Goal: Task Accomplishment & Management: Manage account settings

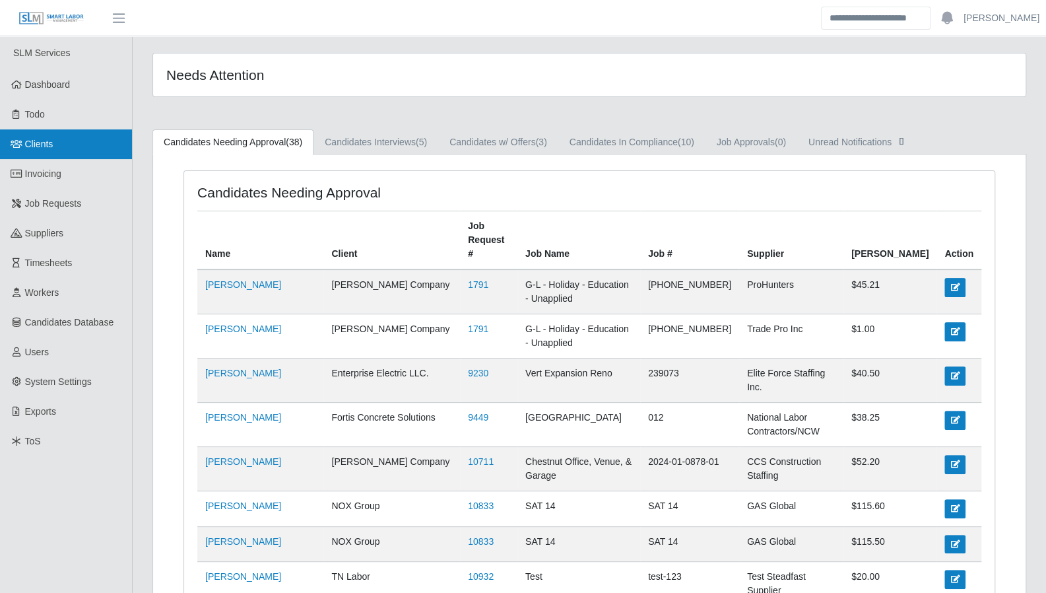
click at [63, 148] on link "Clients" at bounding box center [66, 144] width 132 height 30
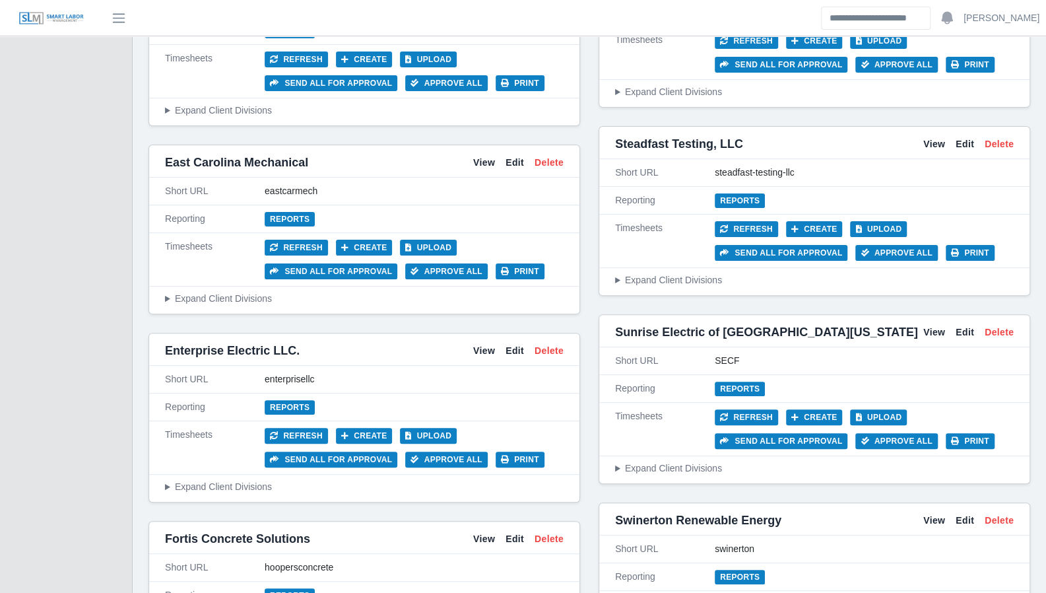
scroll to position [3271, 0]
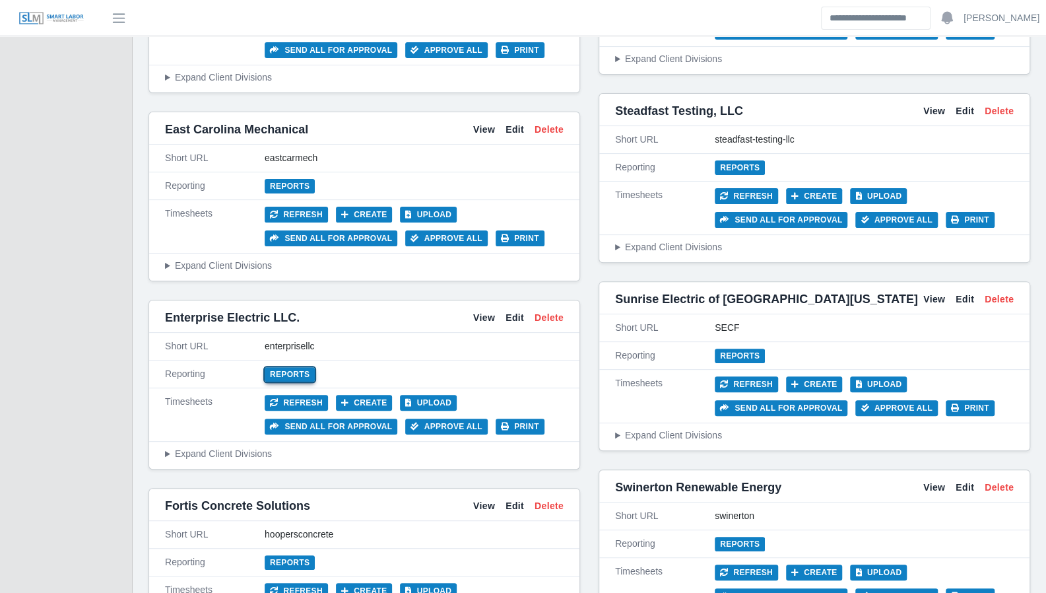
click at [280, 367] on link "Reports" at bounding box center [290, 374] width 50 height 15
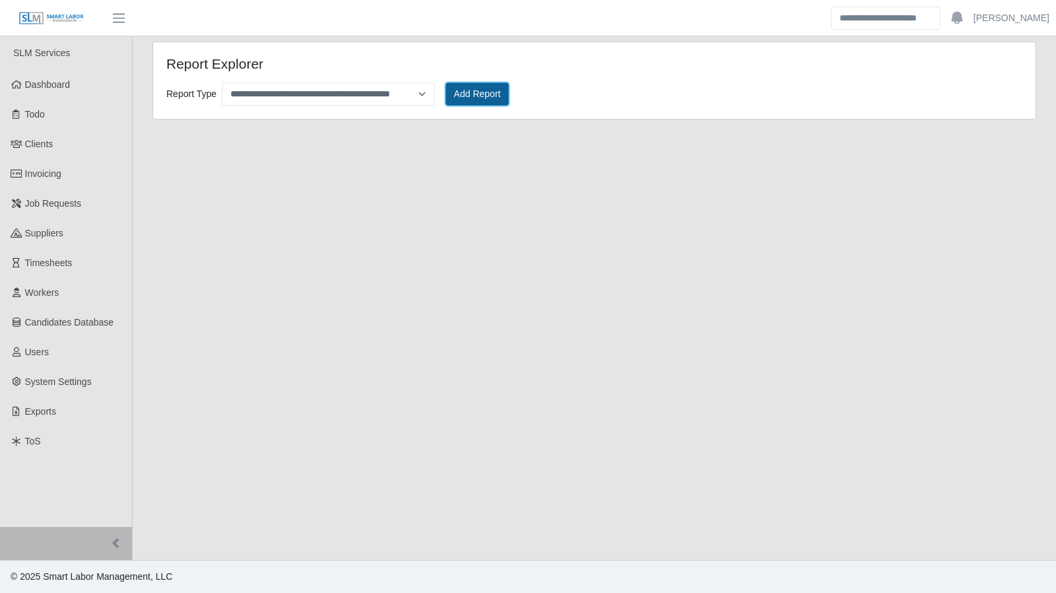
click at [463, 97] on button "Add Report" at bounding box center [477, 93] width 64 height 23
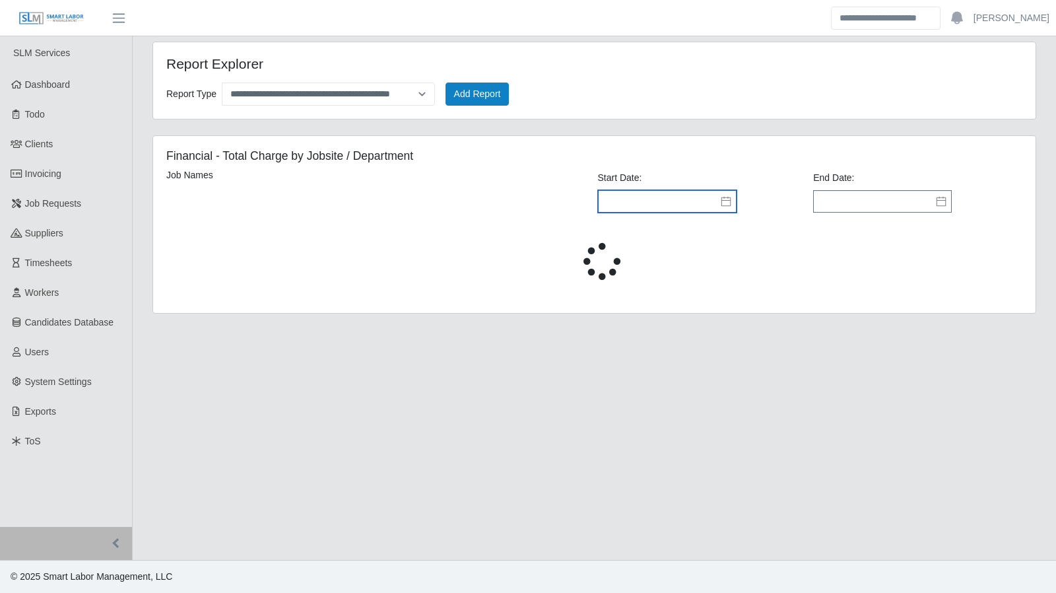
click at [719, 200] on input "text" at bounding box center [667, 201] width 139 height 22
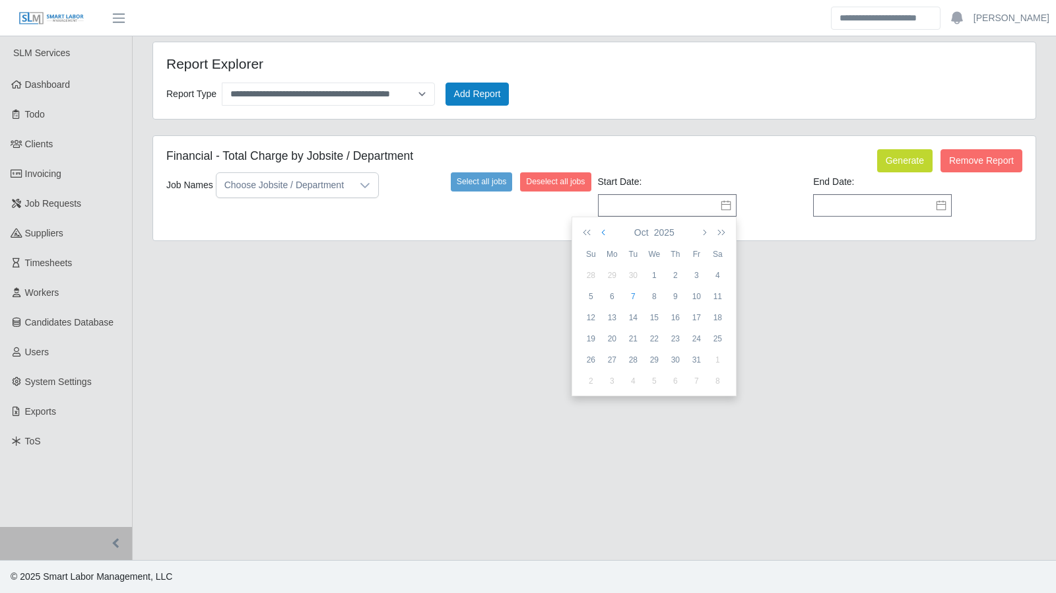
click at [601, 230] on button "button" at bounding box center [605, 232] width 12 height 22
click at [594, 292] on div "1" at bounding box center [590, 296] width 21 height 12
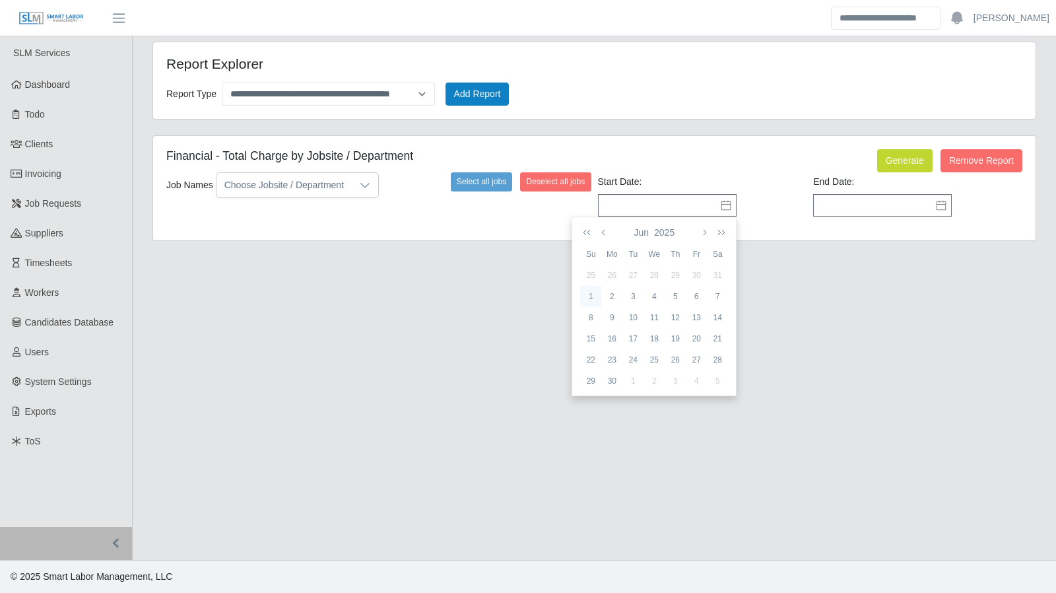
type input "**********"
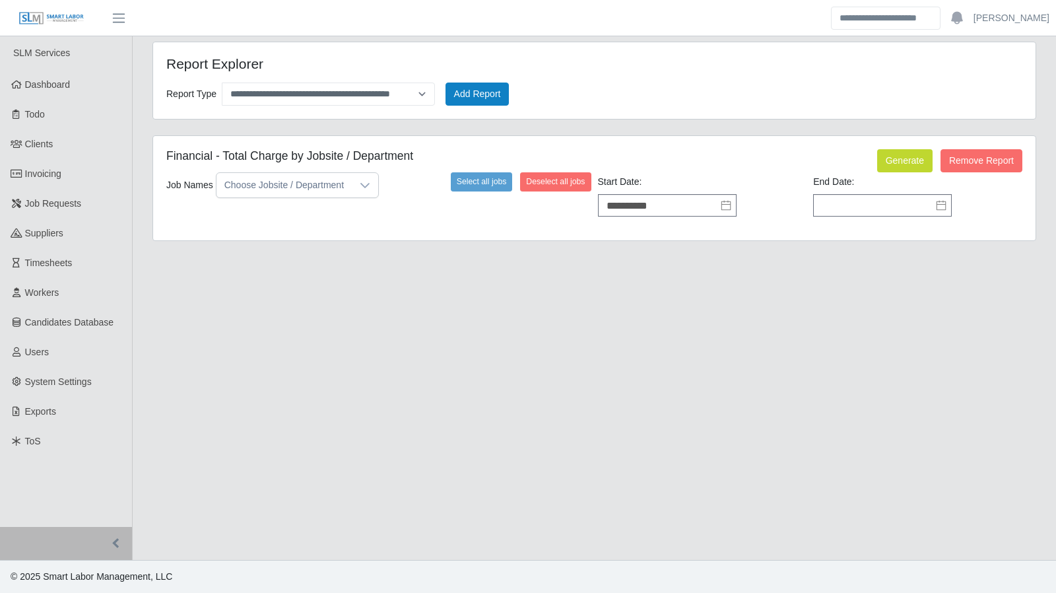
click at [944, 200] on icon at bounding box center [941, 205] width 11 height 11
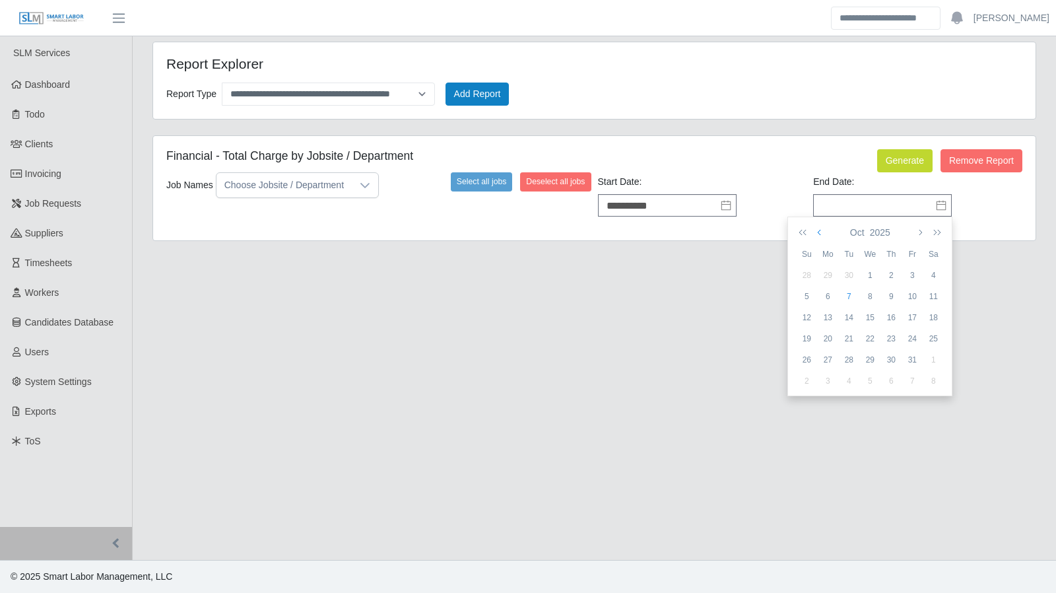
click at [822, 233] on icon "button" at bounding box center [820, 232] width 7 height 11
click at [826, 378] on div "30" at bounding box center [827, 381] width 21 height 12
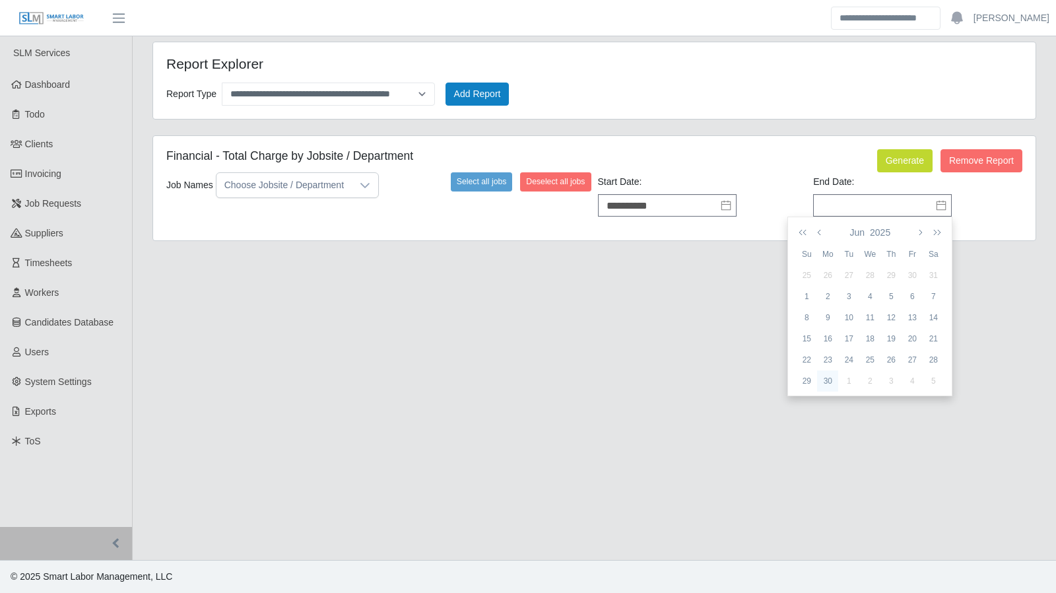
type input "**********"
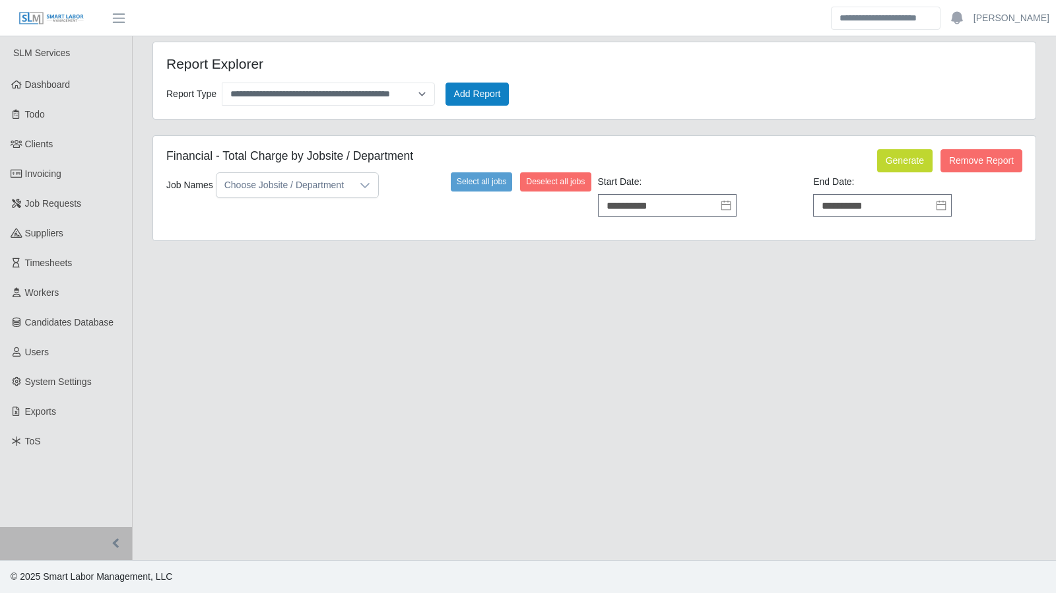
click at [353, 187] on div at bounding box center [365, 185] width 26 height 24
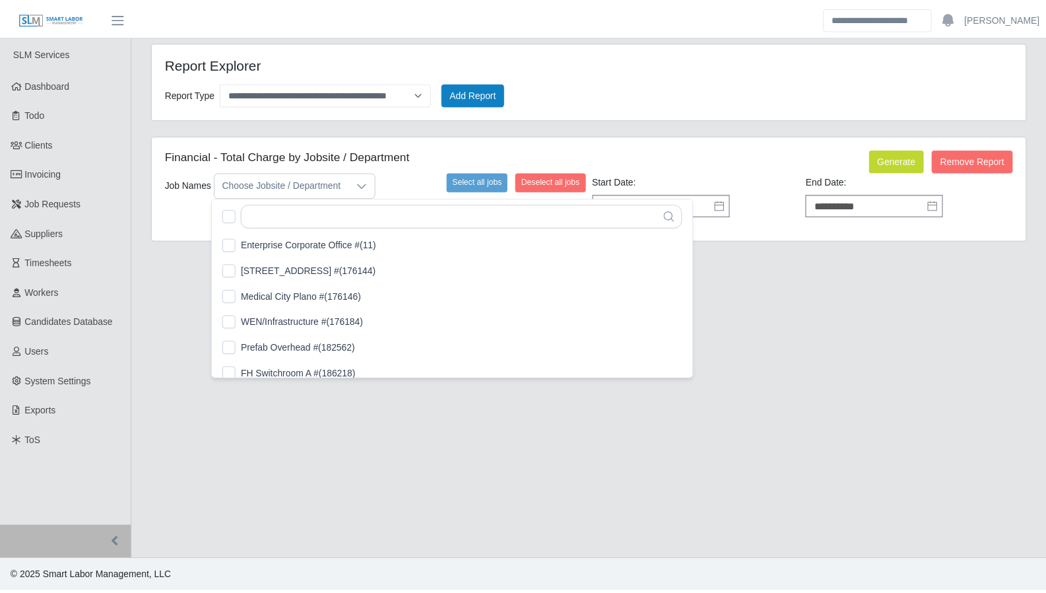
scroll to position [13, 8]
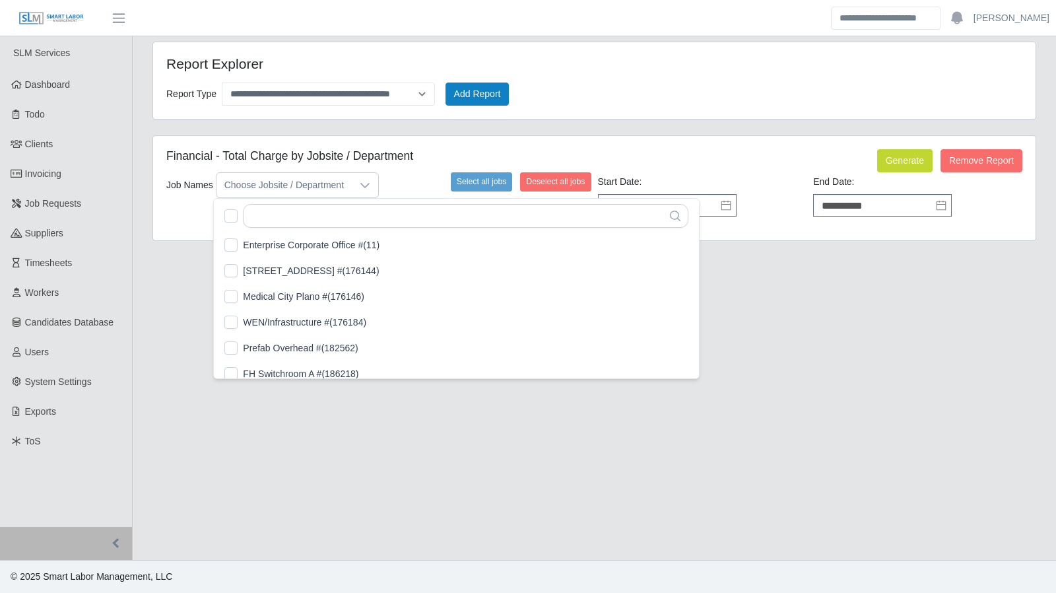
click at [362, 186] on icon at bounding box center [364, 185] width 9 height 5
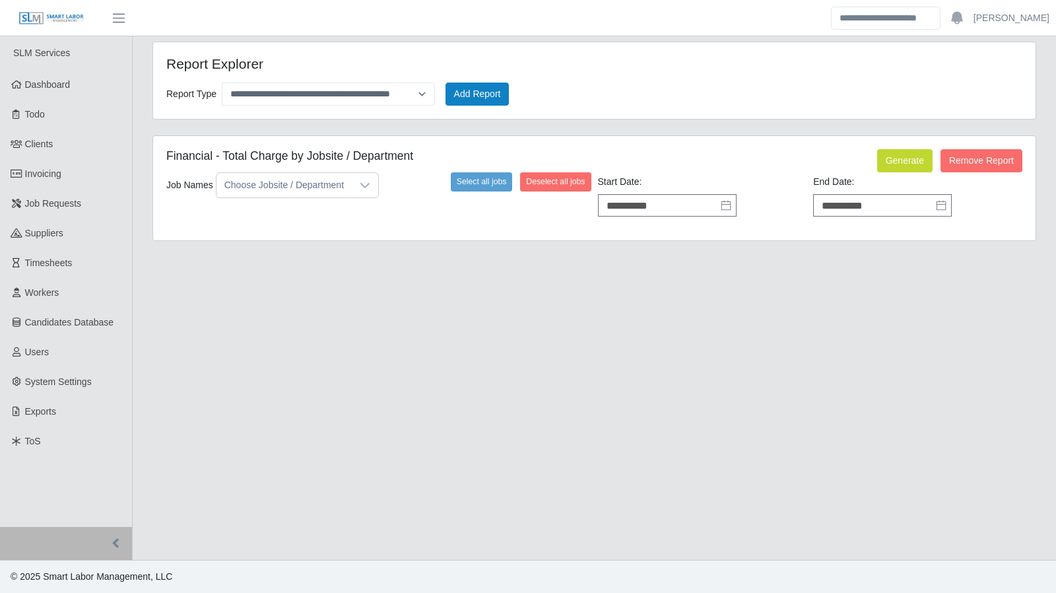
click at [362, 186] on icon at bounding box center [364, 185] width 9 height 5
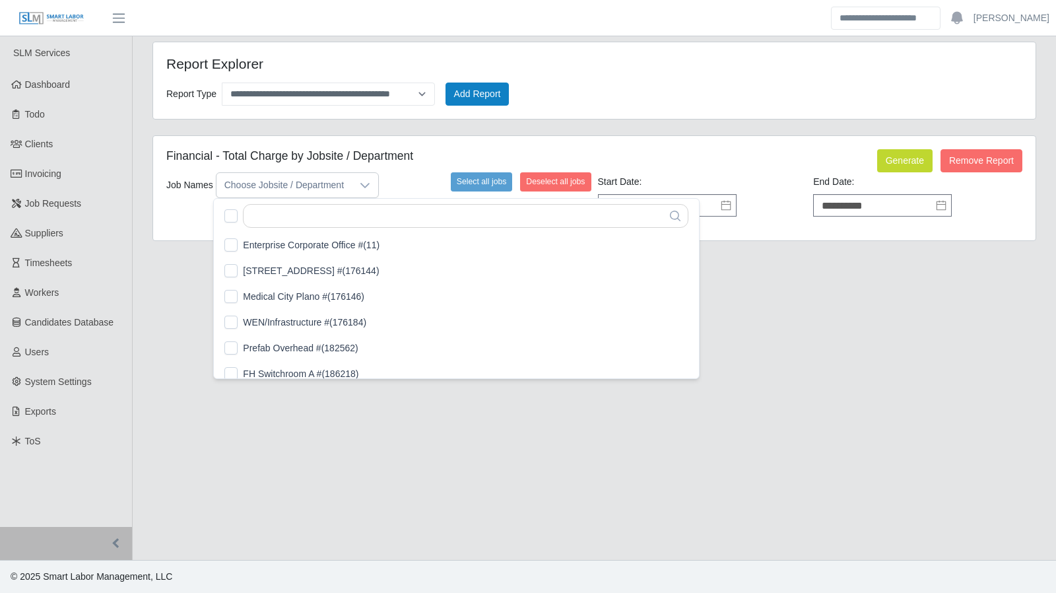
click at [359, 211] on input "text" at bounding box center [465, 216] width 445 height 24
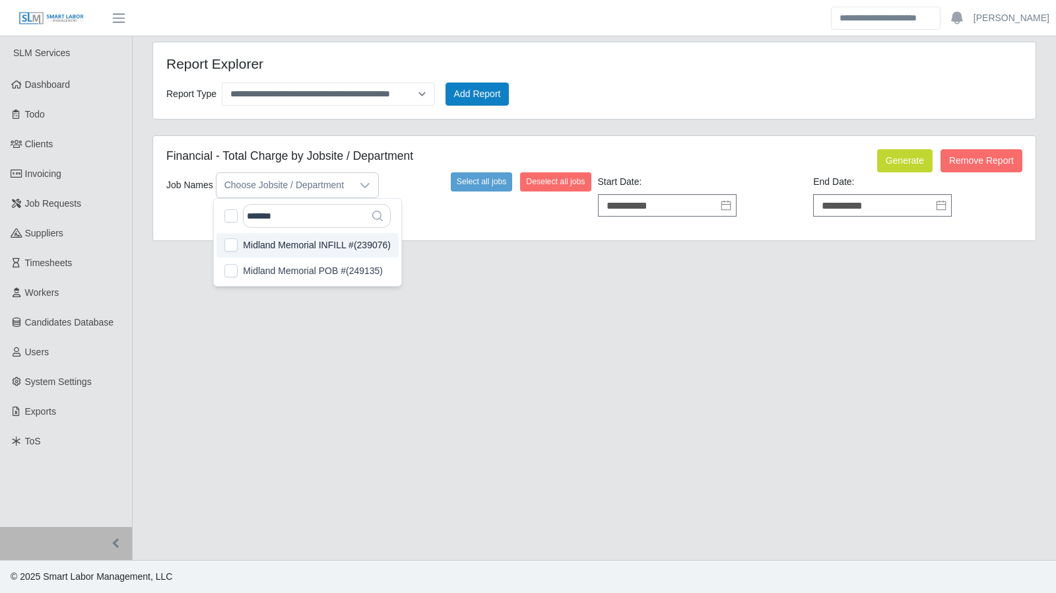
type input "*******"
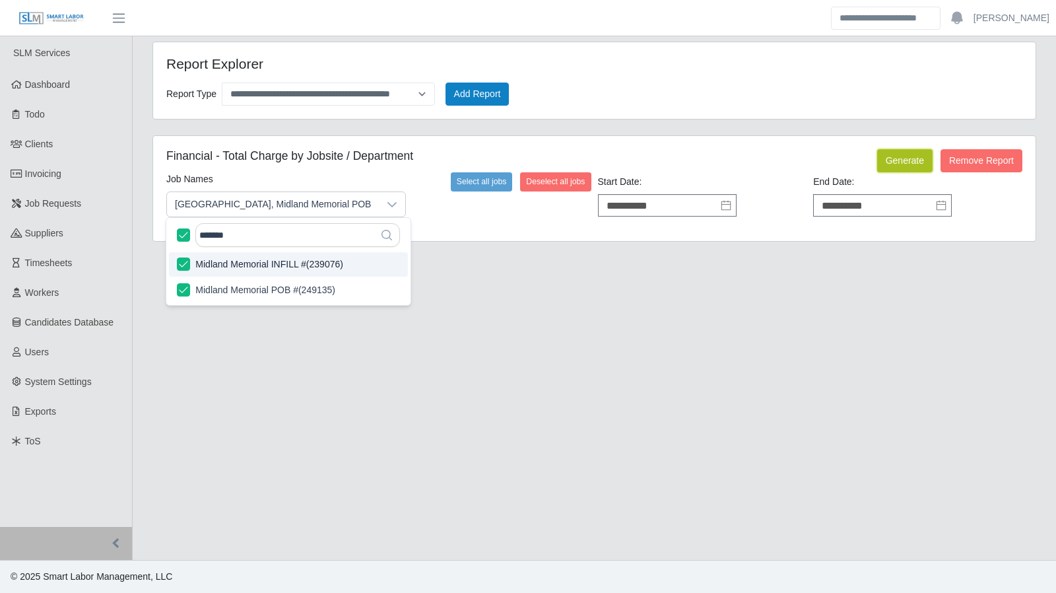
click at [898, 154] on button "Generate" at bounding box center [904, 160] width 55 height 23
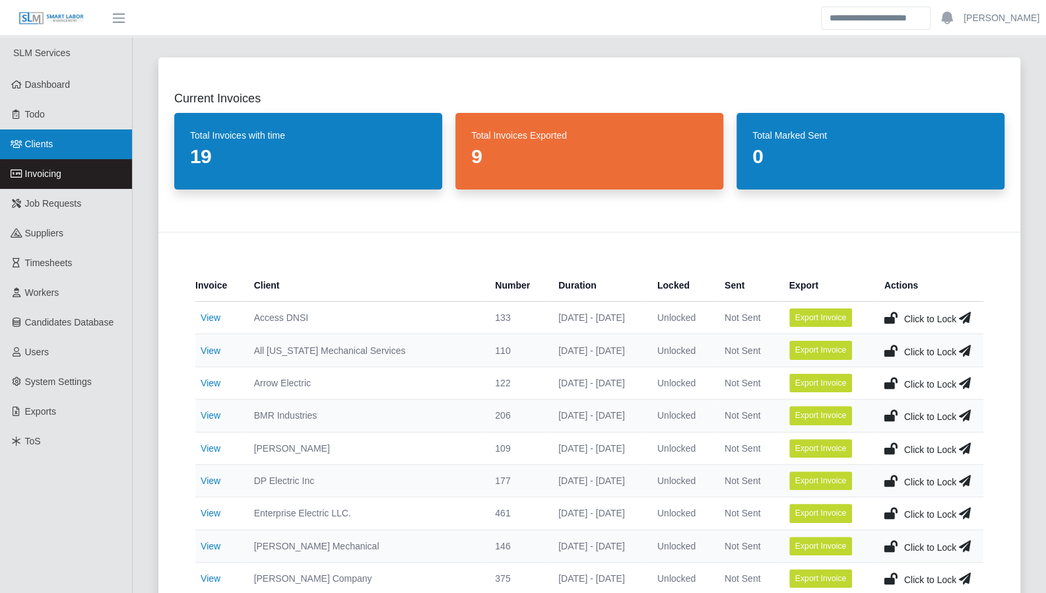
click at [40, 151] on link "Clients" at bounding box center [66, 144] width 132 height 30
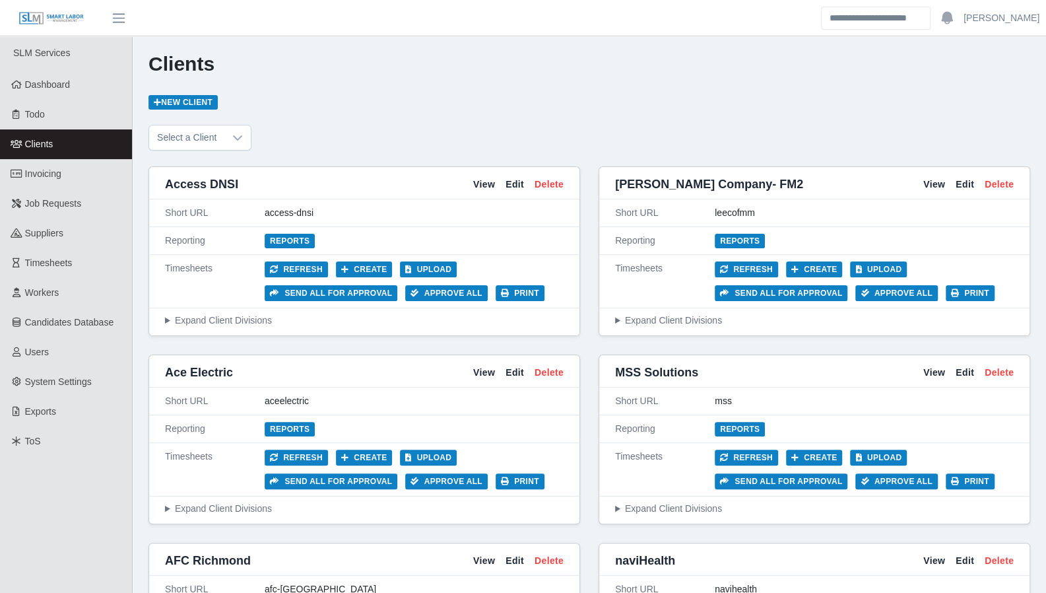
click at [498, 373] on div "View Edit Delete" at bounding box center [518, 373] width 90 height 14
click at [496, 373] on div "View Edit Delete" at bounding box center [518, 373] width 90 height 14
click at [486, 372] on link "View" at bounding box center [484, 373] width 22 height 14
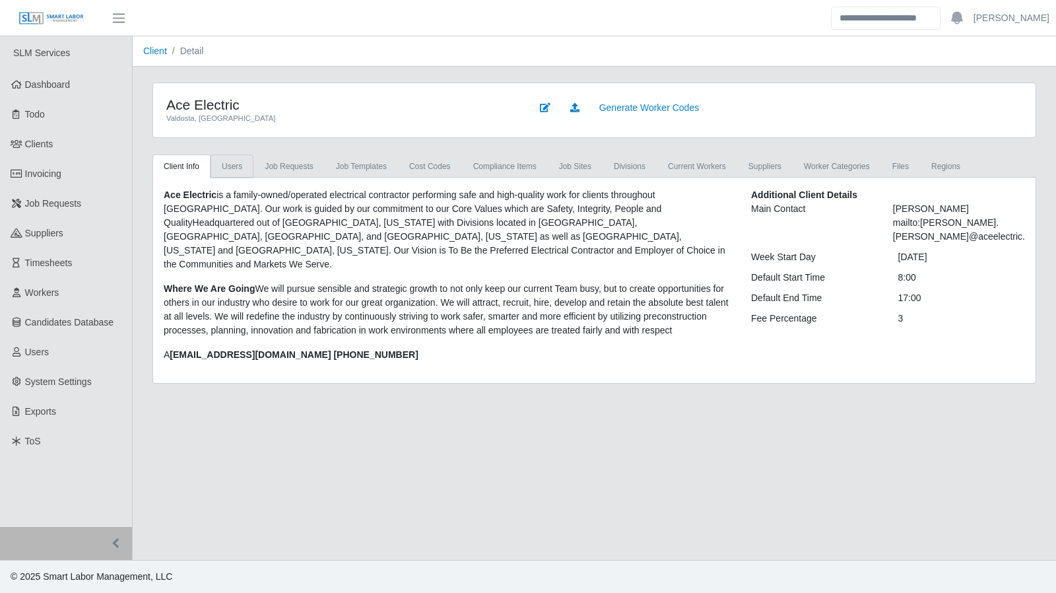
click at [240, 172] on link "Users" at bounding box center [232, 166] width 43 height 24
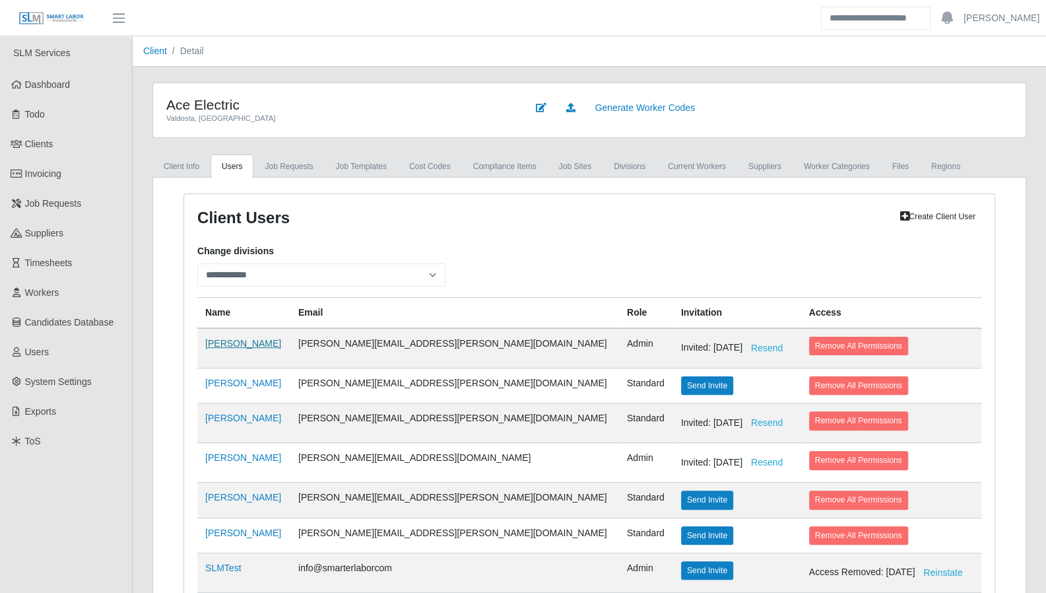
click at [226, 342] on link "Mindy Bates" at bounding box center [243, 343] width 76 height 11
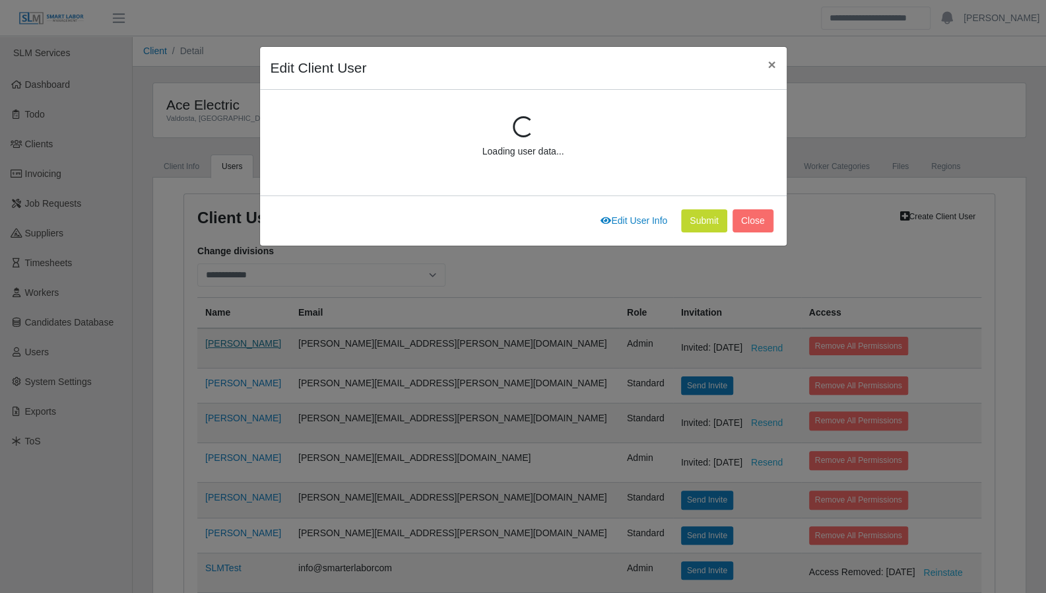
scroll to position [112, 0]
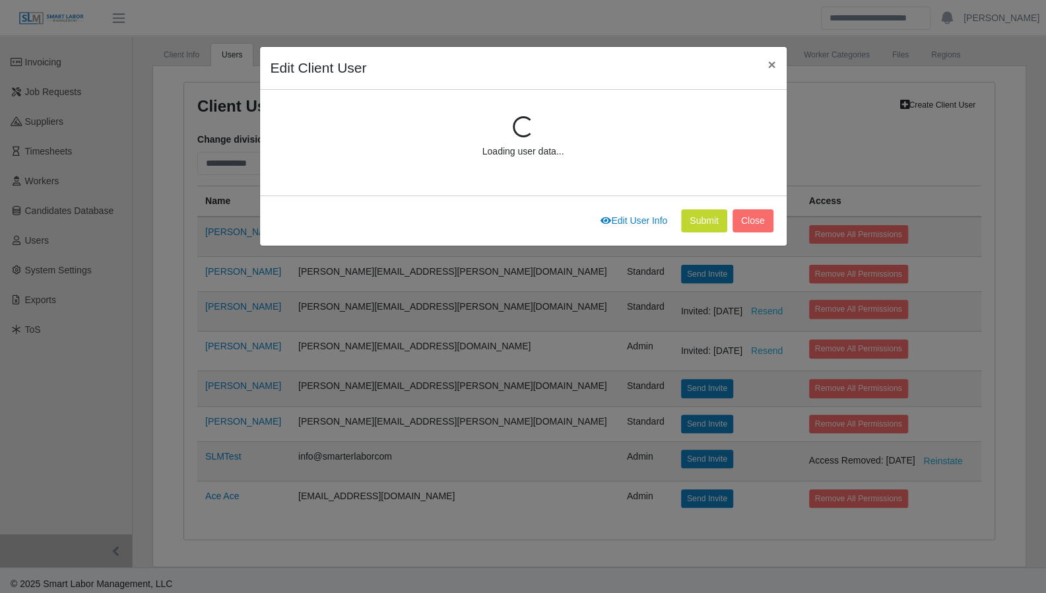
select select "*****"
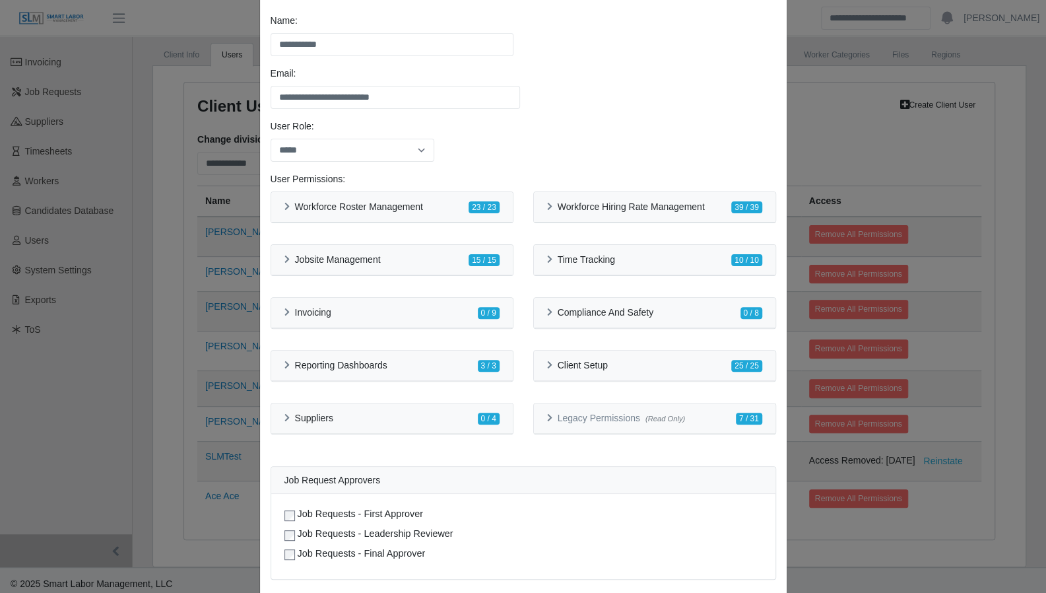
scroll to position [137, 0]
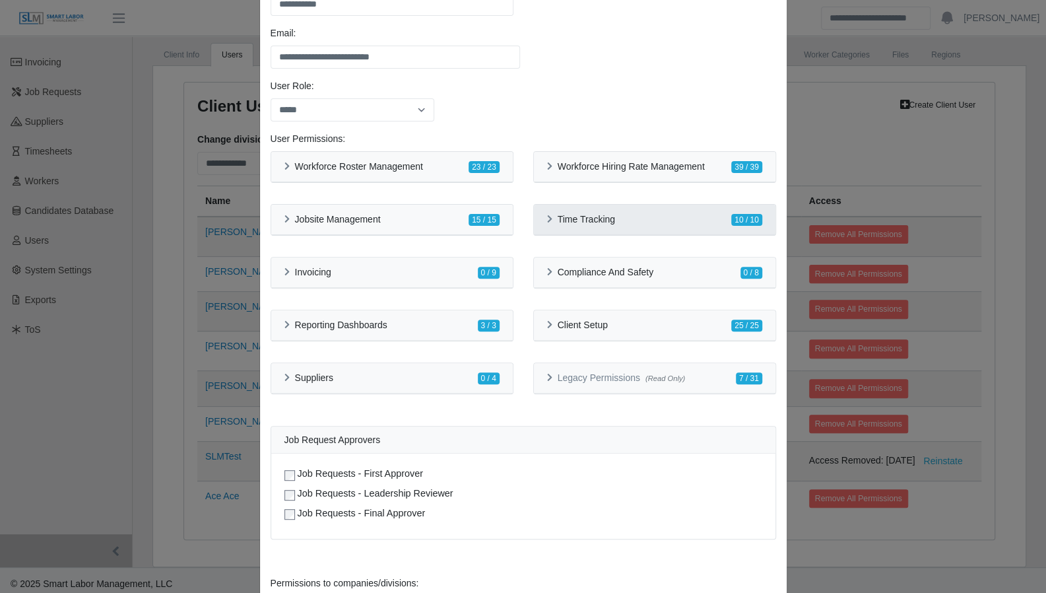
click at [547, 222] on div "Time Tracking" at bounding box center [581, 219] width 68 height 11
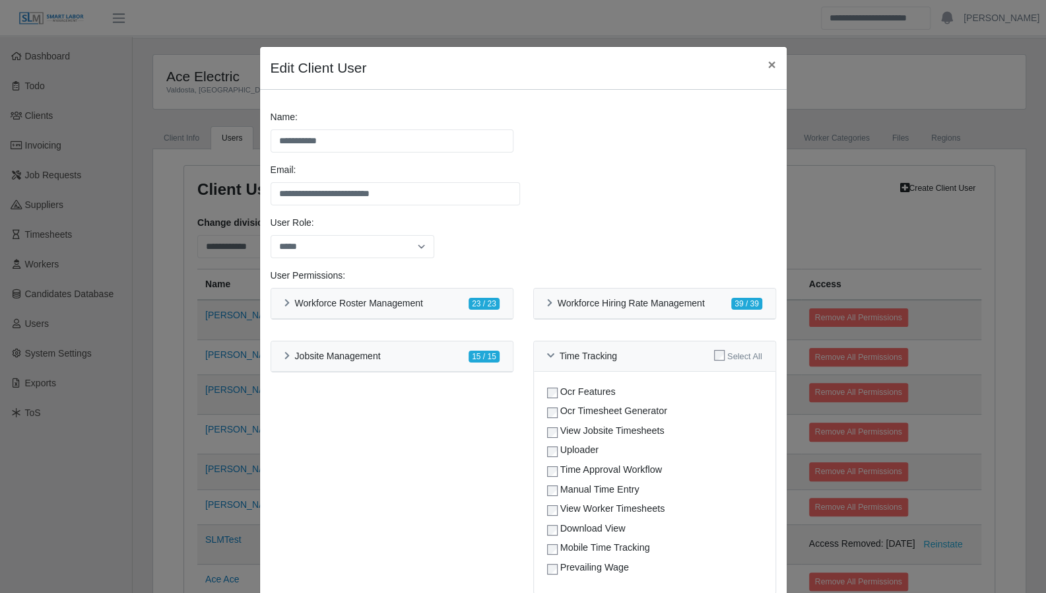
scroll to position [0, 0]
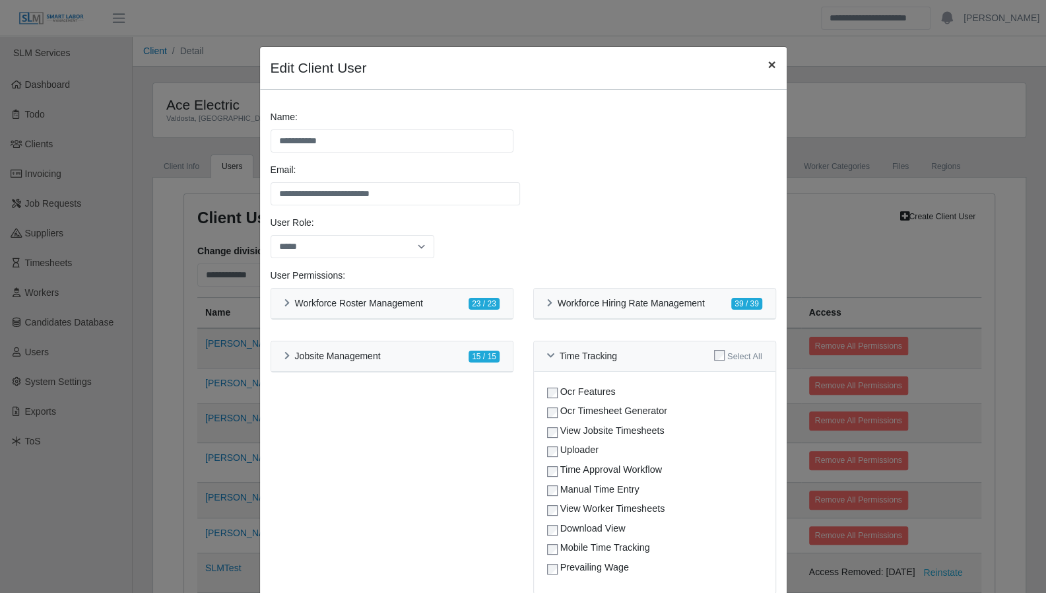
click at [768, 64] on span "×" at bounding box center [772, 64] width 8 height 15
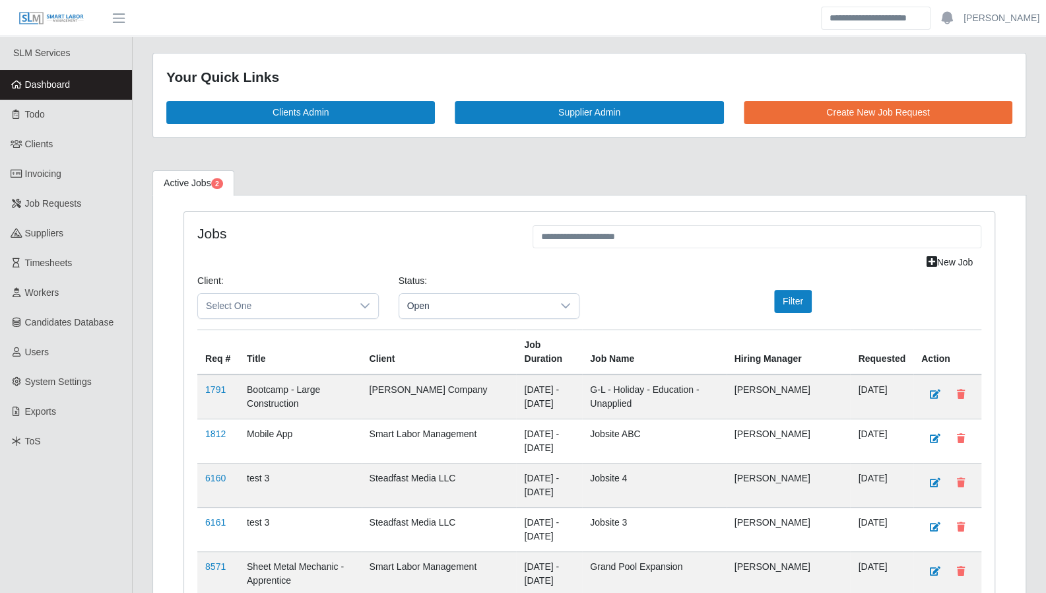
click at [48, 86] on span "Dashboard" at bounding box center [48, 84] width 46 height 11
click at [52, 119] on link "Todo" at bounding box center [66, 115] width 132 height 30
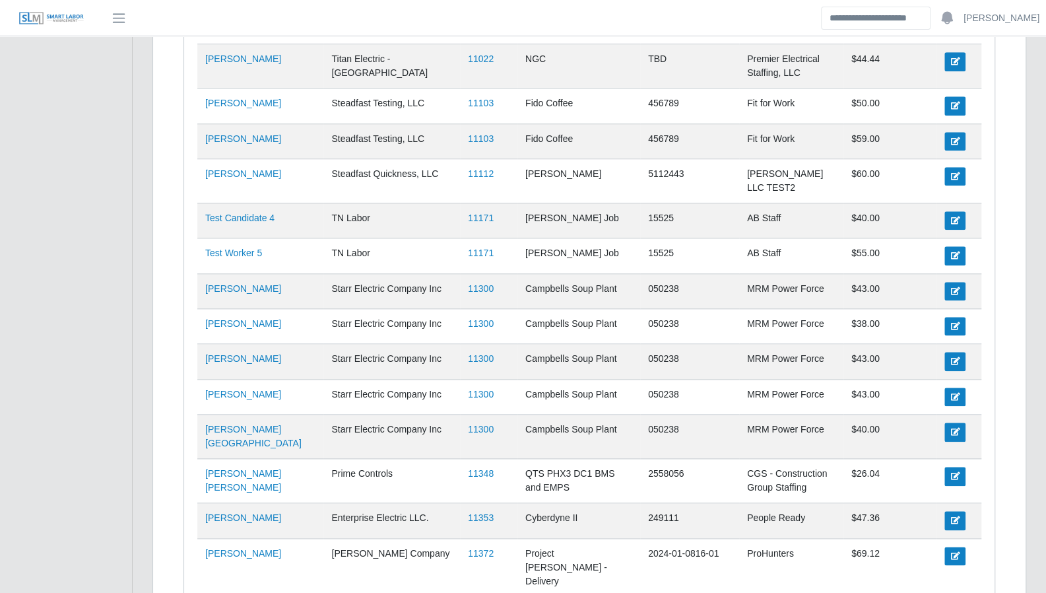
scroll to position [860, 0]
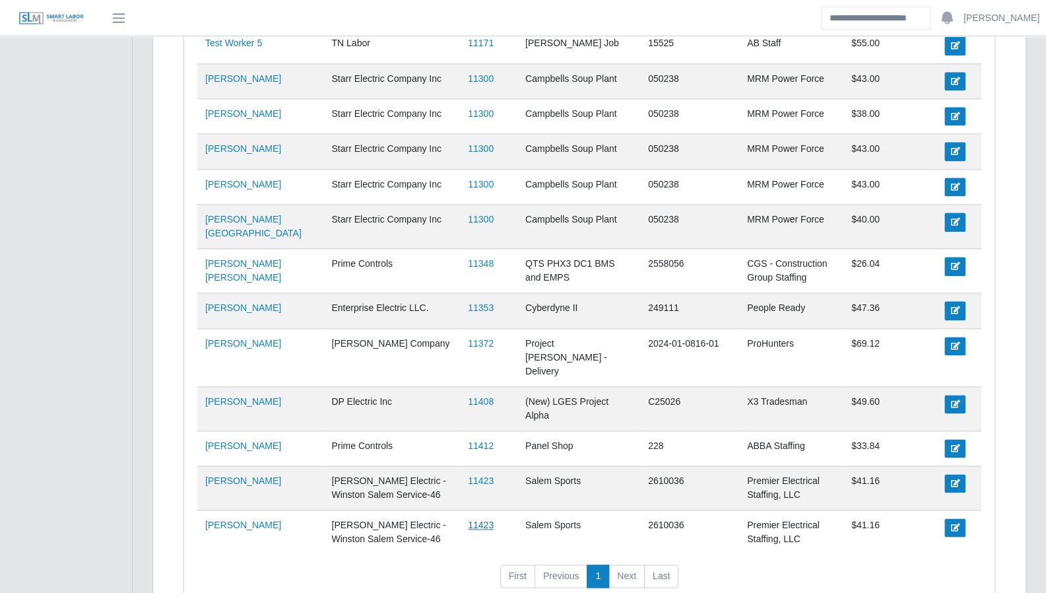
click at [484, 519] on link "11423" at bounding box center [481, 524] width 26 height 11
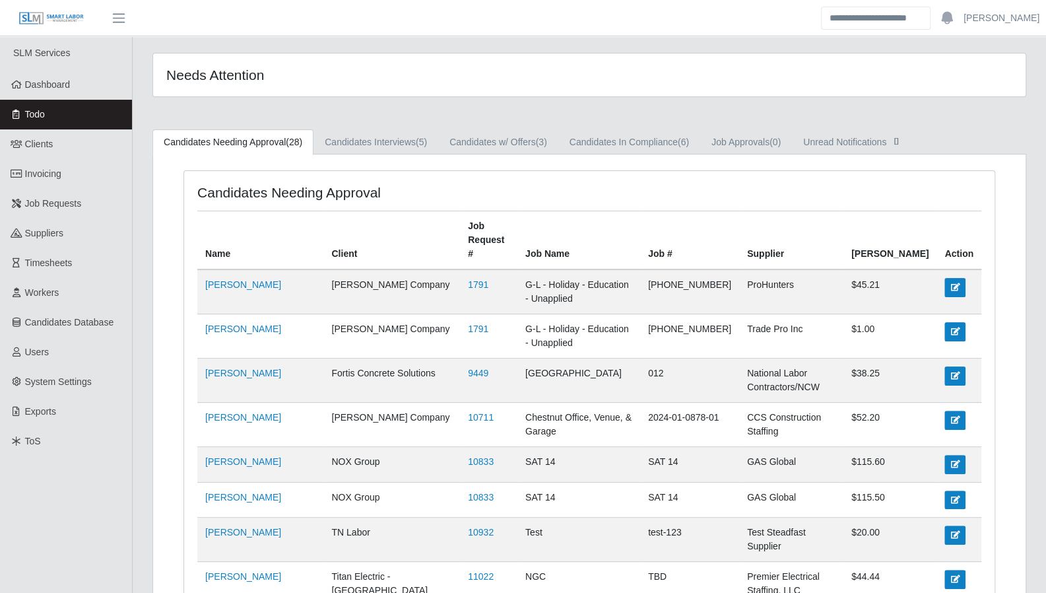
scroll to position [0, 0]
click at [39, 88] on span "Dashboard" at bounding box center [48, 84] width 46 height 11
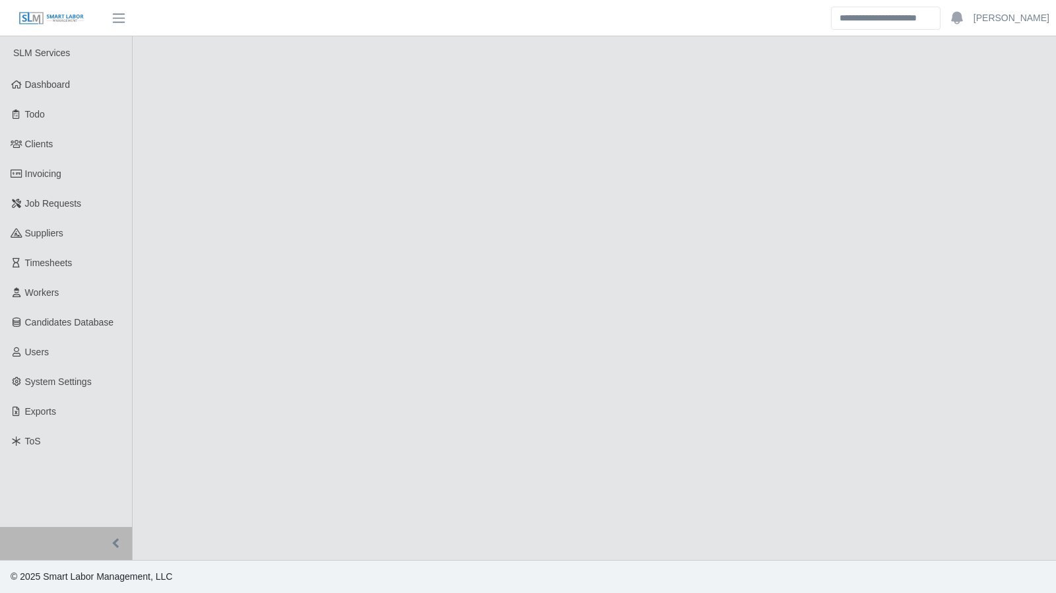
select select "****"
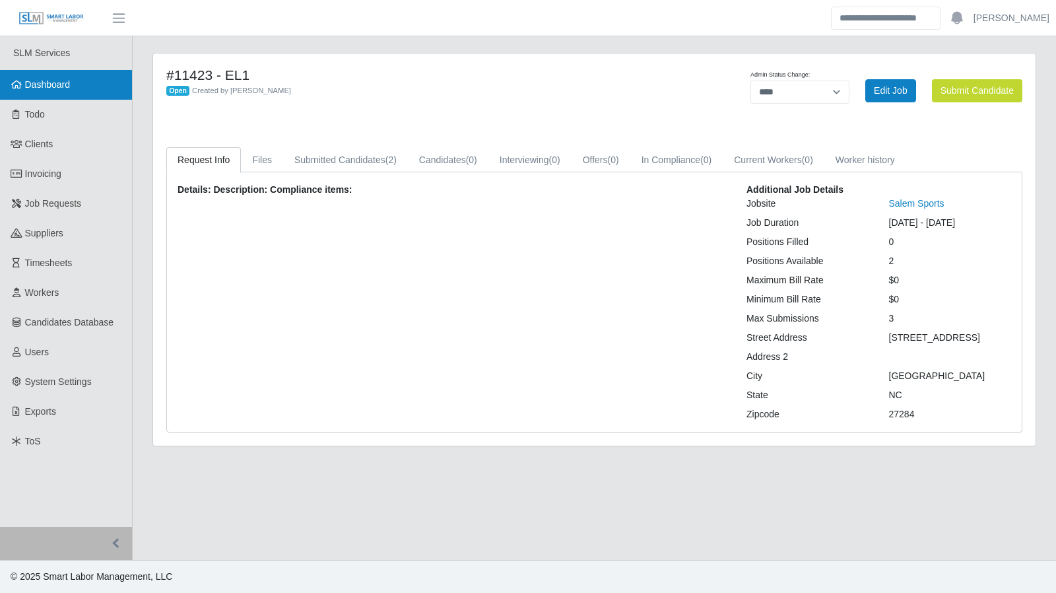
click at [53, 89] on span "Dashboard" at bounding box center [48, 84] width 46 height 11
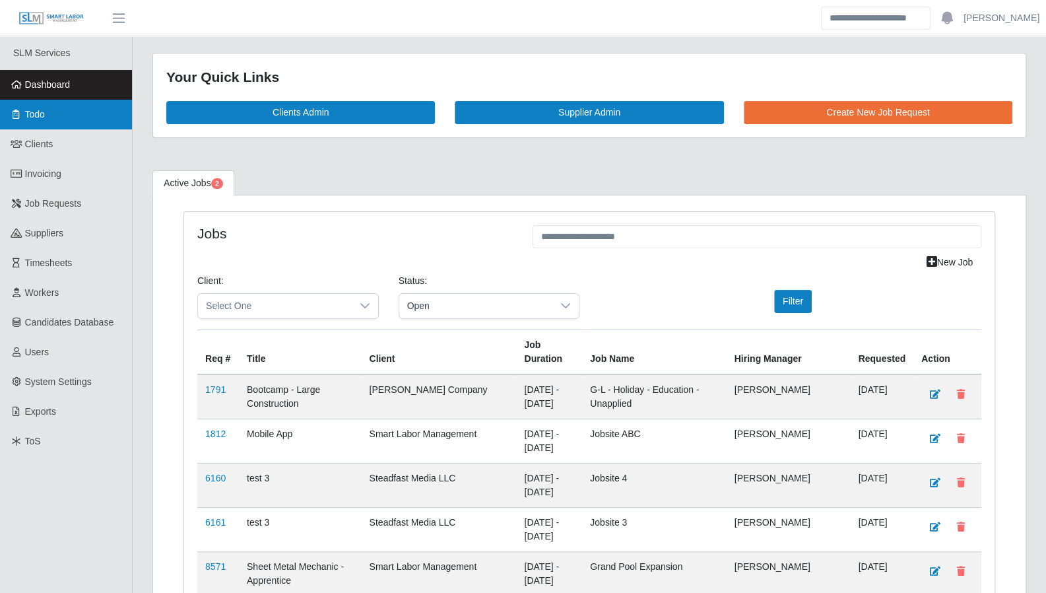
click at [39, 117] on span "Todo" at bounding box center [35, 114] width 20 height 11
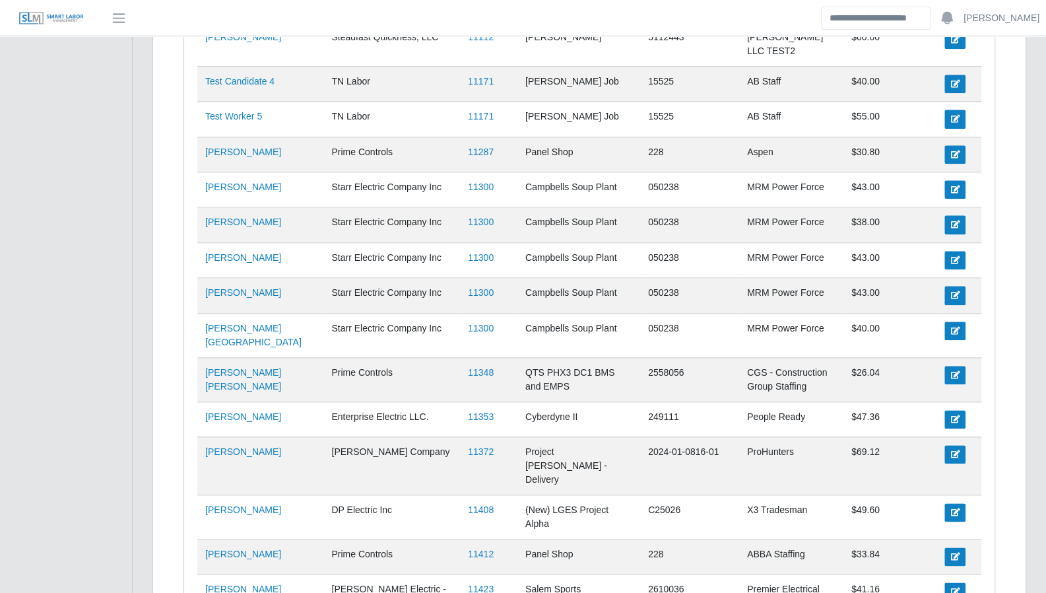
scroll to position [894, 0]
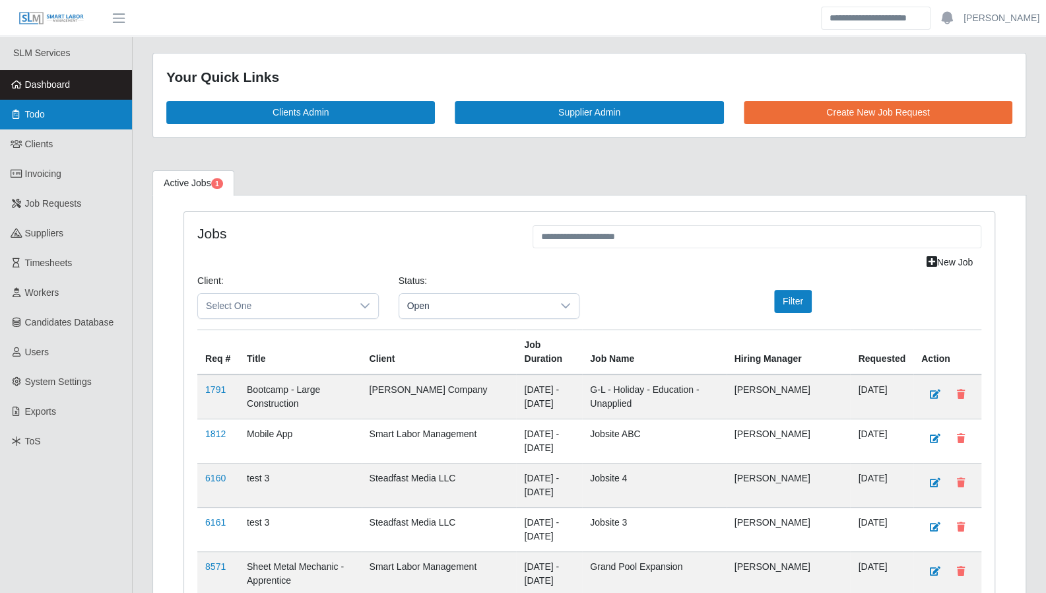
click at [53, 113] on link "Todo" at bounding box center [66, 115] width 132 height 30
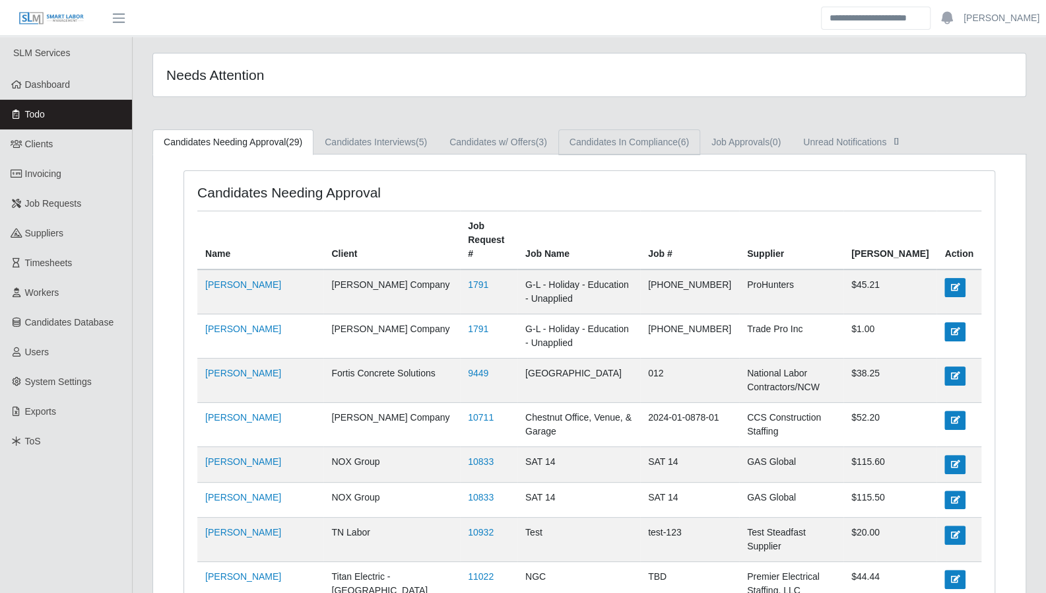
click at [671, 142] on link "Candidates In Compliance (6)" at bounding box center [629, 142] width 142 height 26
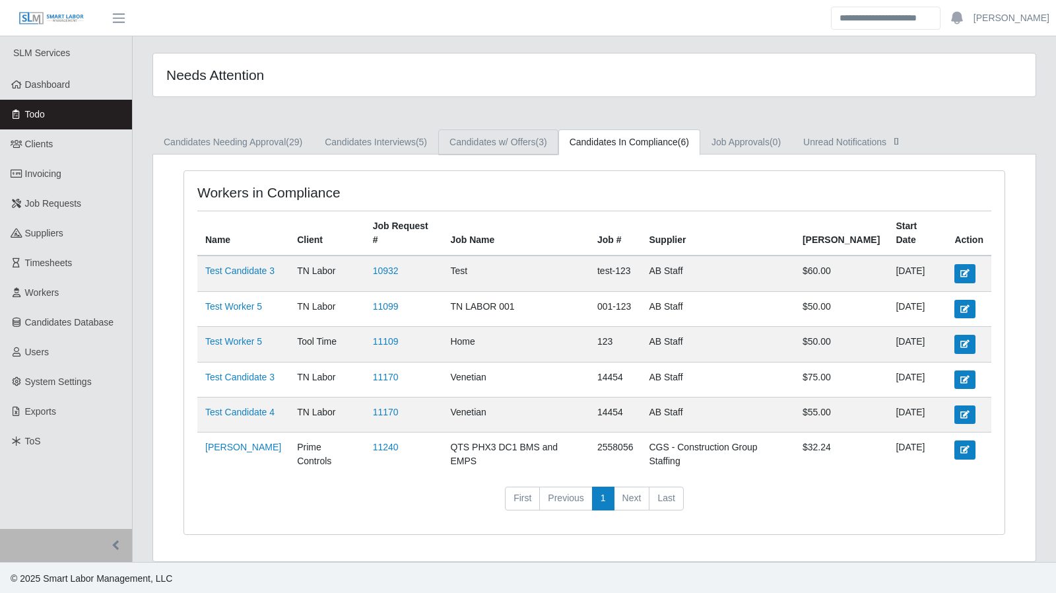
click at [527, 139] on link "Candidates w/ Offers (3)" at bounding box center [498, 142] width 120 height 26
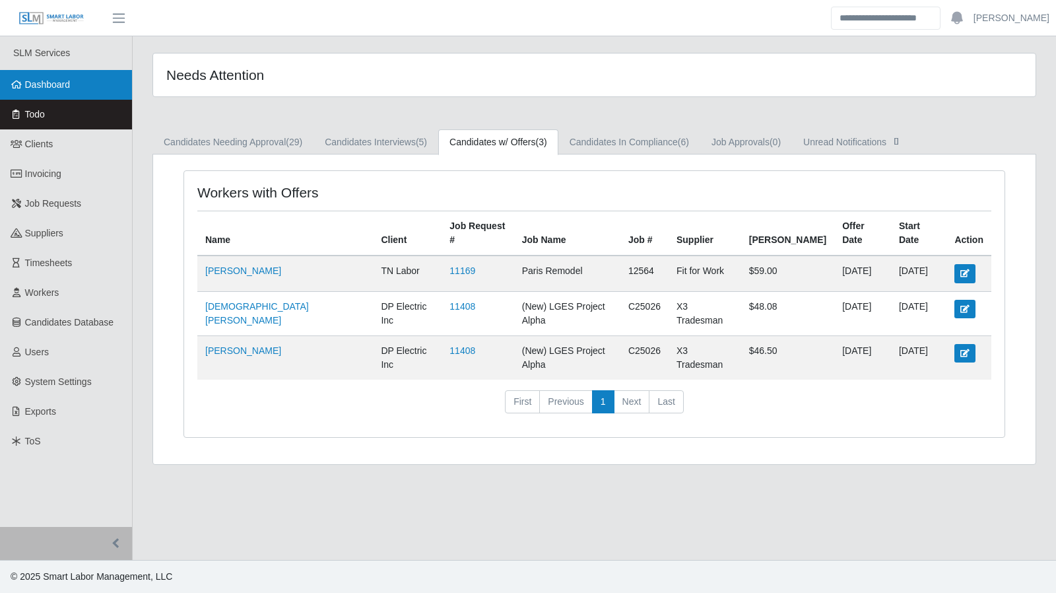
click at [117, 75] on link "Dashboard" at bounding box center [66, 85] width 132 height 30
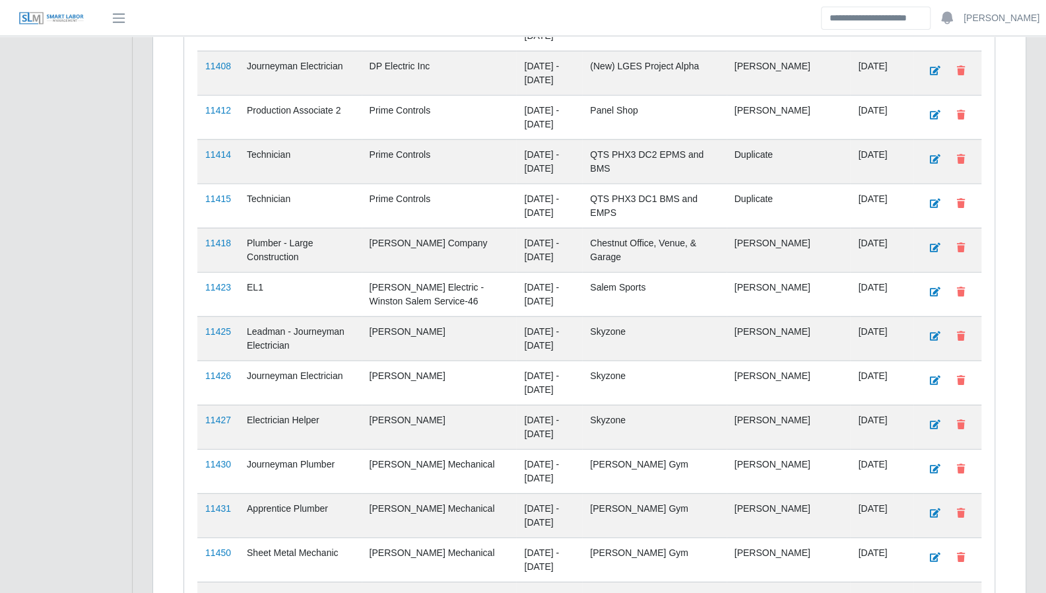
scroll to position [2214, 0]
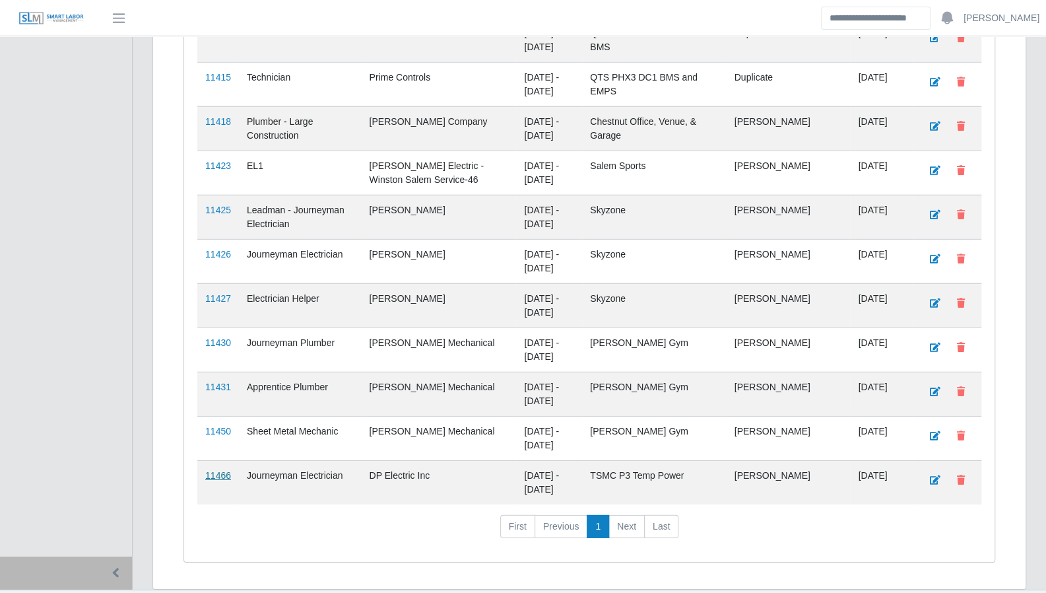
click at [220, 470] on link "11466" at bounding box center [218, 475] width 26 height 11
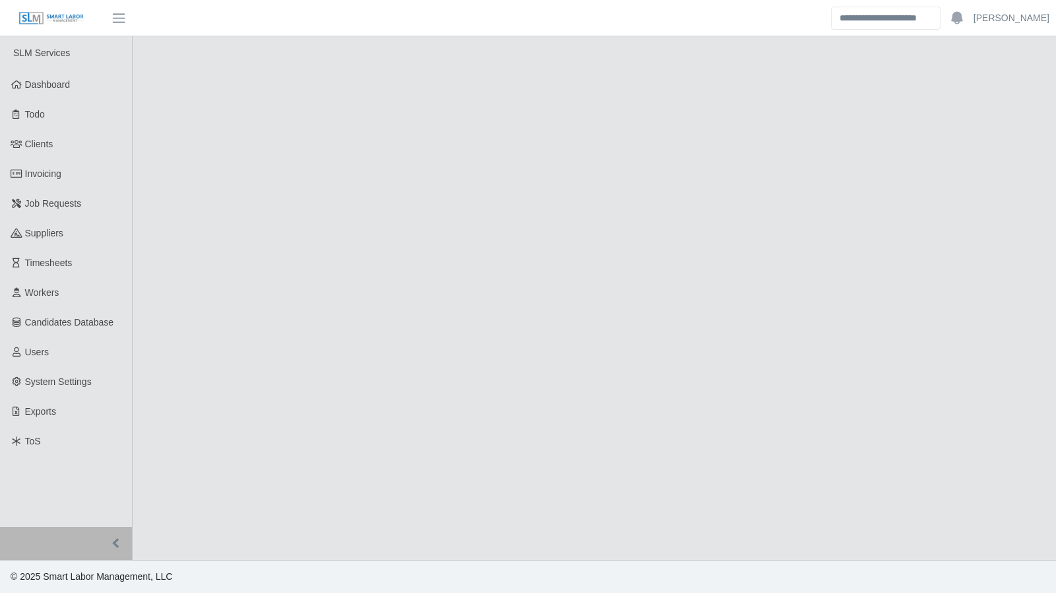
select select "****"
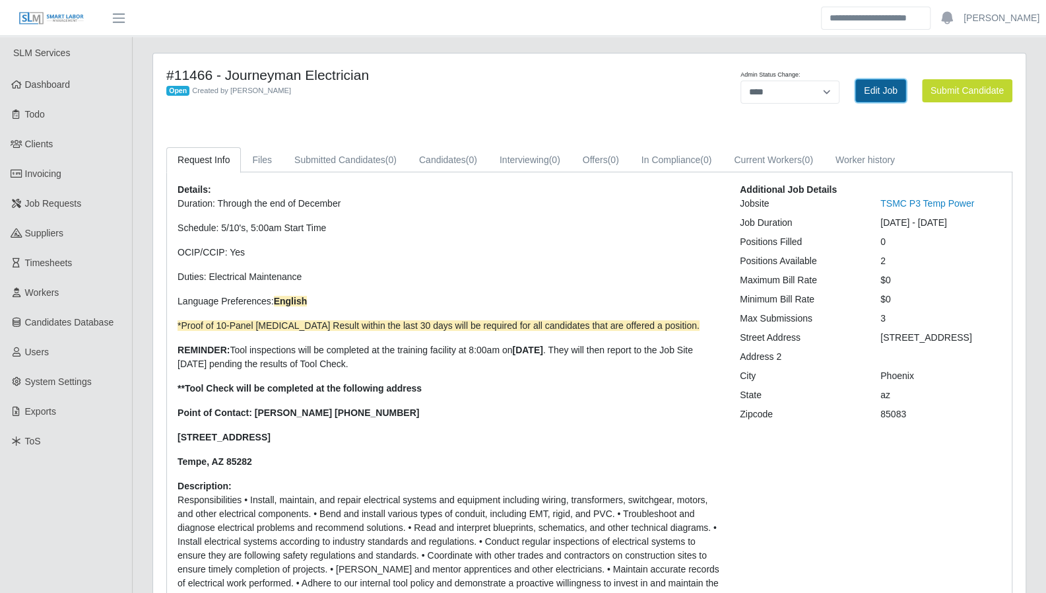
click at [867, 84] on link "Edit Job" at bounding box center [880, 90] width 51 height 23
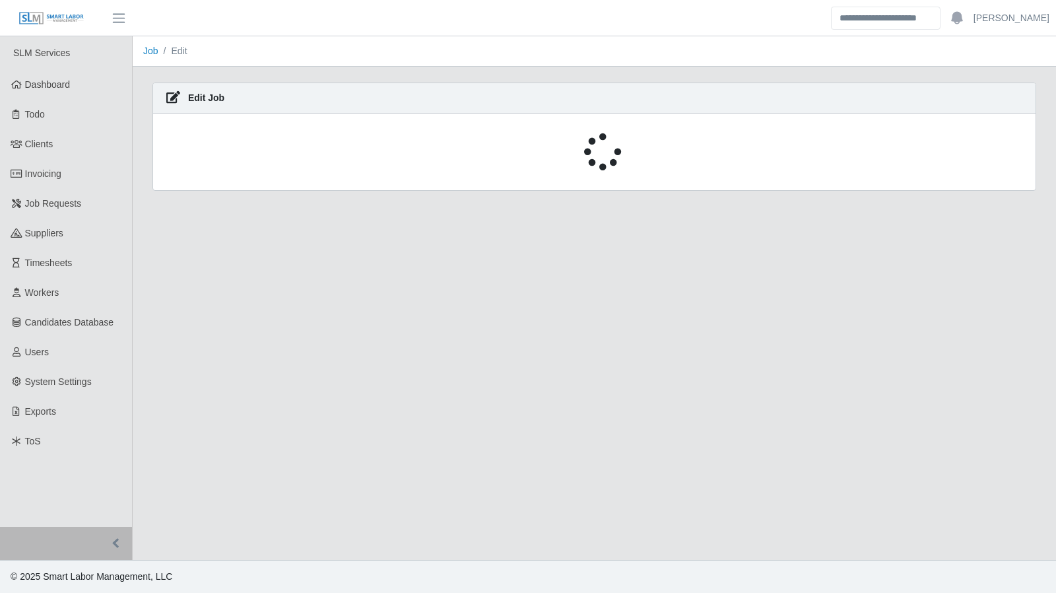
select select "****"
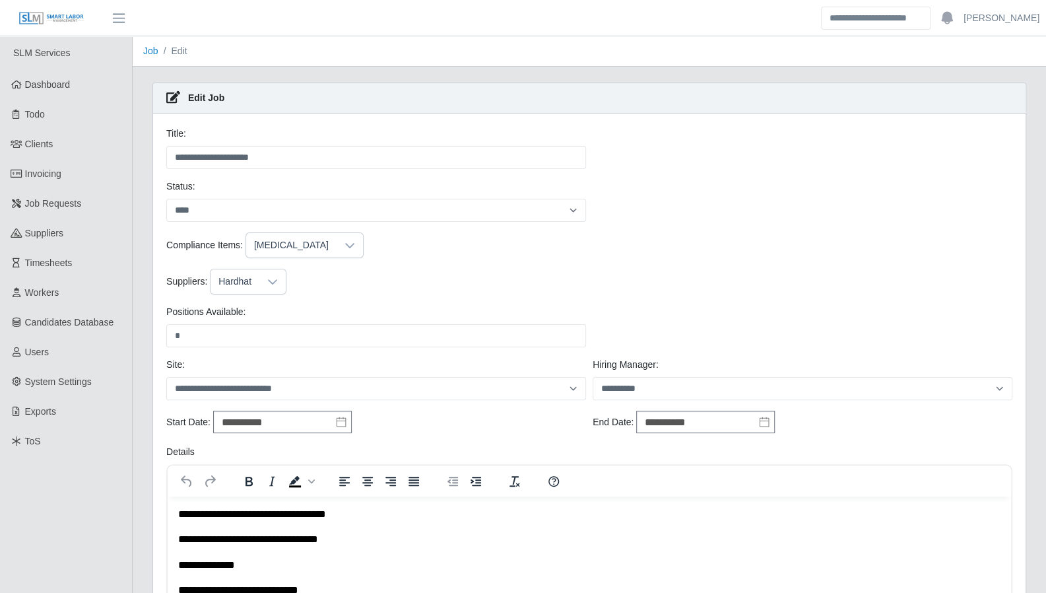
click at [267, 280] on icon at bounding box center [272, 282] width 11 height 11
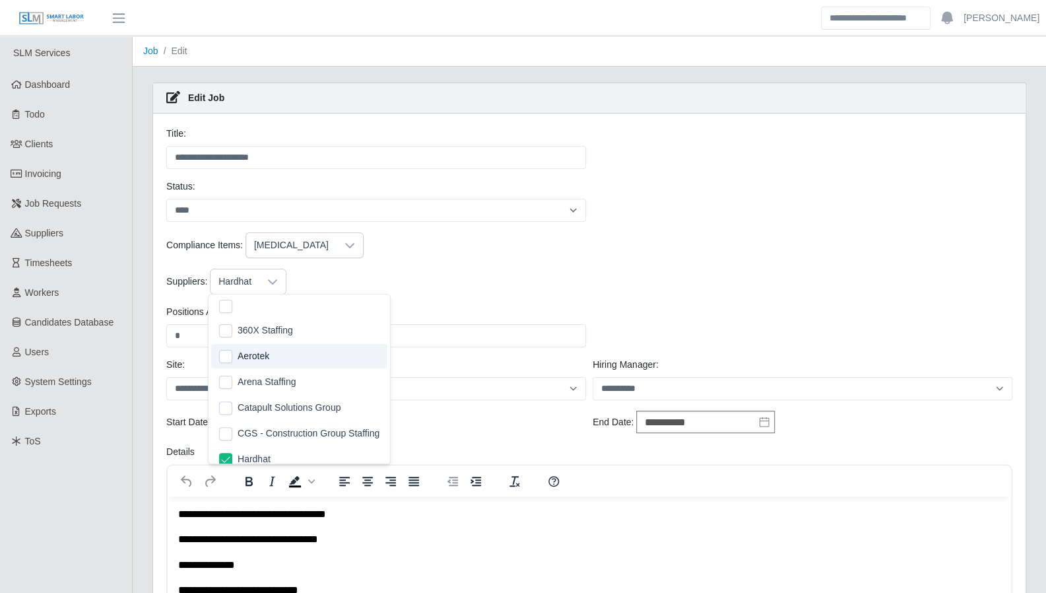
click at [762, 254] on div "Compliance Items: Drug Screen" at bounding box center [589, 245] width 853 height 26
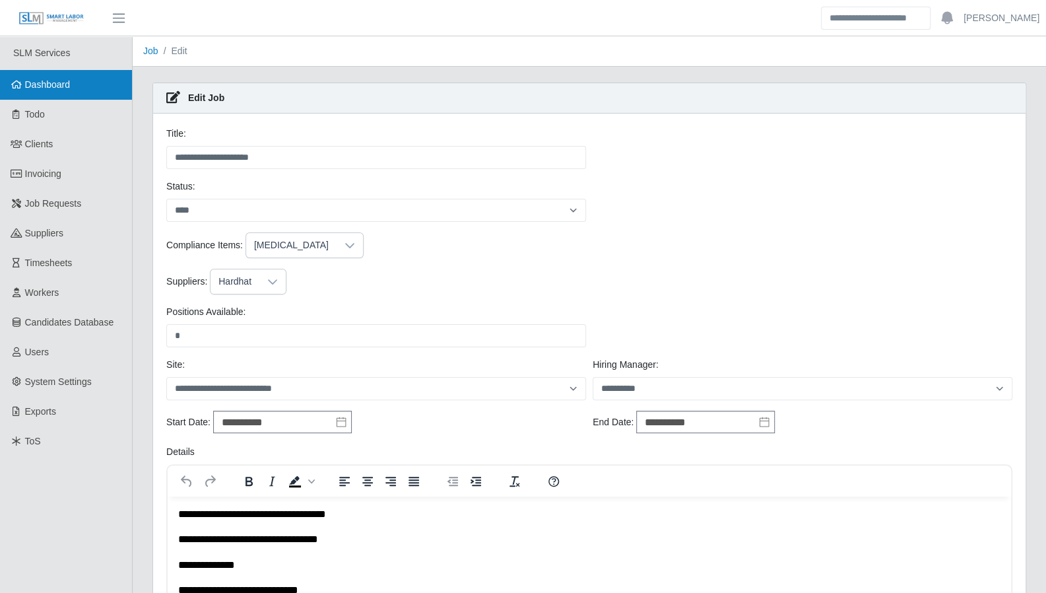
click at [61, 90] on span "Dashboard" at bounding box center [48, 84] width 46 height 11
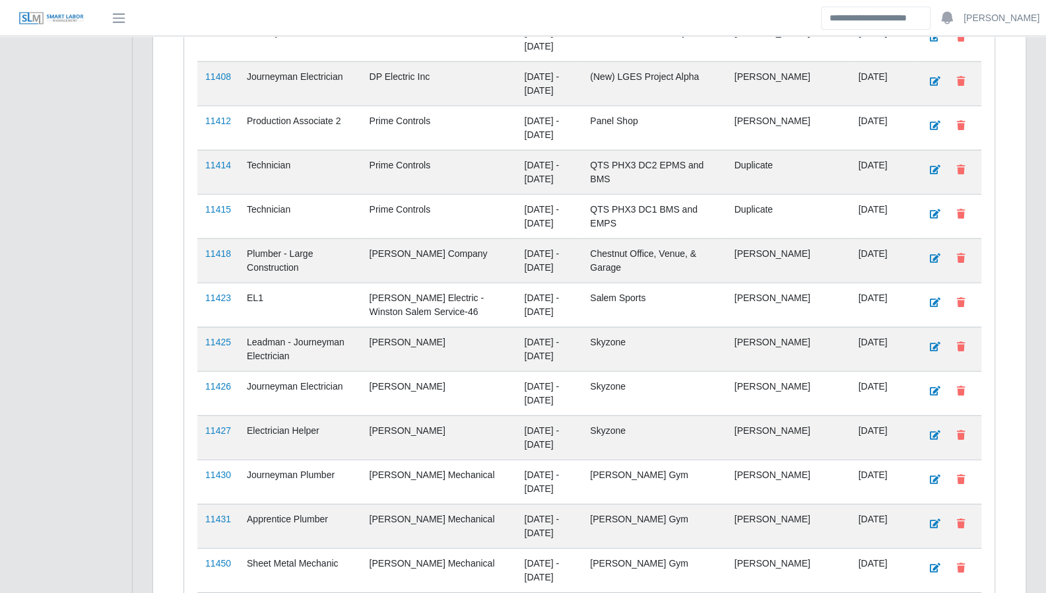
scroll to position [2068, 0]
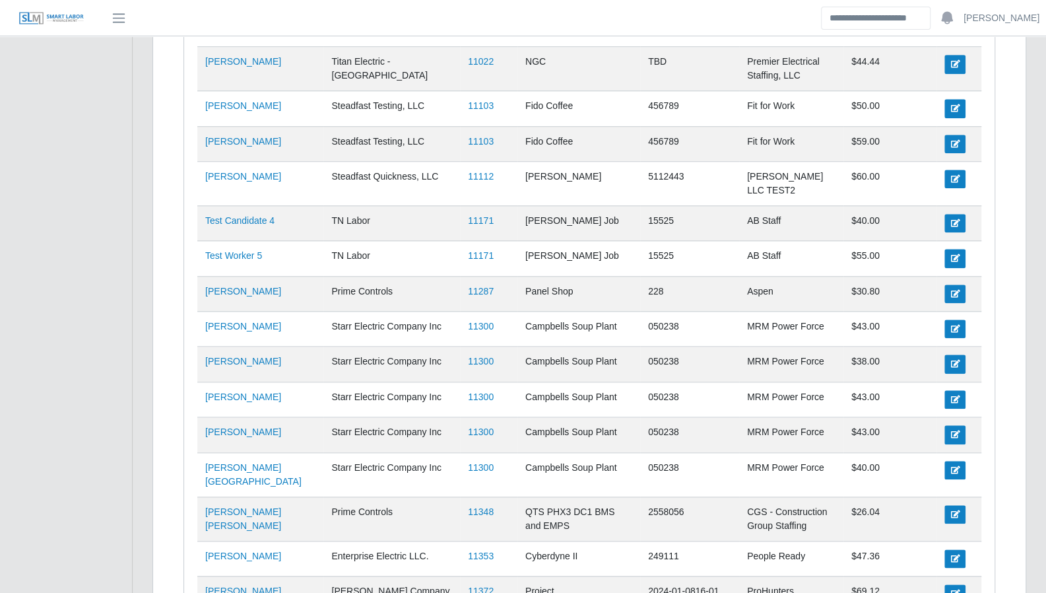
scroll to position [612, 0]
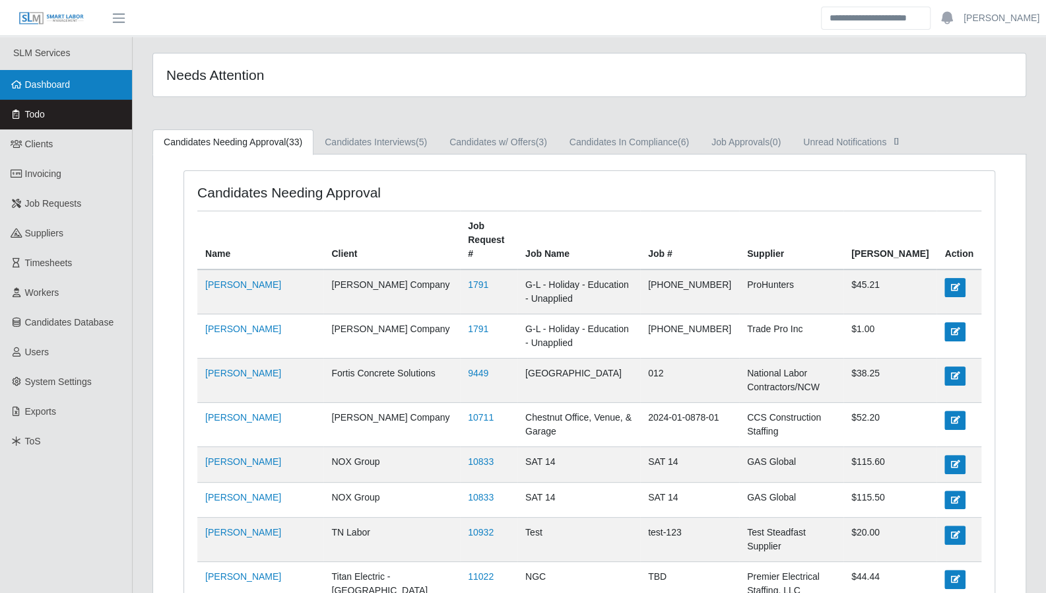
click at [55, 88] on span "Dashboard" at bounding box center [48, 84] width 46 height 11
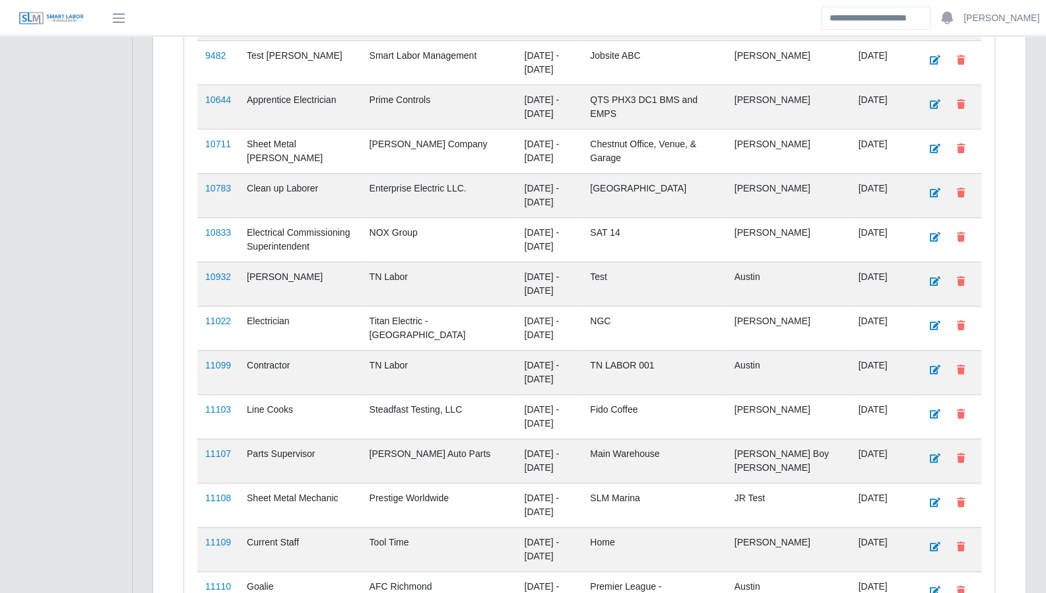
scroll to position [664, 0]
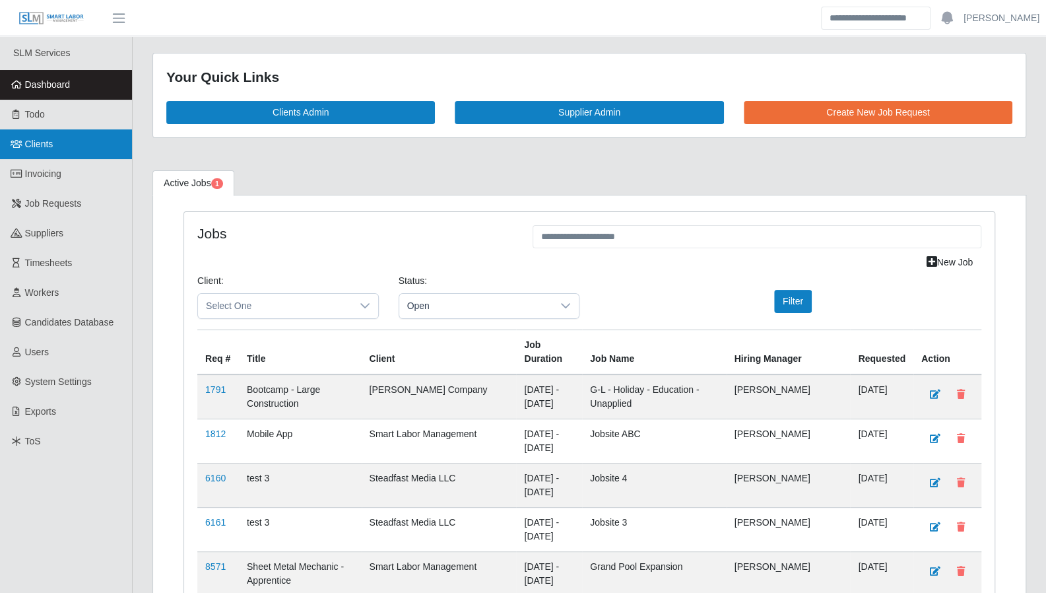
click at [30, 143] on span "Clients" at bounding box center [39, 144] width 28 height 11
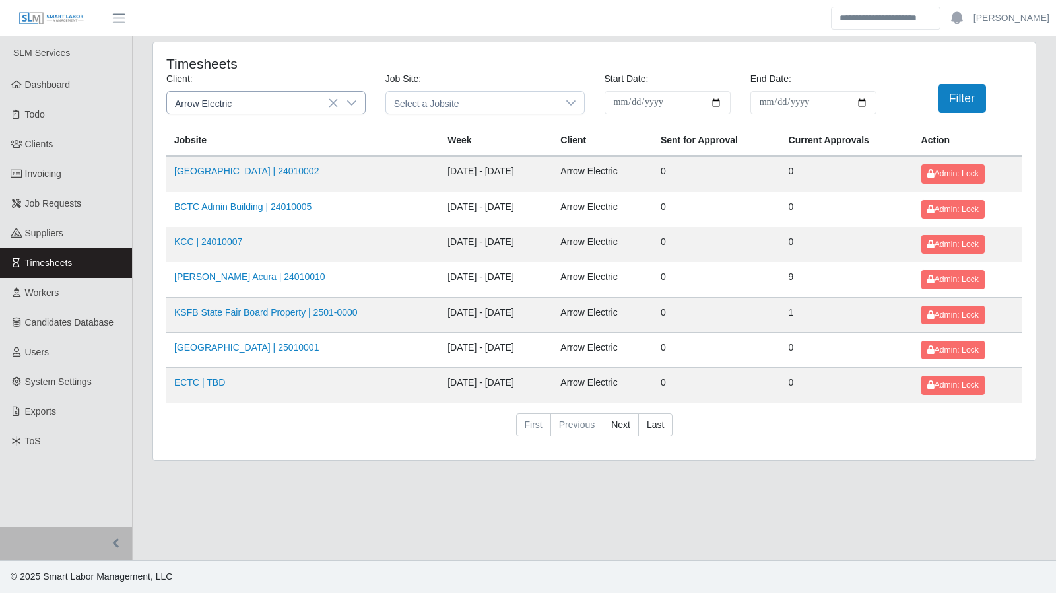
click at [354, 99] on icon at bounding box center [351, 103] width 11 height 11
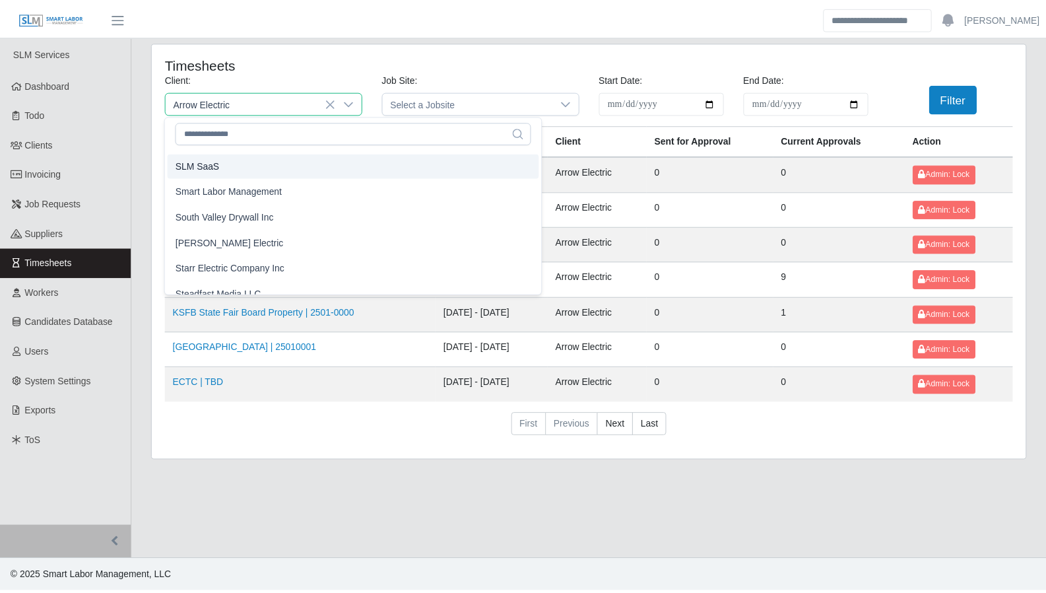
scroll to position [1357, 0]
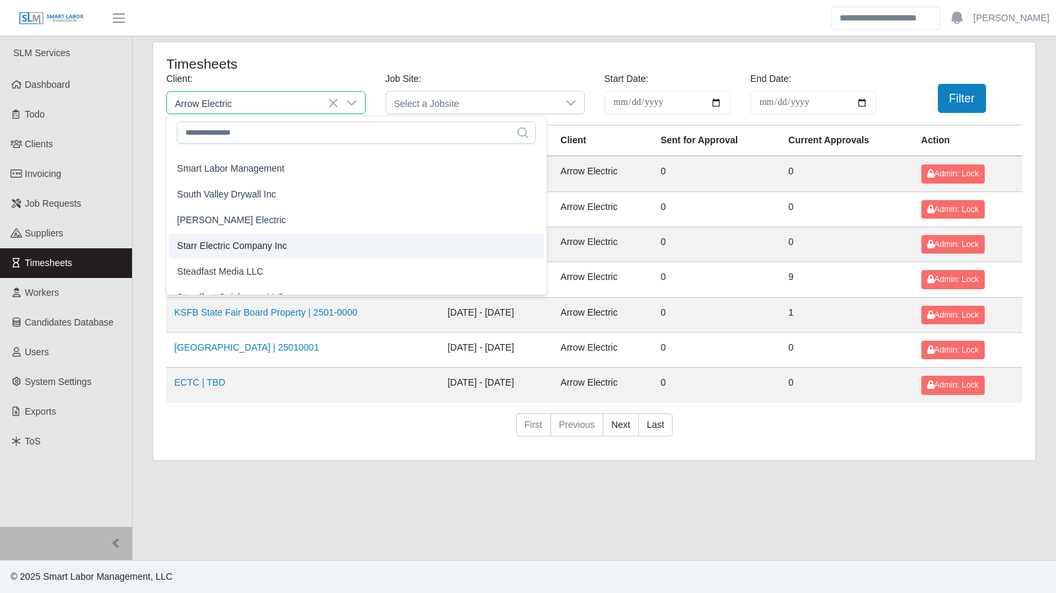
click at [251, 239] on span "Starr Electric Company Inc" at bounding box center [232, 246] width 110 height 14
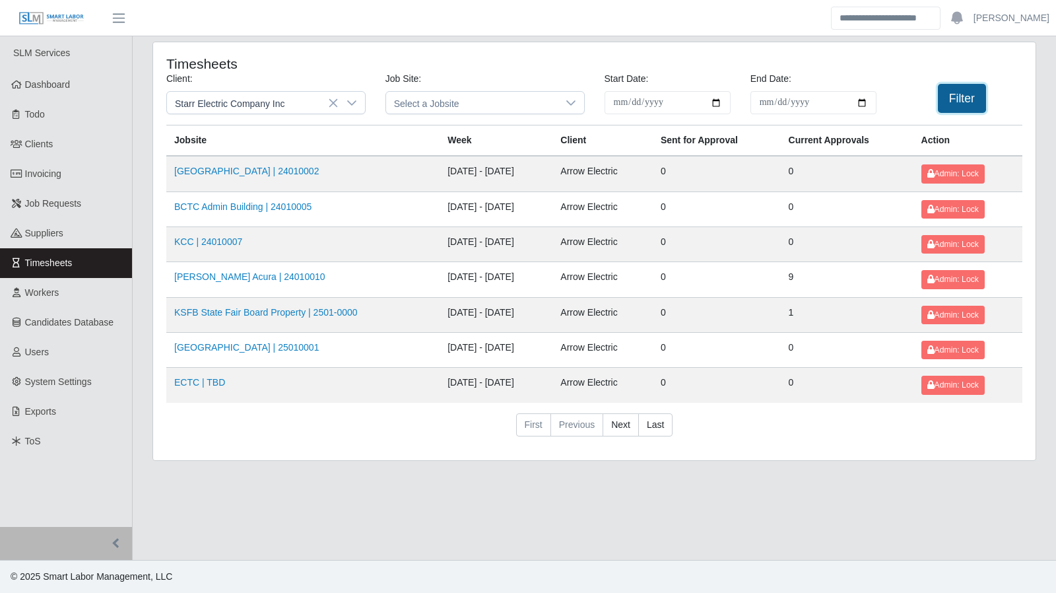
click at [976, 102] on button "Filter" at bounding box center [962, 98] width 48 height 29
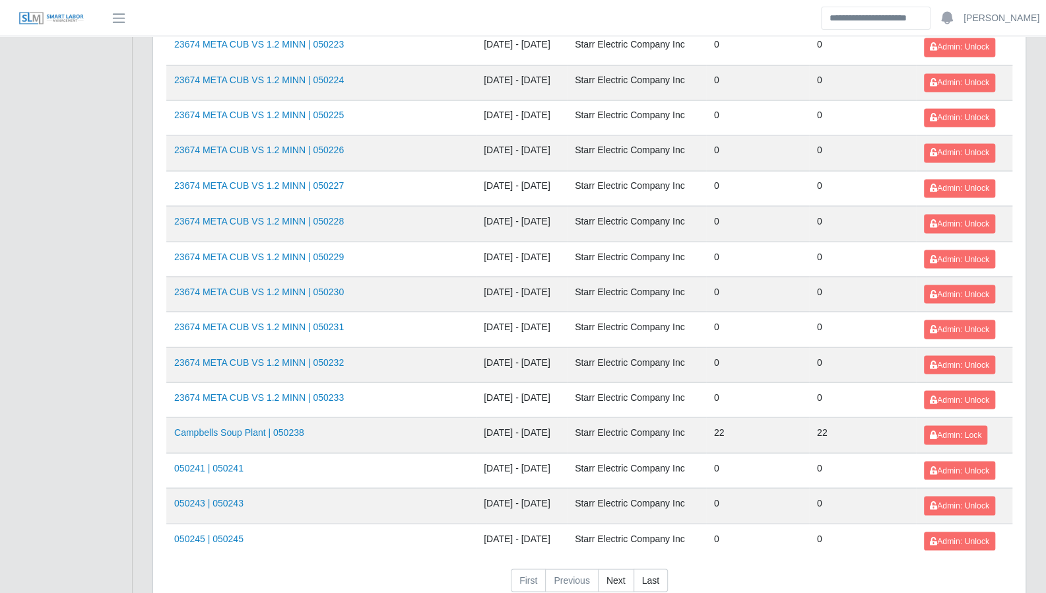
scroll to position [1398, 0]
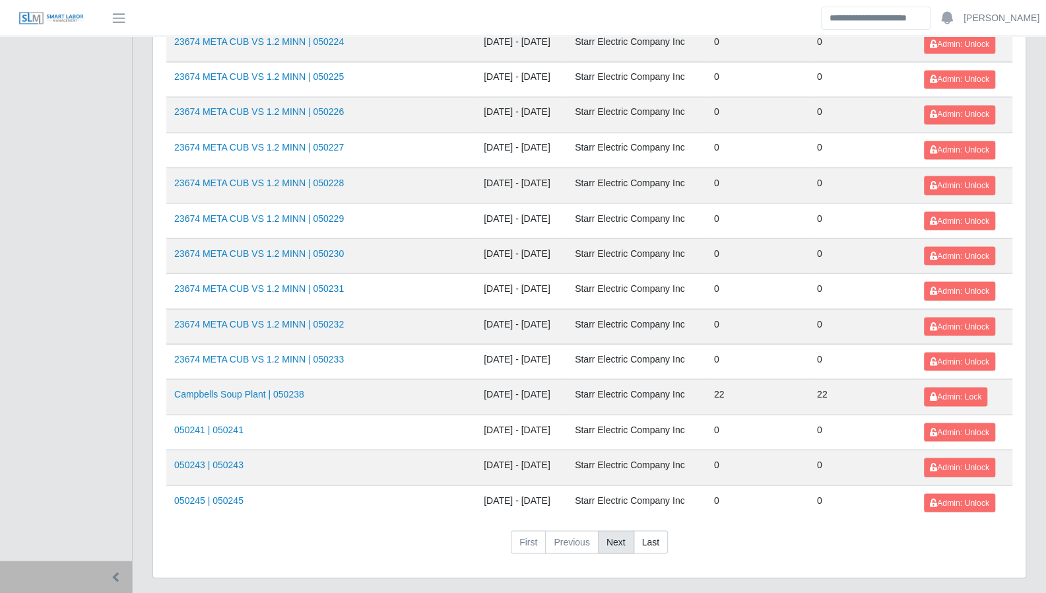
click at [614, 530] on link "Next" at bounding box center [616, 542] width 36 height 24
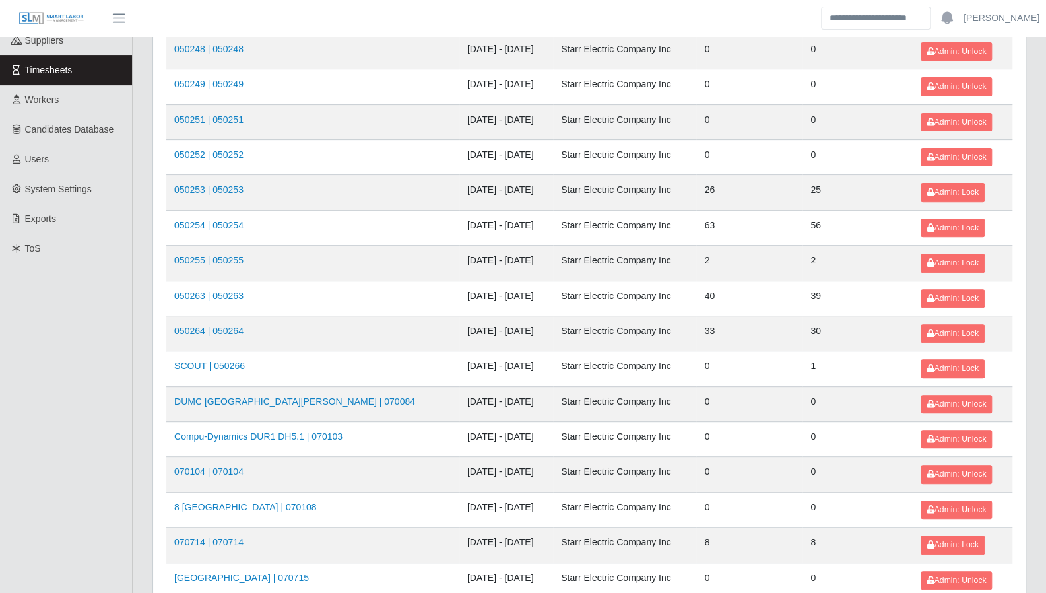
scroll to position [0, 0]
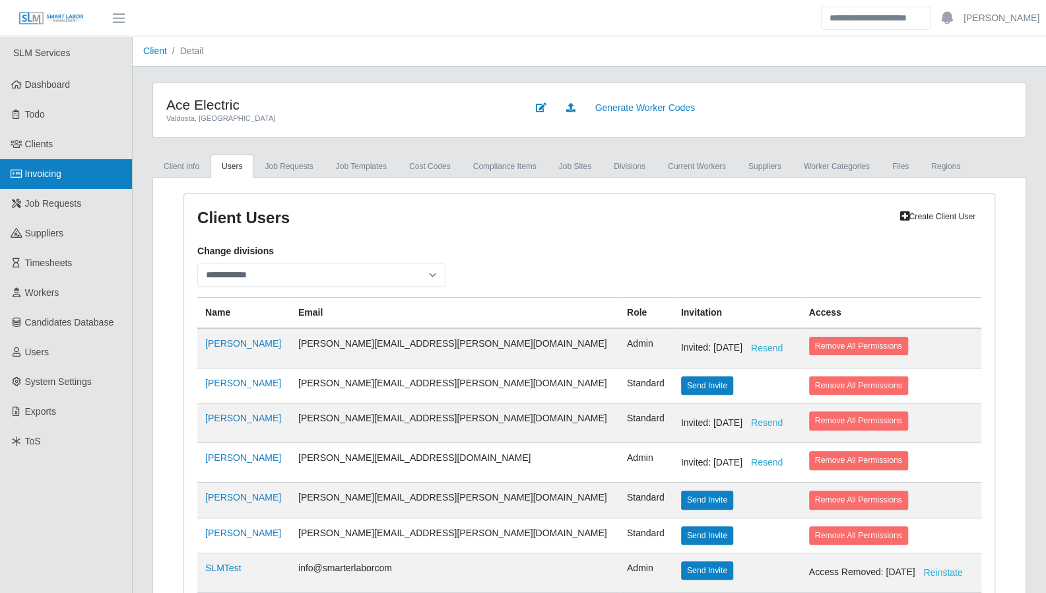
click at [54, 164] on link "Invoicing" at bounding box center [66, 174] width 132 height 30
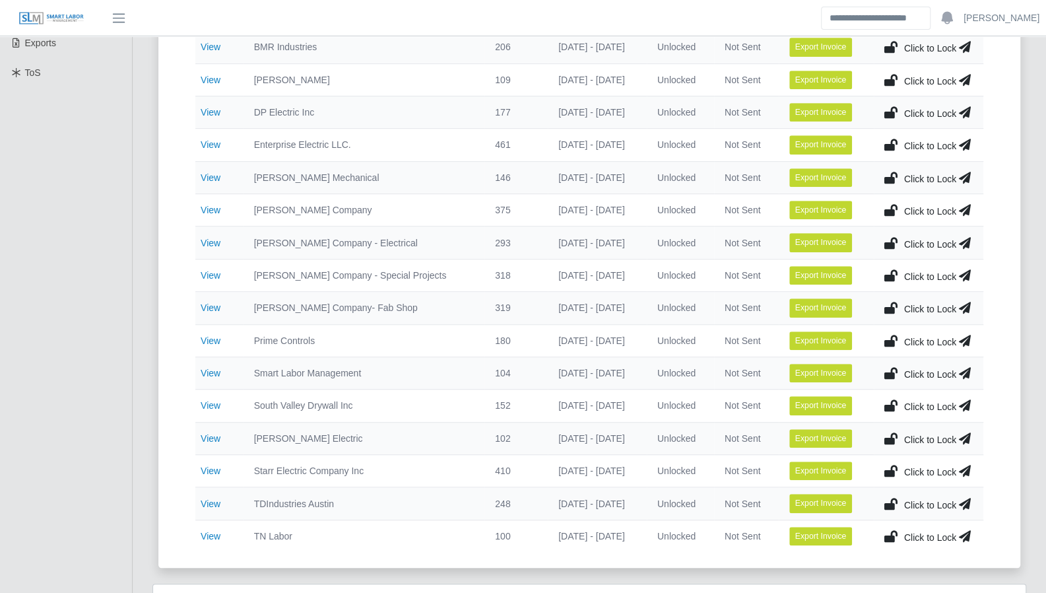
scroll to position [370, 0]
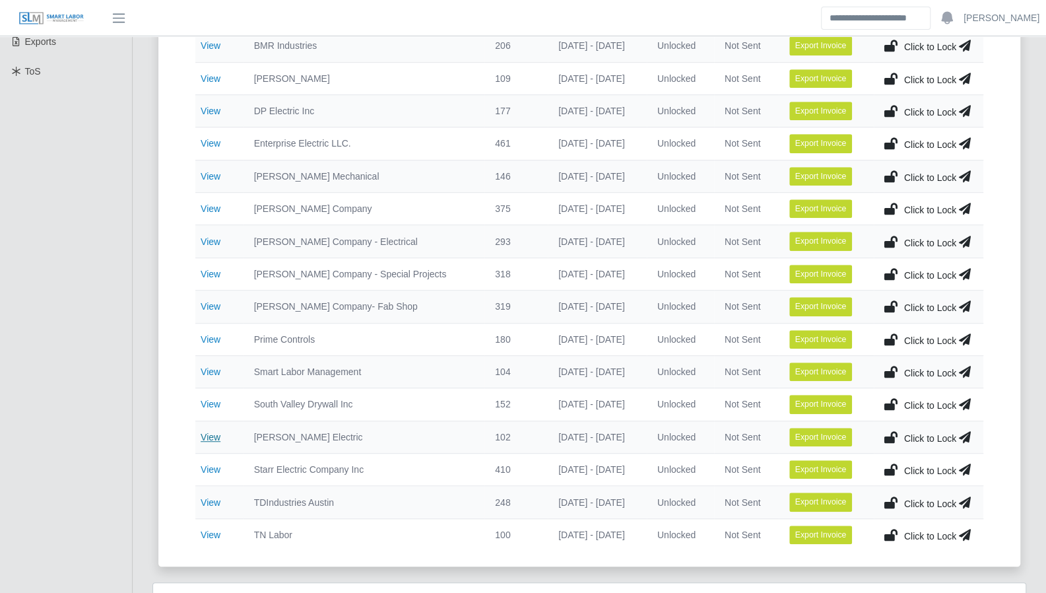
click at [213, 433] on link "View" at bounding box center [211, 437] width 20 height 11
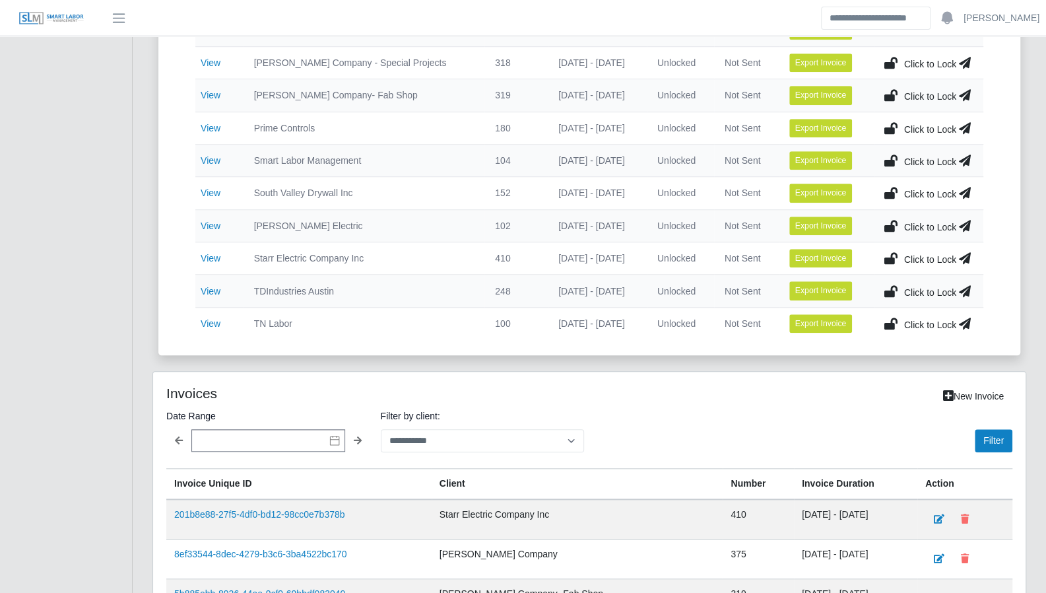
scroll to position [545, 0]
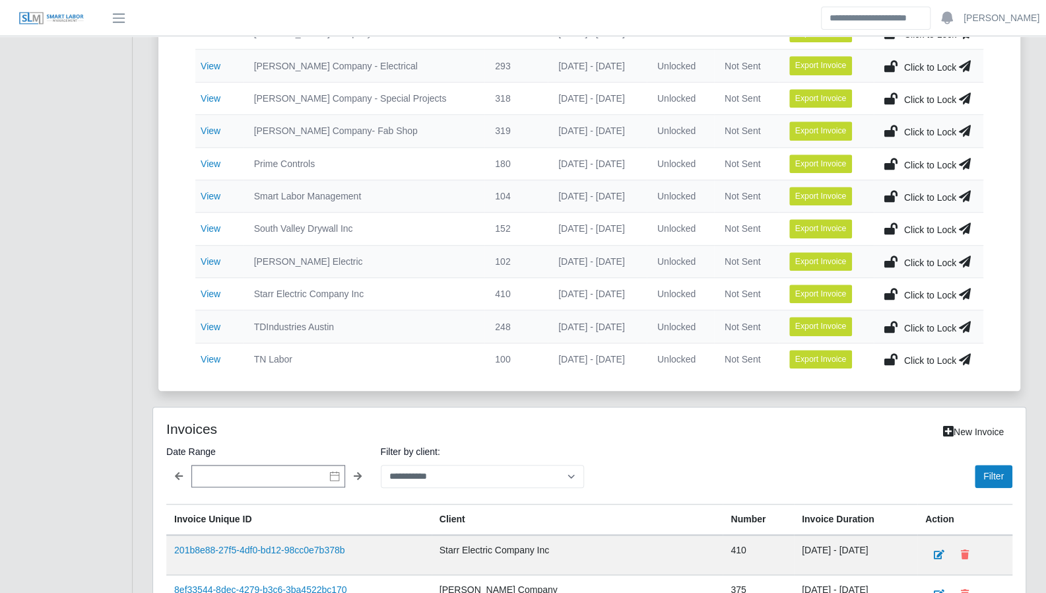
click at [220, 292] on td "View" at bounding box center [219, 294] width 48 height 32
click at [216, 290] on link "View" at bounding box center [211, 293] width 20 height 11
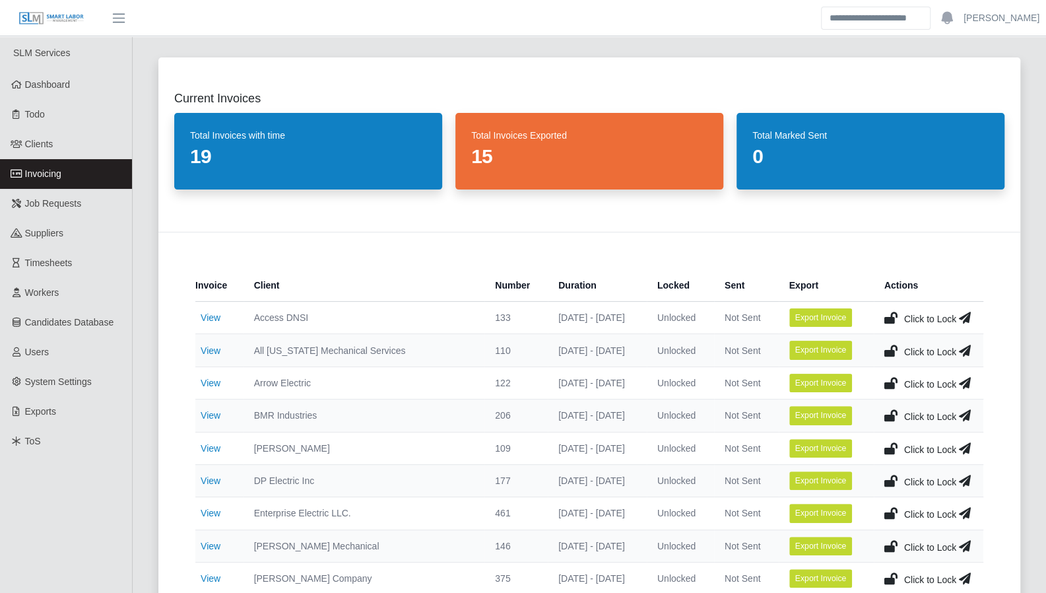
click at [224, 353] on td "View" at bounding box center [219, 350] width 48 height 32
click at [211, 348] on link "View" at bounding box center [211, 350] width 20 height 11
click at [205, 313] on link "View" at bounding box center [211, 317] width 20 height 11
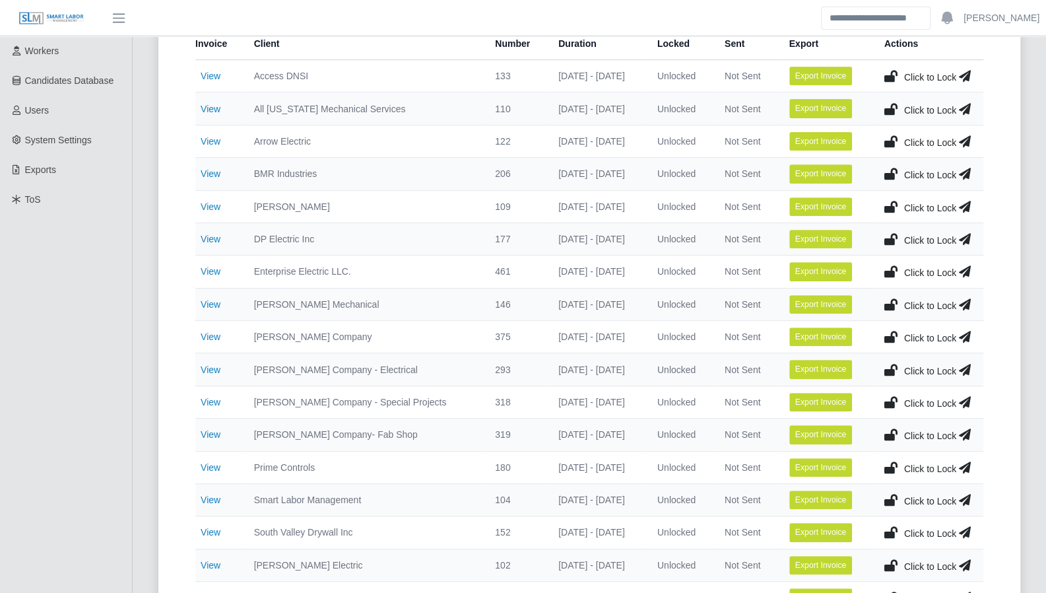
scroll to position [242, 0]
click at [214, 202] on link "View" at bounding box center [211, 206] width 20 height 11
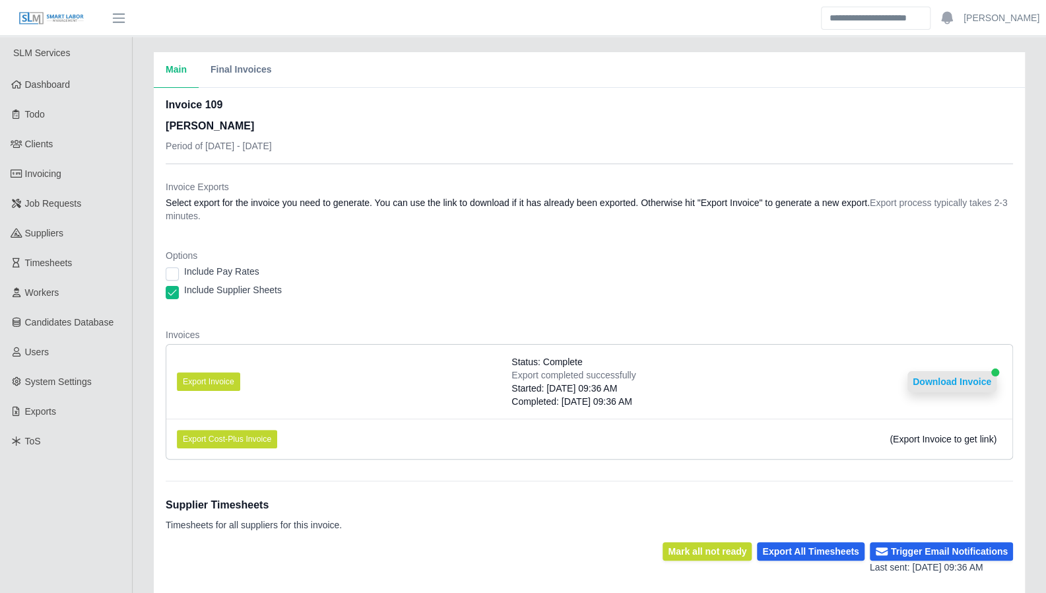
click at [937, 381] on button "Download Invoice" at bounding box center [951, 381] width 89 height 21
click at [948, 383] on button "Download Invoice" at bounding box center [951, 381] width 89 height 21
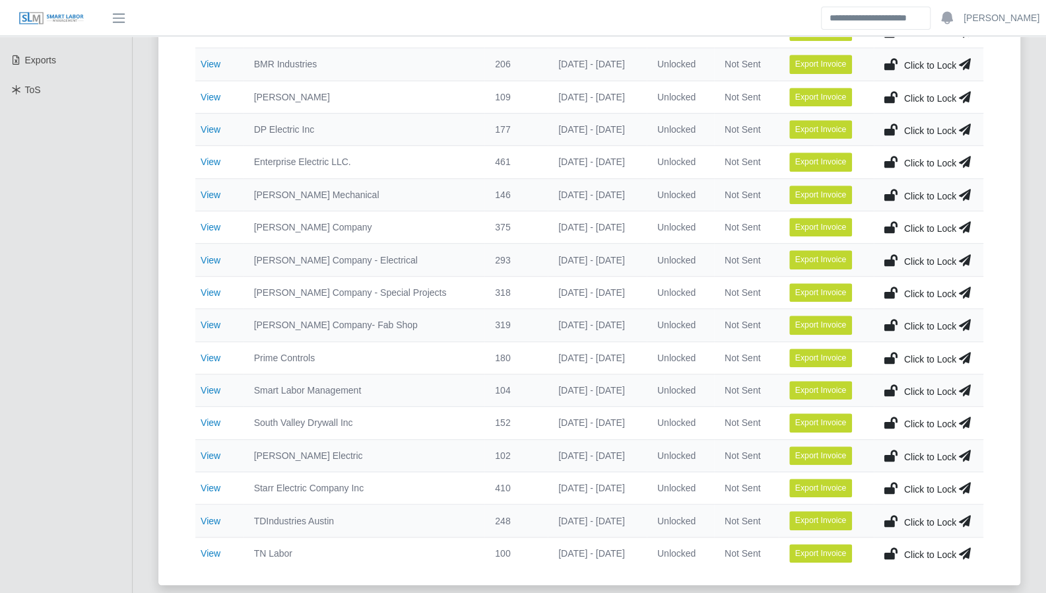
scroll to position [348, 0]
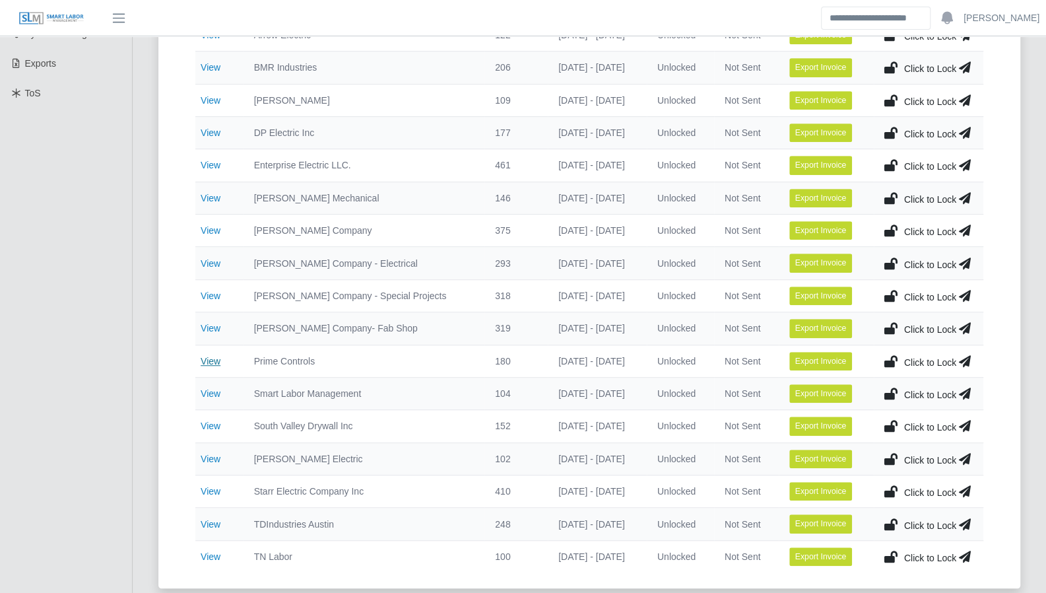
click at [213, 357] on link "View" at bounding box center [211, 361] width 20 height 11
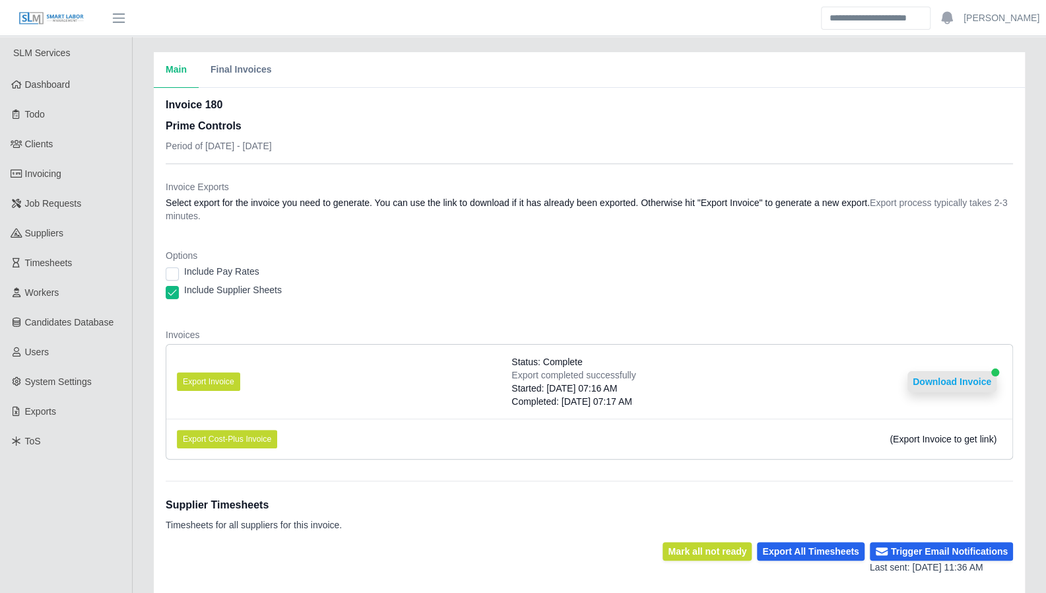
click at [938, 383] on button "Download Invoice" at bounding box center [951, 381] width 89 height 21
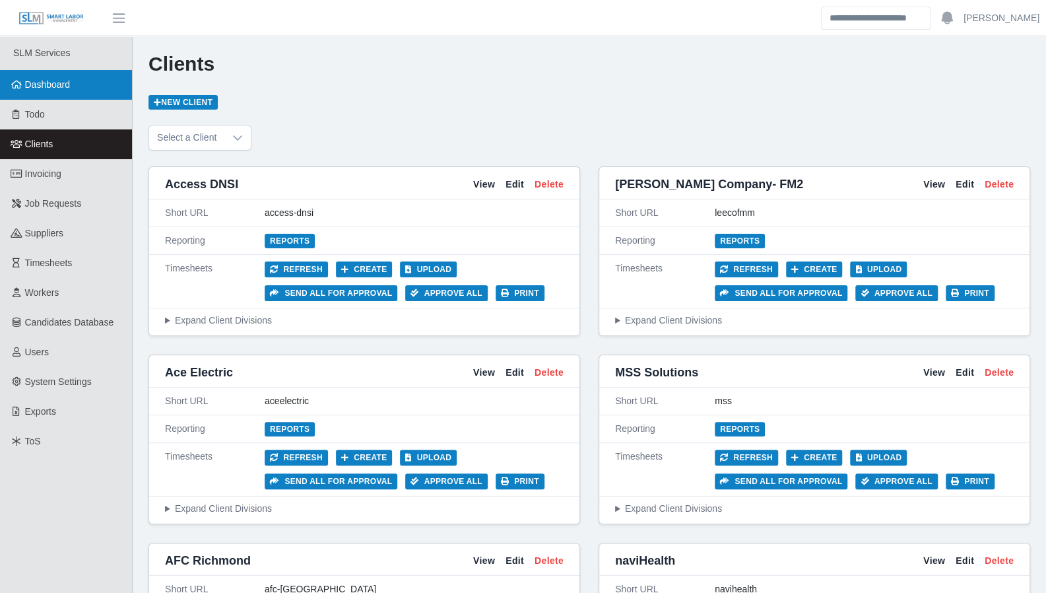
click at [65, 86] on span "Dashboard" at bounding box center [48, 84] width 46 height 11
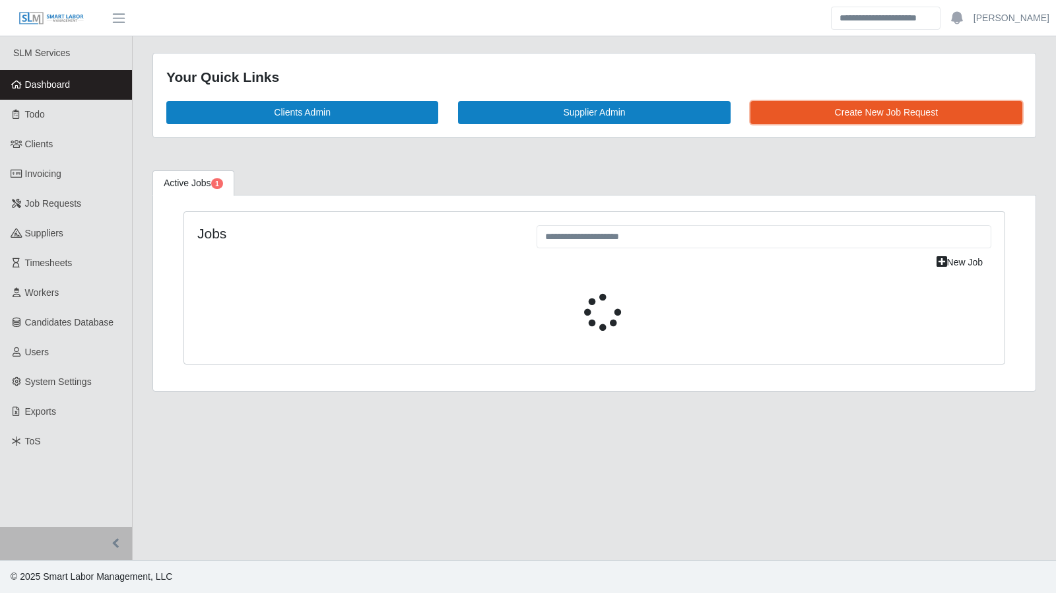
click at [904, 114] on link "Create New Job Request" at bounding box center [886, 112] width 272 height 23
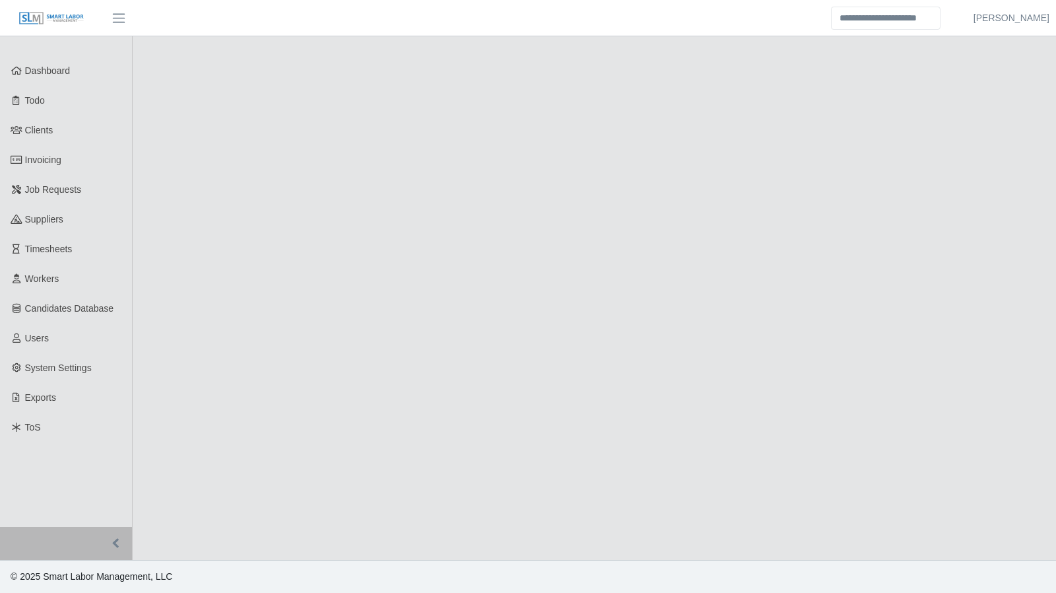
select select
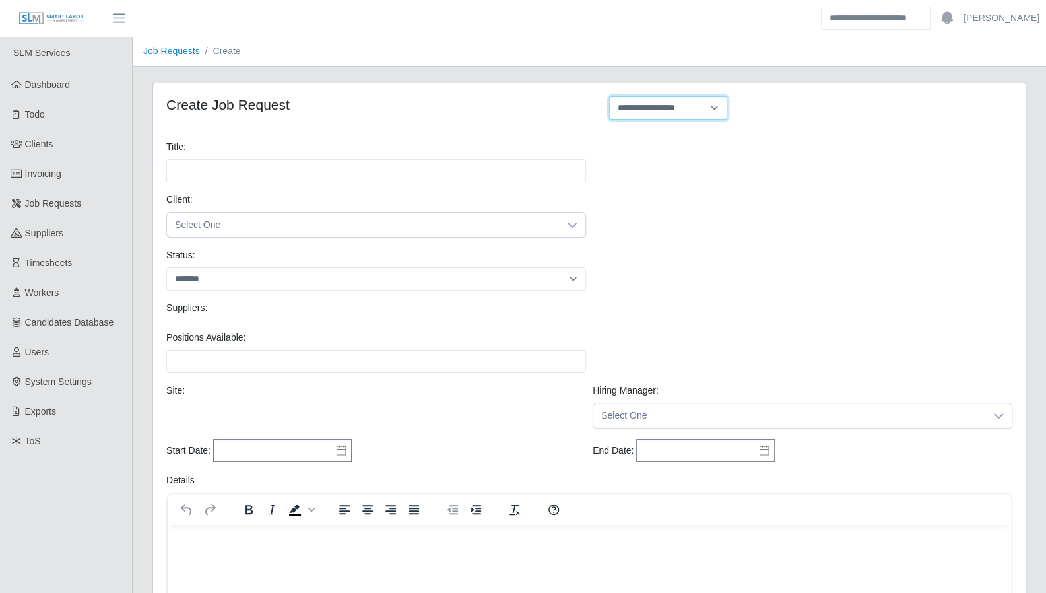
click at [661, 116] on select "**********" at bounding box center [668, 107] width 118 height 23
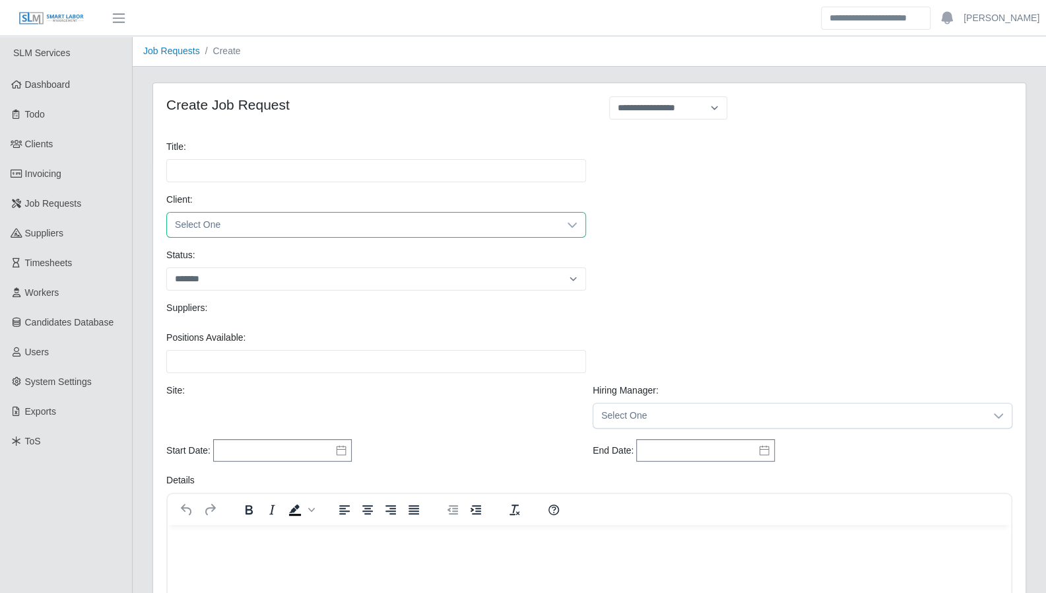
click at [326, 216] on span "Select One" at bounding box center [363, 225] width 392 height 24
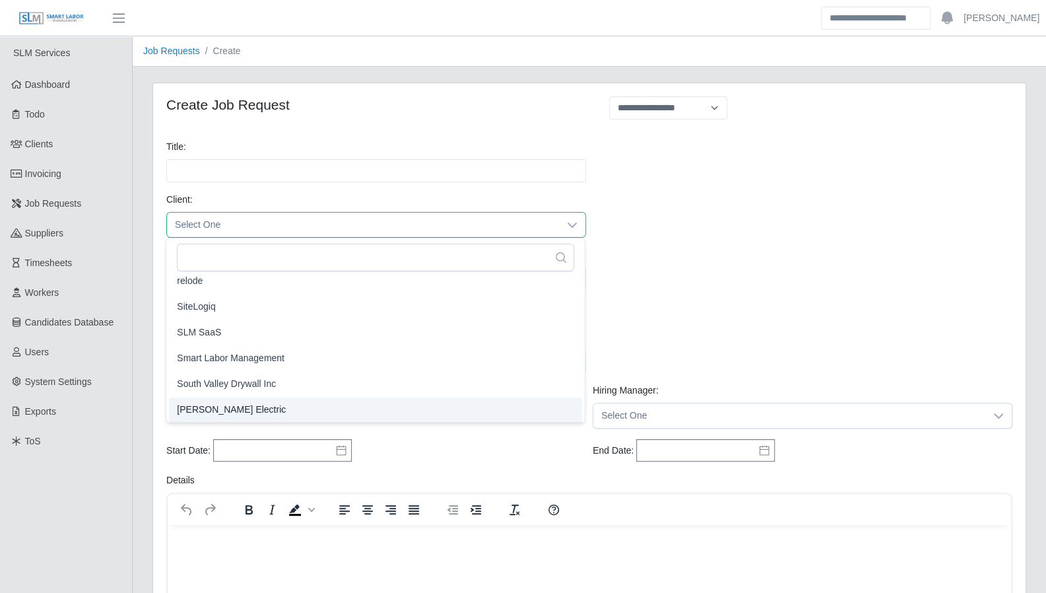
scroll to position [1321, 0]
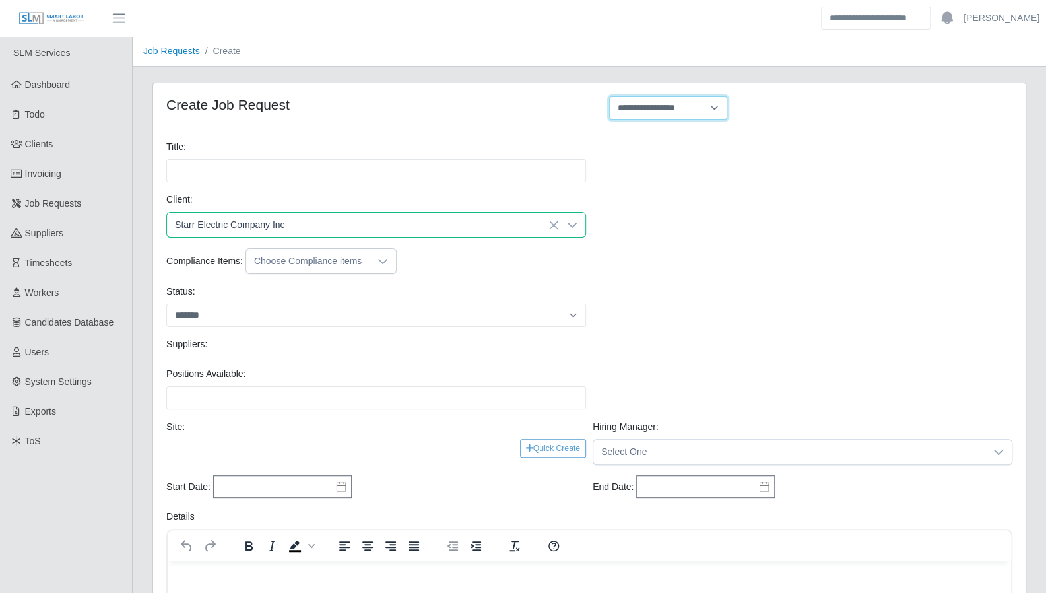
click at [634, 110] on select "**********" at bounding box center [668, 107] width 118 height 23
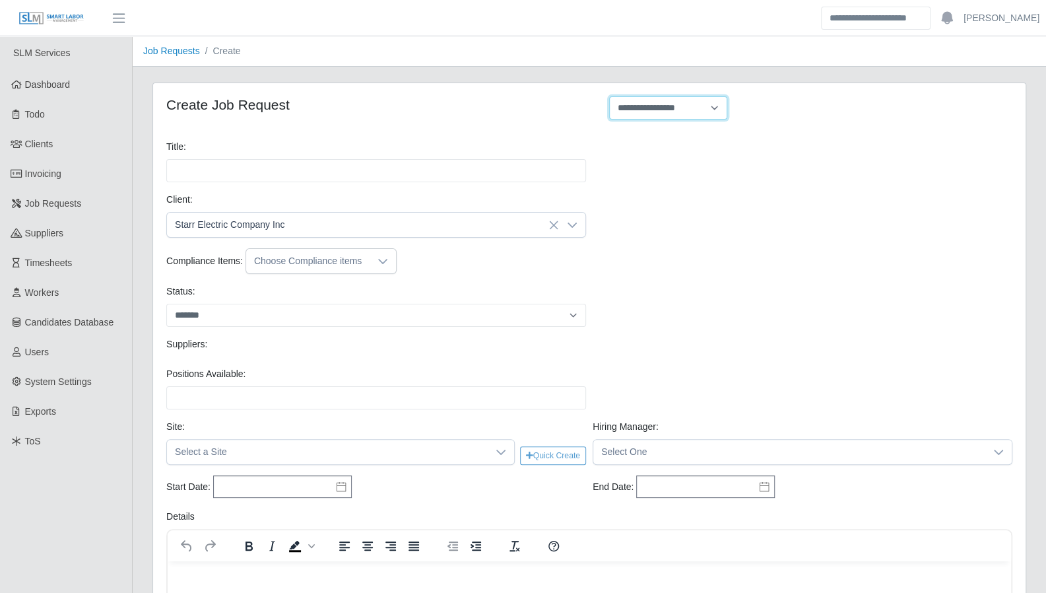
select select "**********"
click at [609, 96] on select "**********" at bounding box center [668, 107] width 118 height 23
type input "**********"
type input "*"
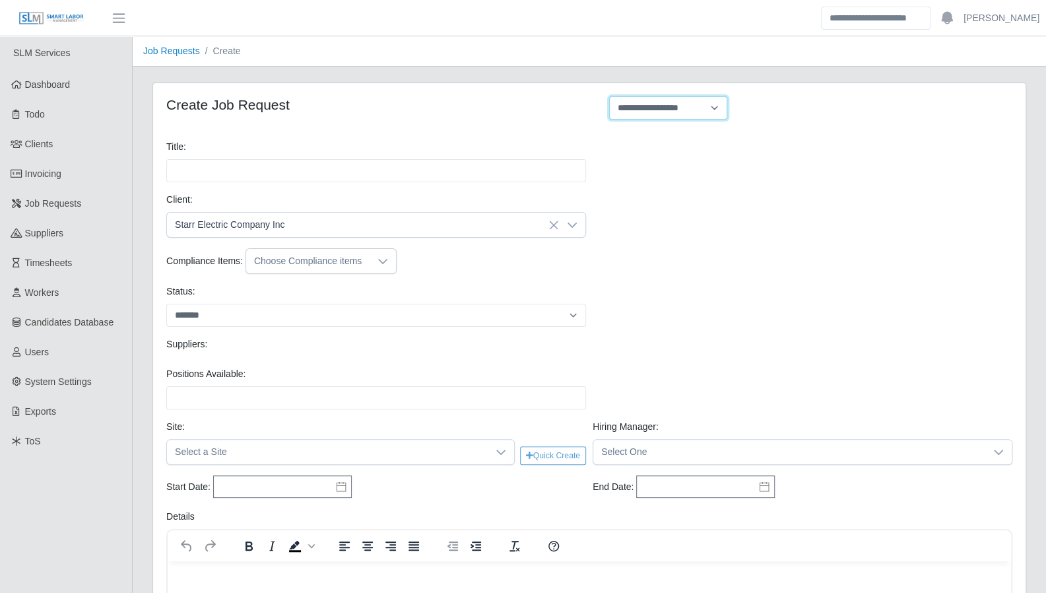
type input "*"
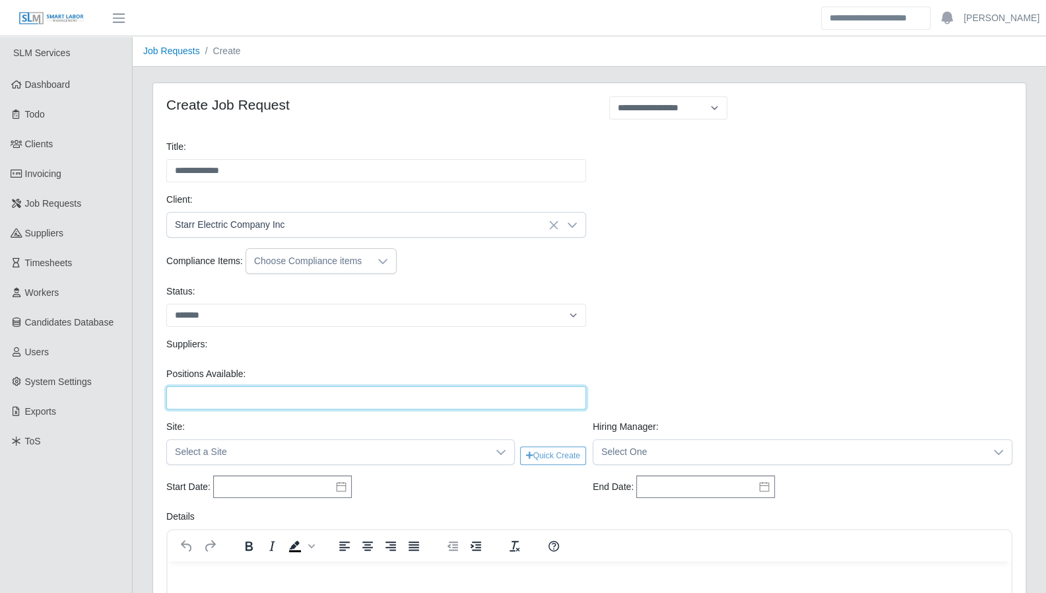
click at [255, 397] on input "Positions Available:" at bounding box center [376, 397] width 420 height 23
type input "*"
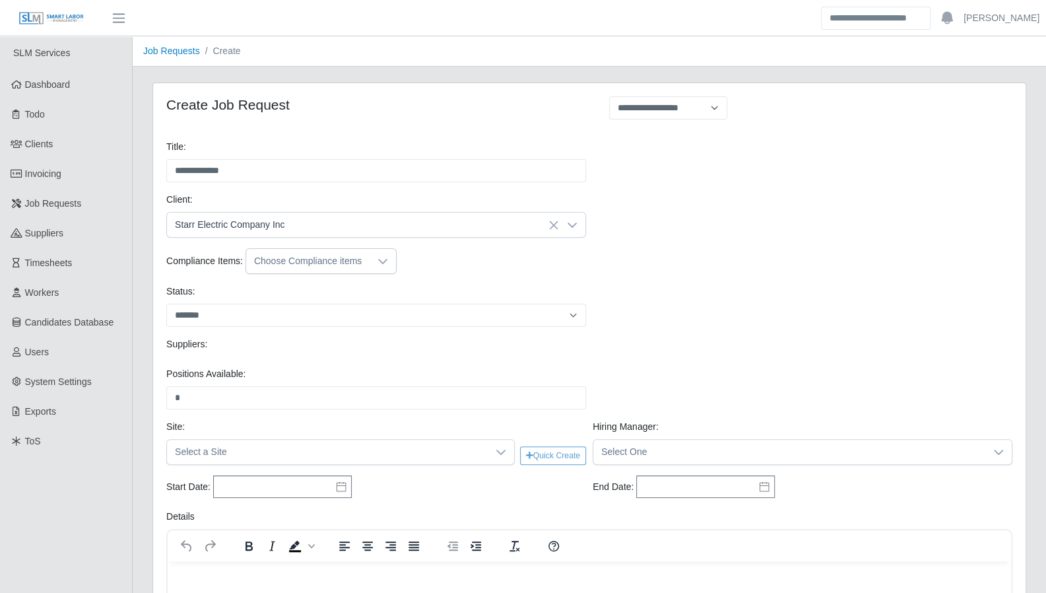
click at [484, 337] on div "Suppliers:" at bounding box center [589, 346] width 853 height 19
click at [255, 451] on span "Select a Site" at bounding box center [327, 452] width 321 height 24
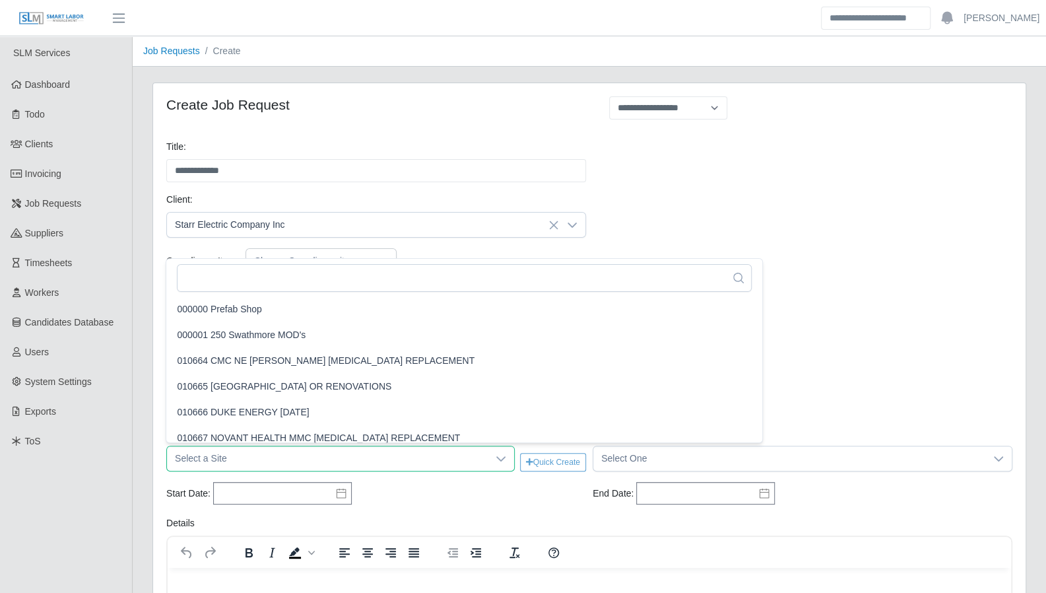
scroll to position [10561, 0]
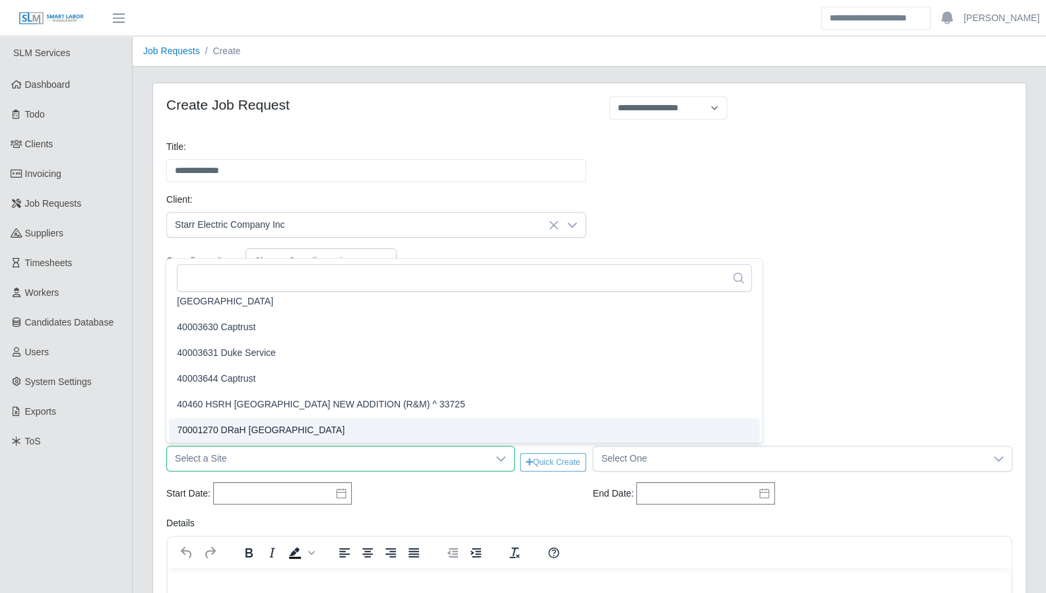
click at [254, 452] on span "Select a Site" at bounding box center [327, 458] width 321 height 24
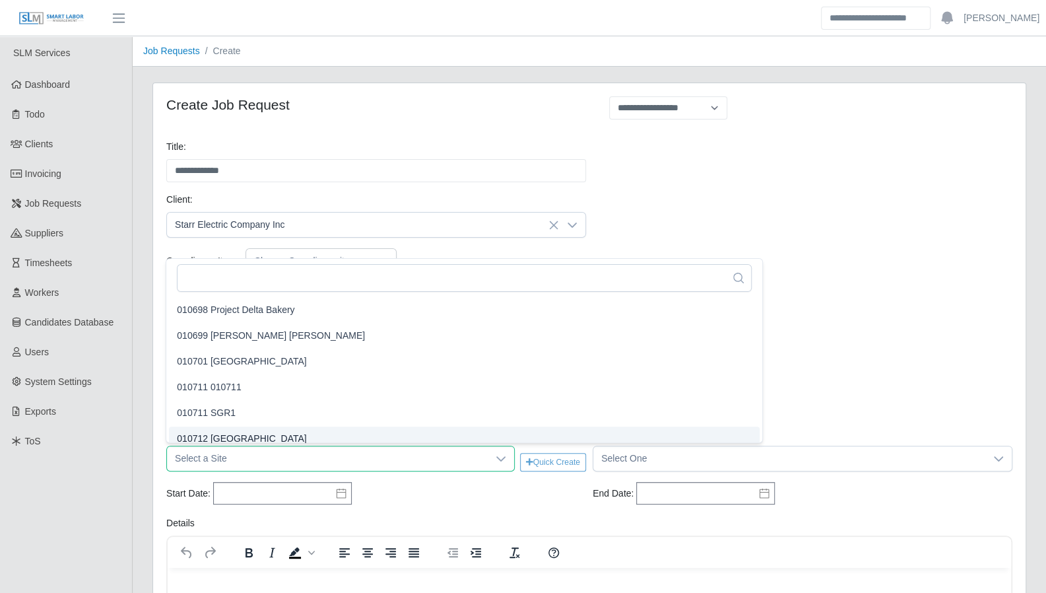
scroll to position [368, 0]
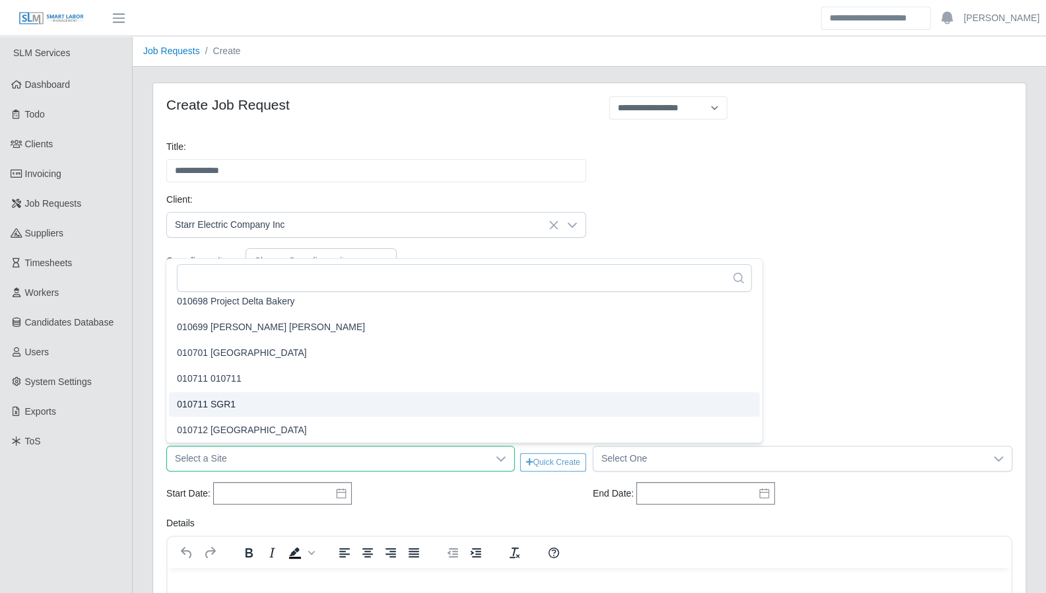
click at [213, 405] on span "010711 SGR1" at bounding box center [206, 404] width 59 height 14
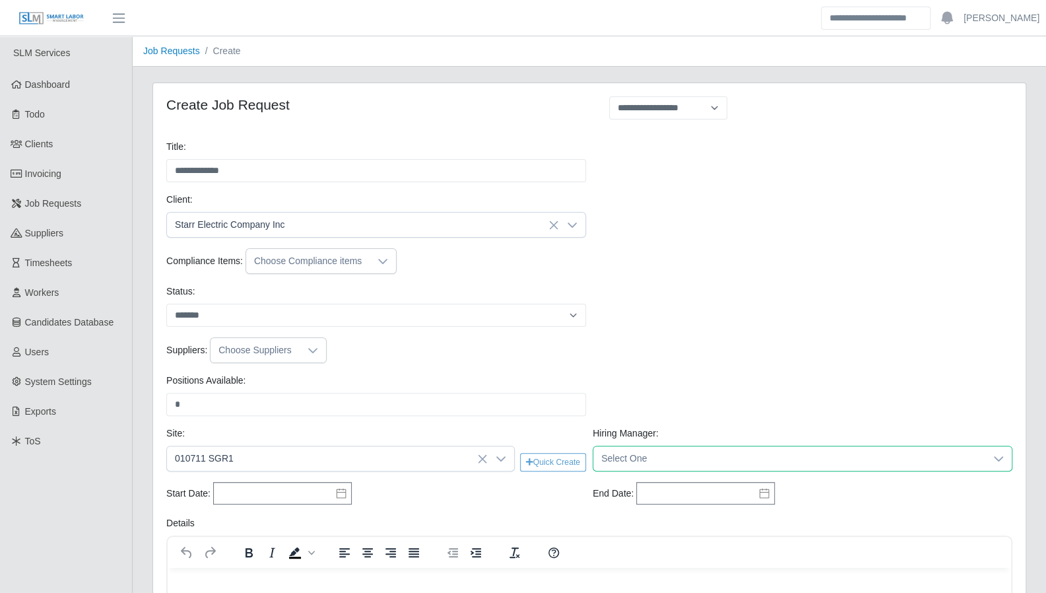
click at [650, 459] on span "Select One" at bounding box center [789, 458] width 392 height 24
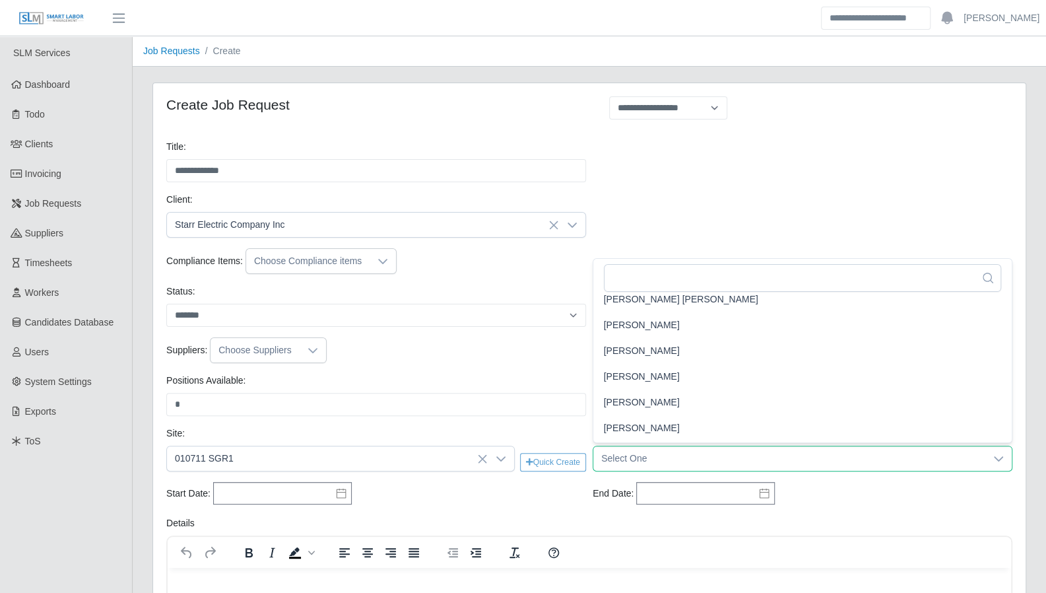
scroll to position [986, 0]
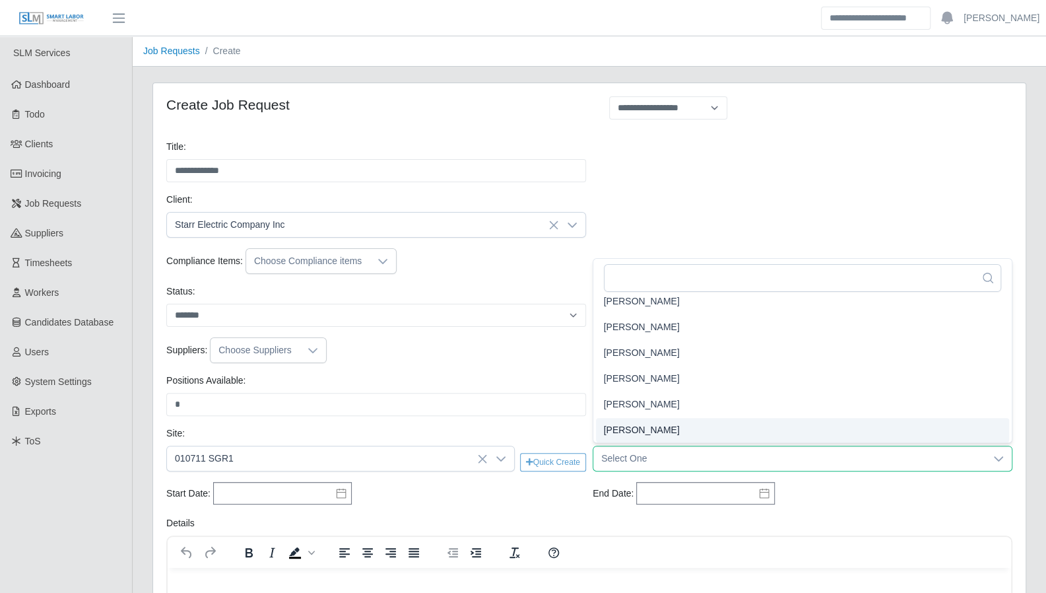
click at [651, 428] on span "[PERSON_NAME]" at bounding box center [642, 430] width 76 height 14
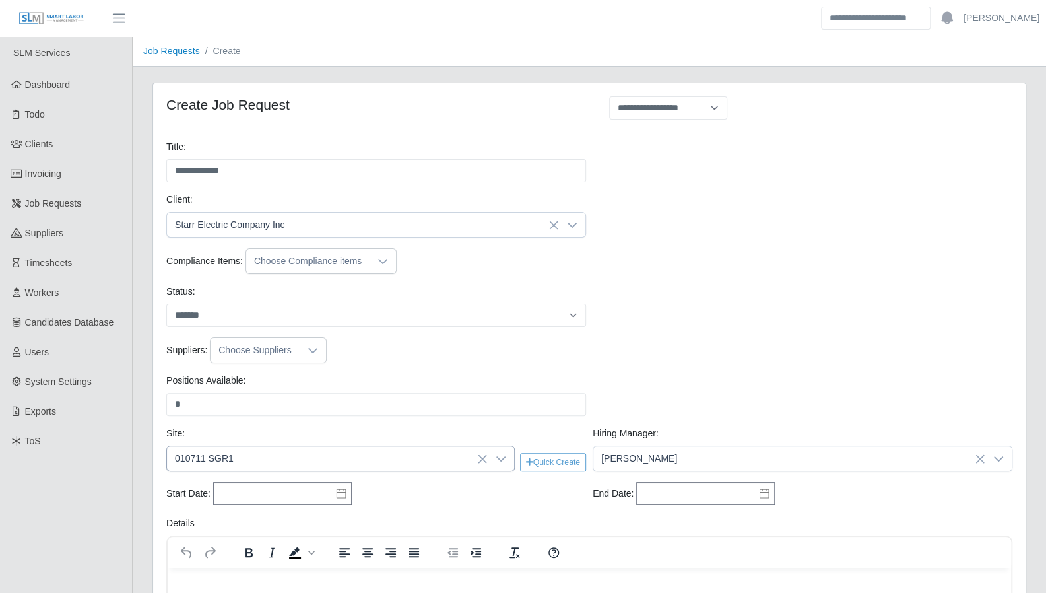
click at [502, 459] on icon at bounding box center [501, 458] width 11 height 11
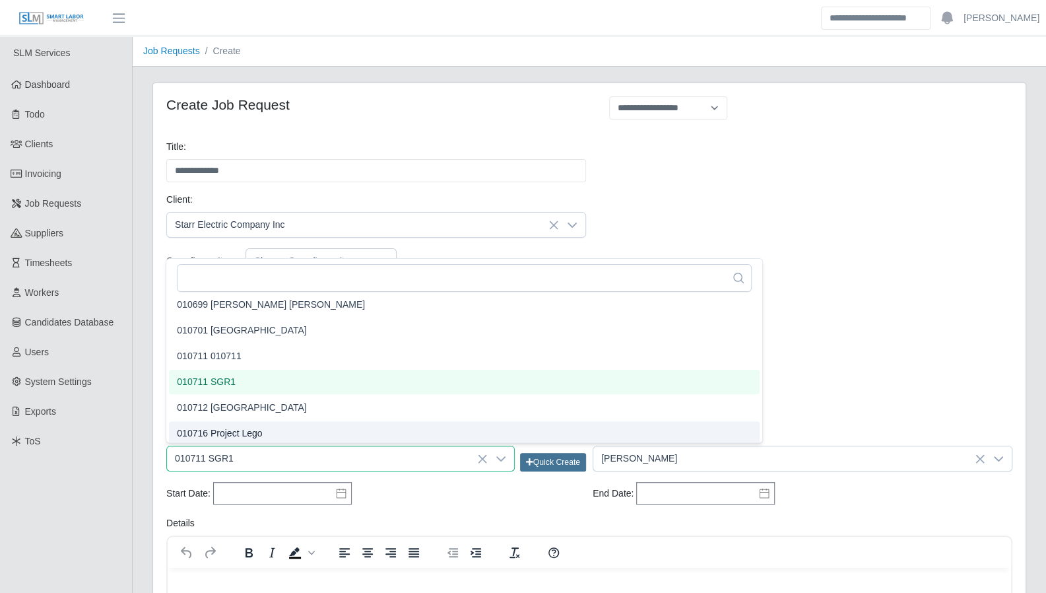
scroll to position [394, 0]
click at [833, 390] on div "Positions Available: * Please provide a valid position available number." at bounding box center [589, 400] width 853 height 53
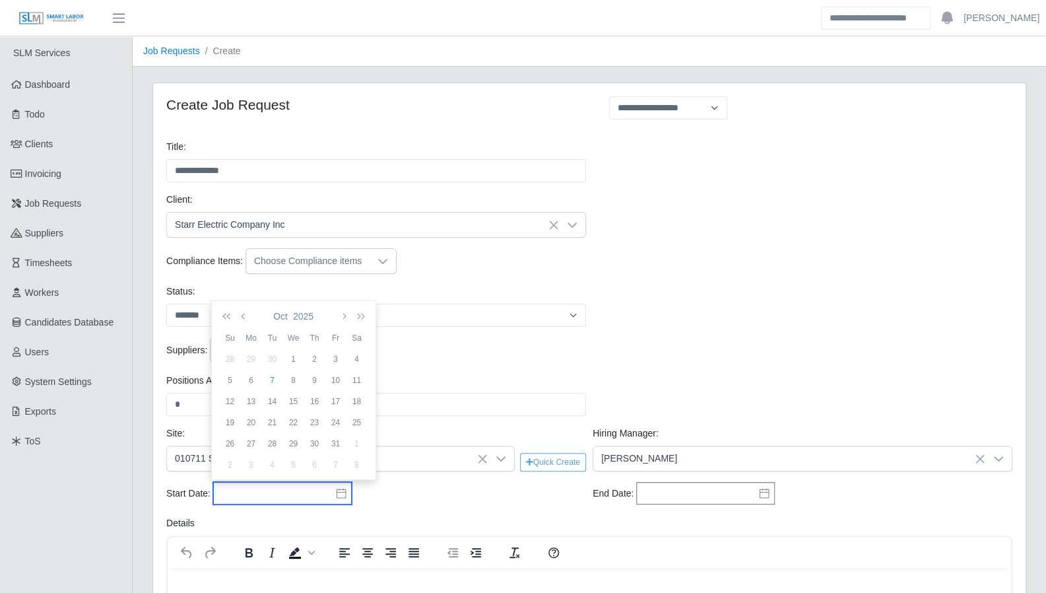
click at [271, 492] on input "text" at bounding box center [282, 493] width 139 height 22
drag, startPoint x: 242, startPoint y: 426, endPoint x: 255, endPoint y: 426, distance: 13.9
click at [242, 426] on div "20" at bounding box center [251, 422] width 21 height 12
type input "**********"
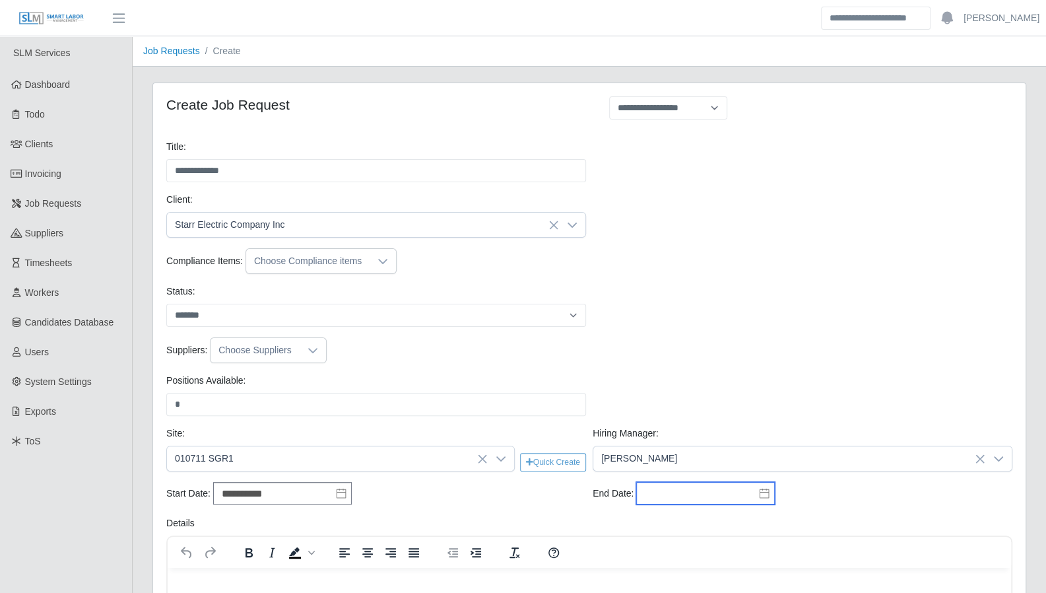
click at [655, 486] on input "text" at bounding box center [705, 493] width 139 height 22
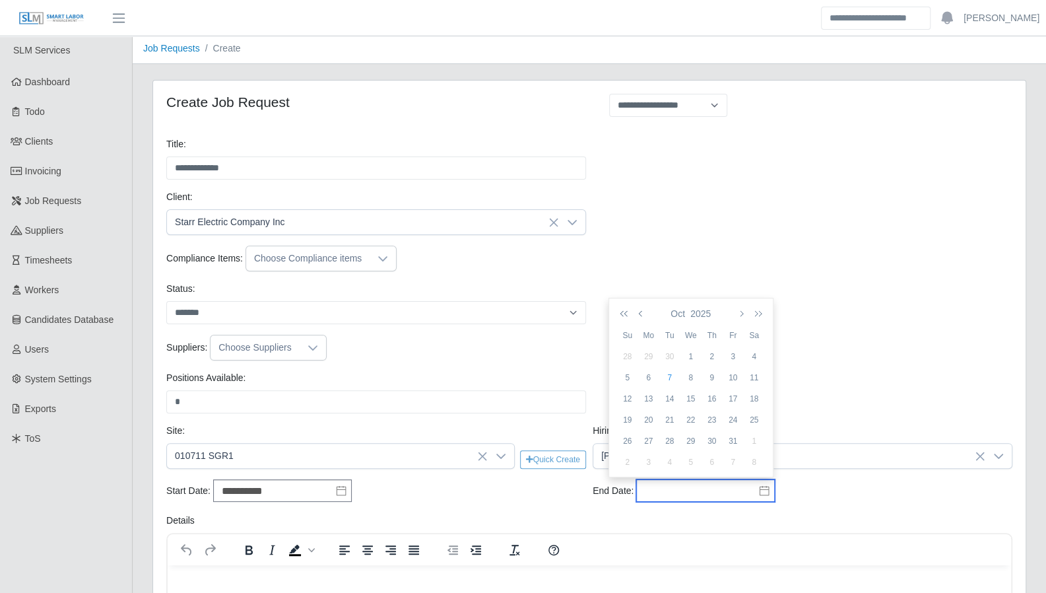
scroll to position [4, 0]
click at [737, 311] on icon "button" at bounding box center [740, 312] width 7 height 11
click at [724, 438] on div "30" at bounding box center [733, 440] width 21 height 12
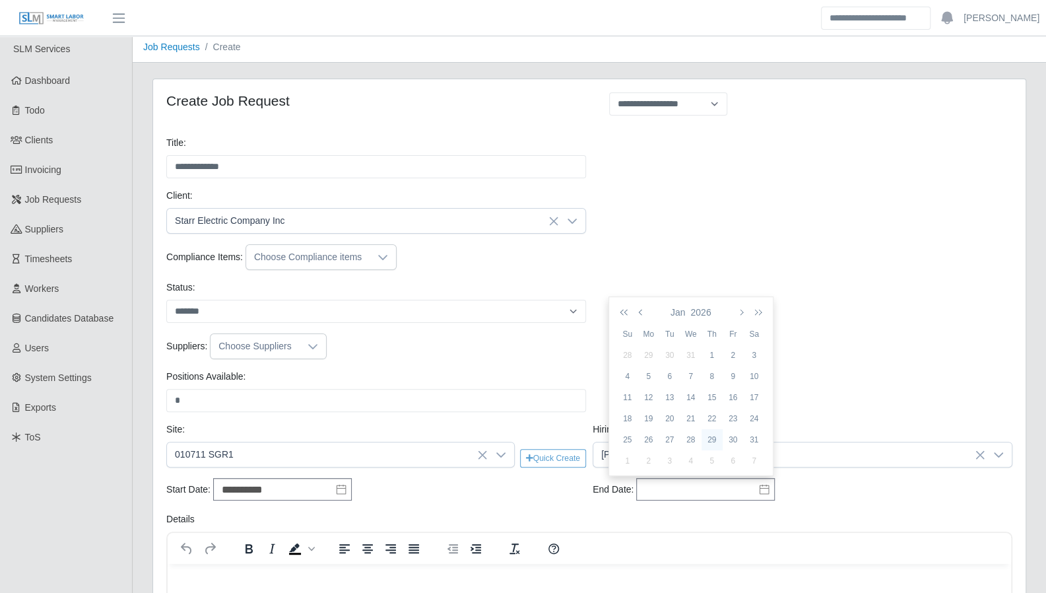
type input "**********"
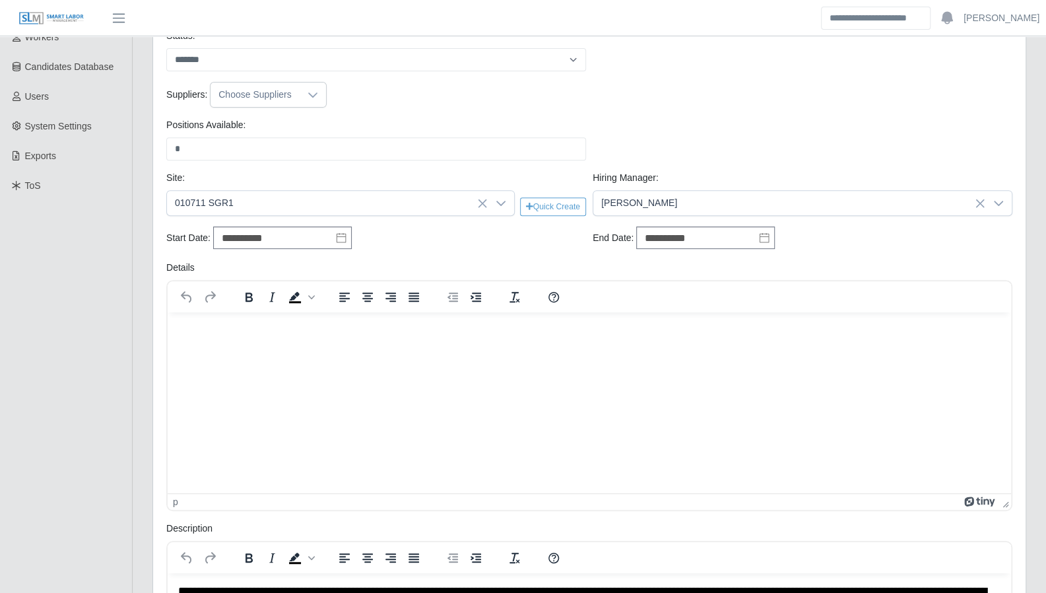
scroll to position [257, 0]
click at [222, 345] on html at bounding box center [589, 328] width 843 height 36
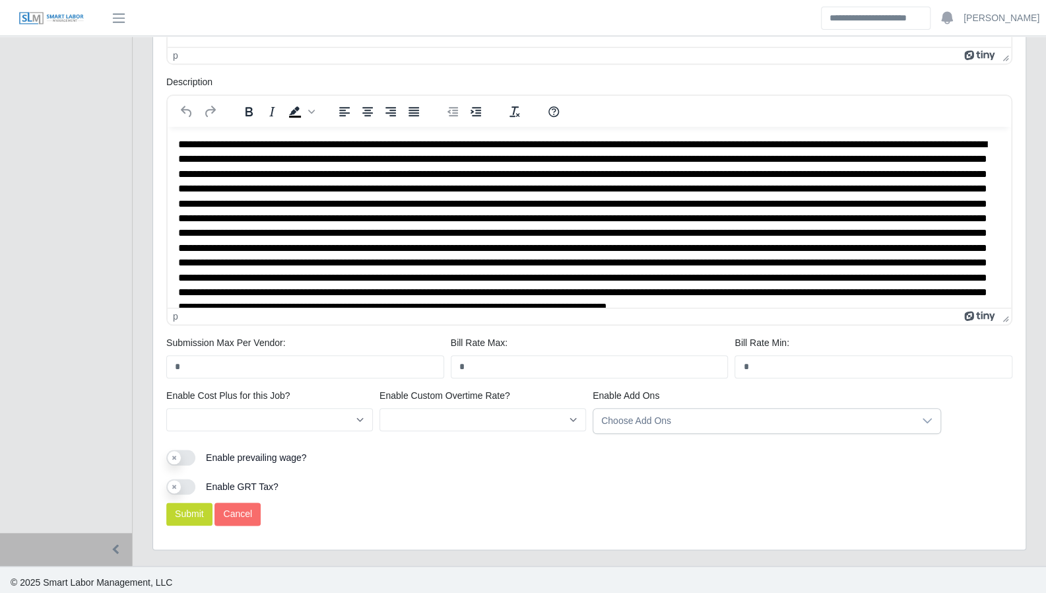
scroll to position [704, 0]
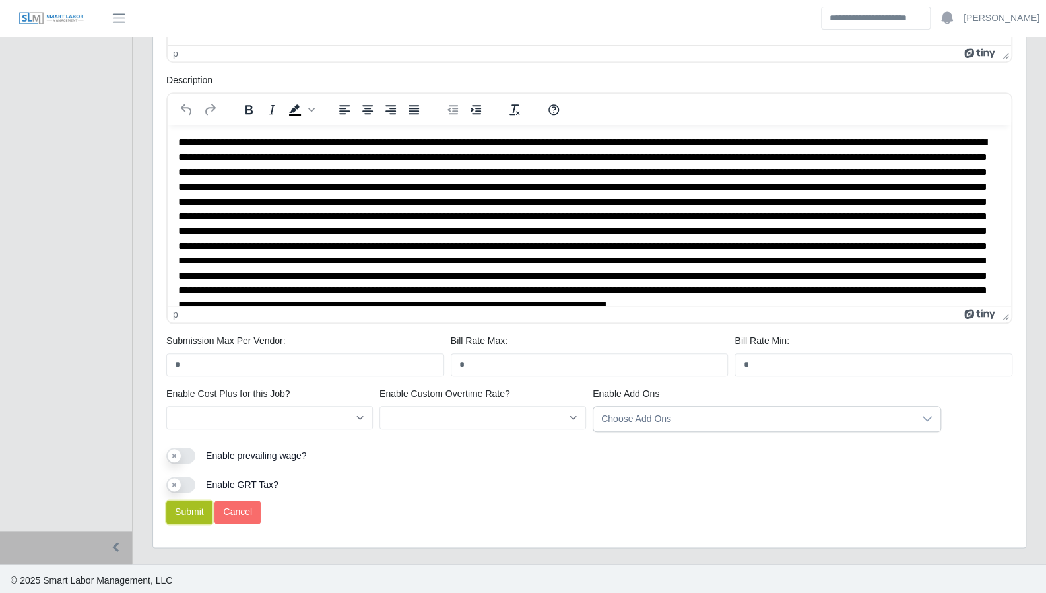
click at [189, 508] on button "Submit" at bounding box center [189, 511] width 46 height 23
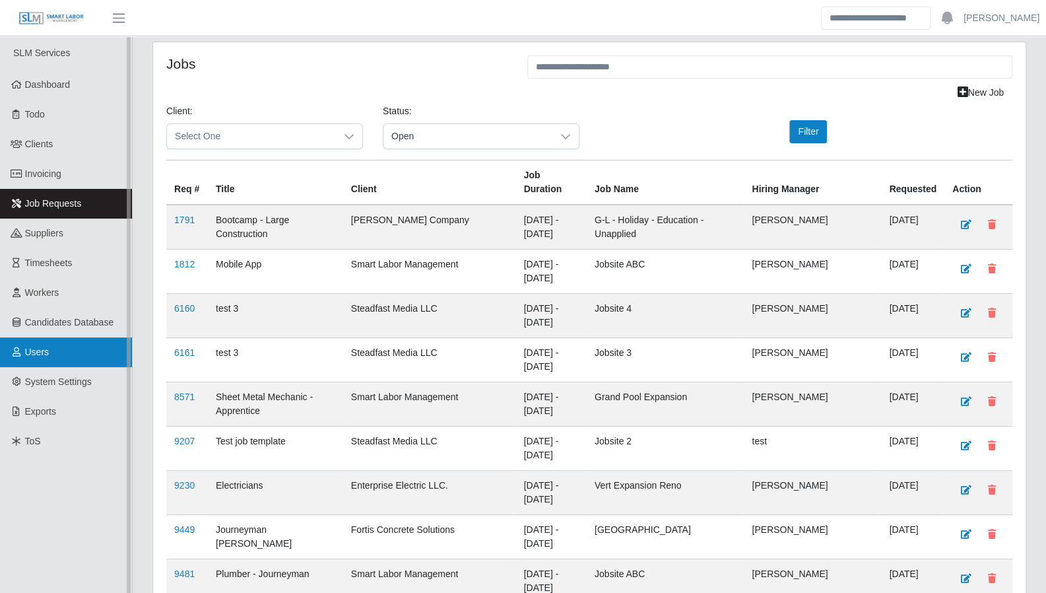
click at [59, 359] on link "Users" at bounding box center [66, 352] width 132 height 30
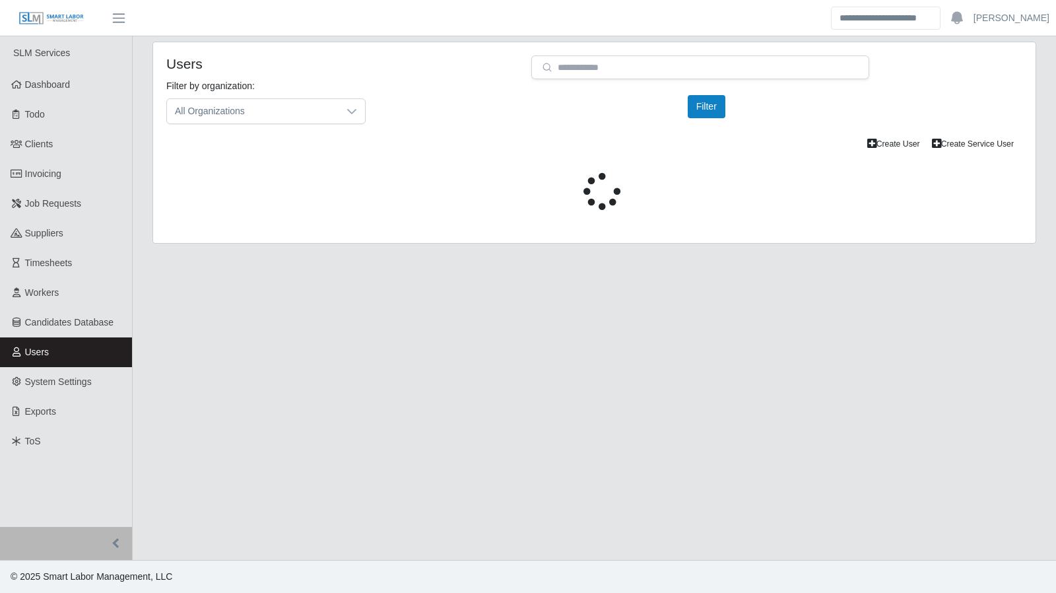
click at [352, 113] on icon at bounding box center [351, 111] width 11 height 11
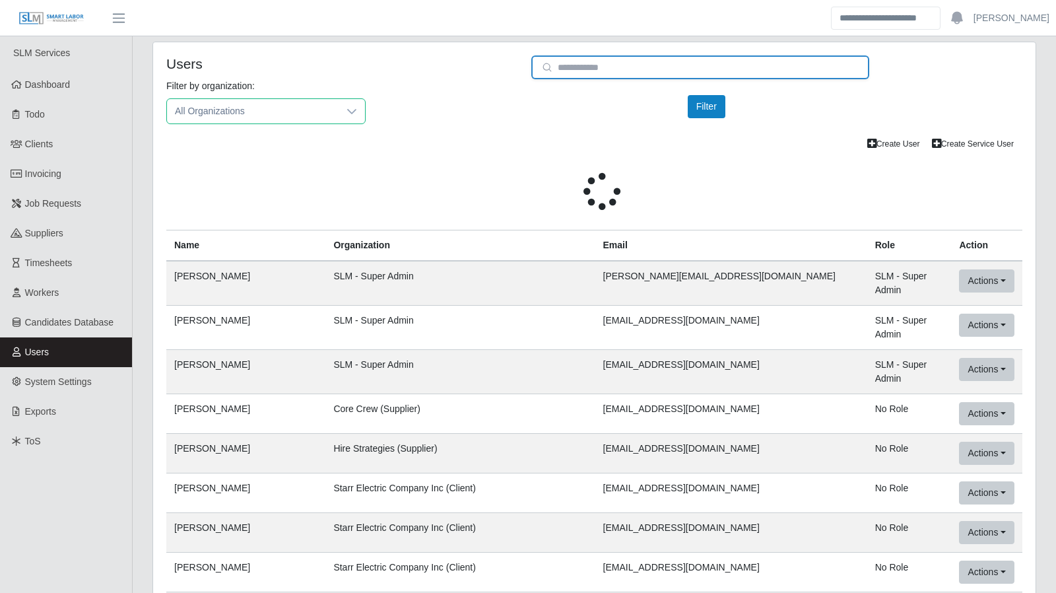
click at [580, 65] on input "email" at bounding box center [700, 67] width 338 height 24
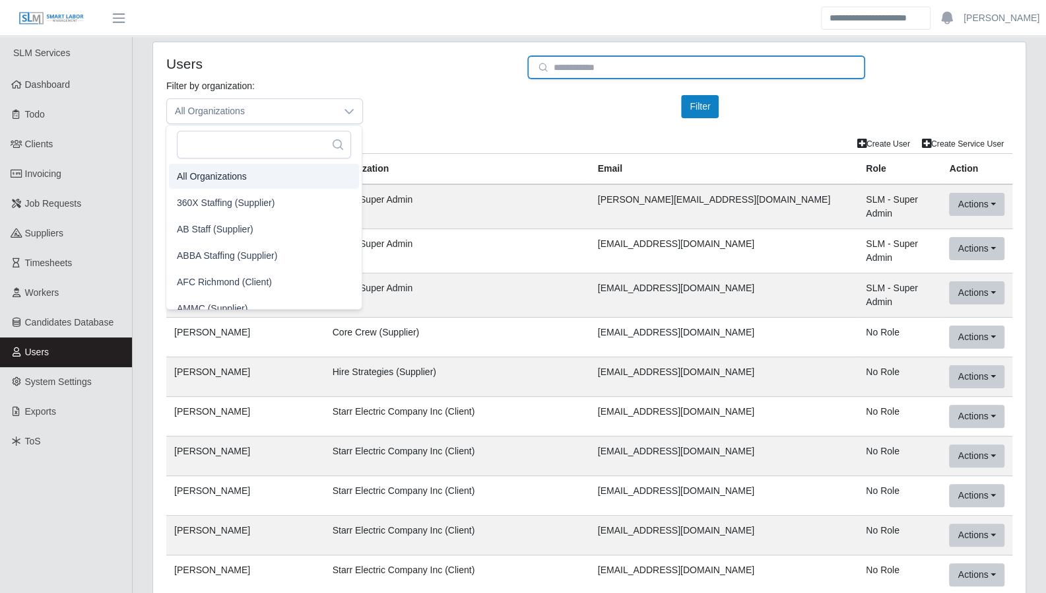
click at [591, 67] on input "email" at bounding box center [696, 67] width 338 height 24
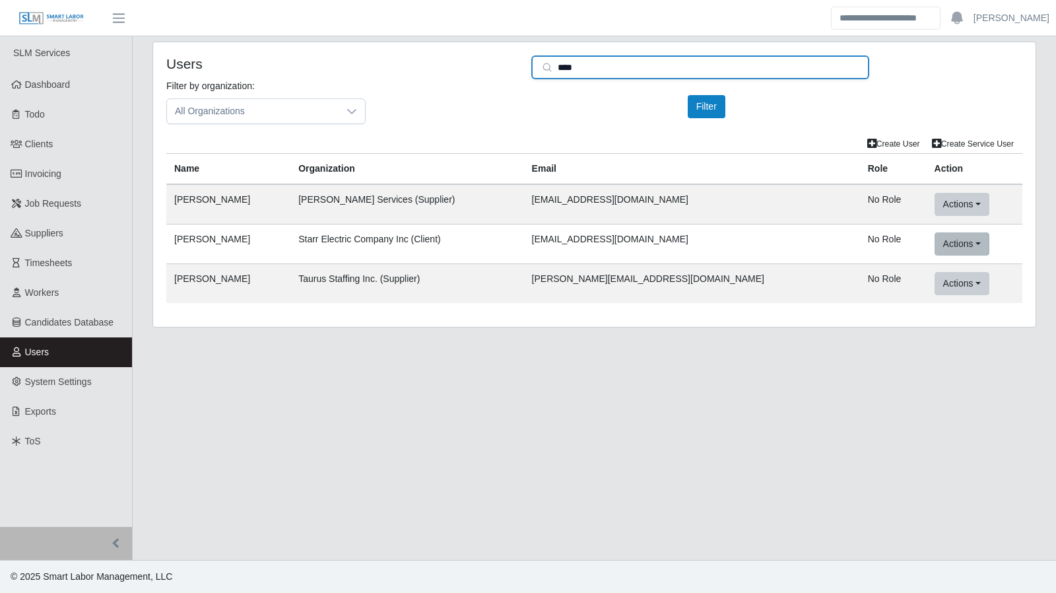
type input "****"
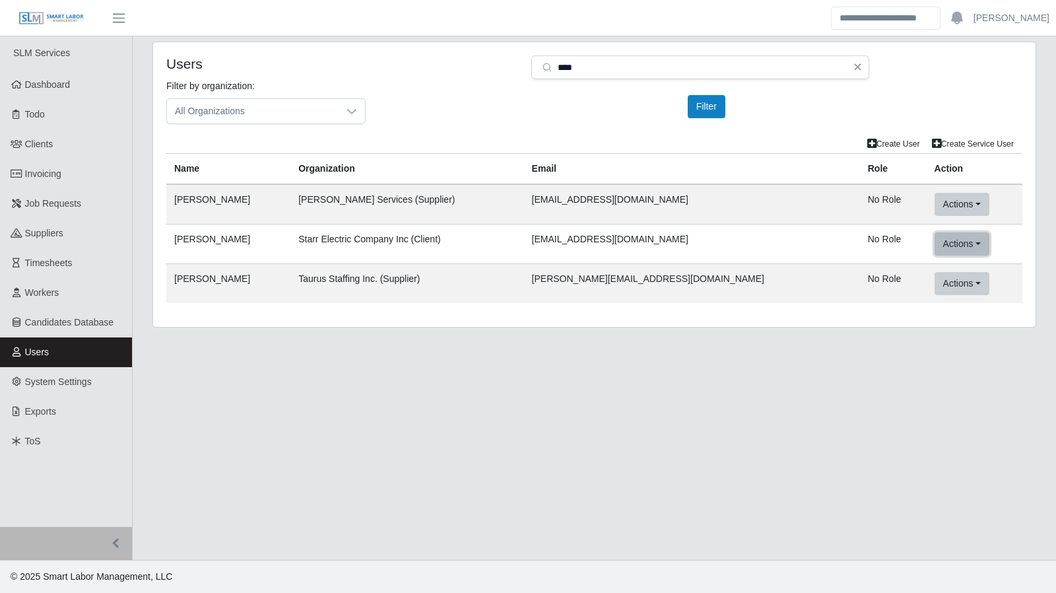
click at [946, 241] on button "Actions" at bounding box center [962, 243] width 55 height 23
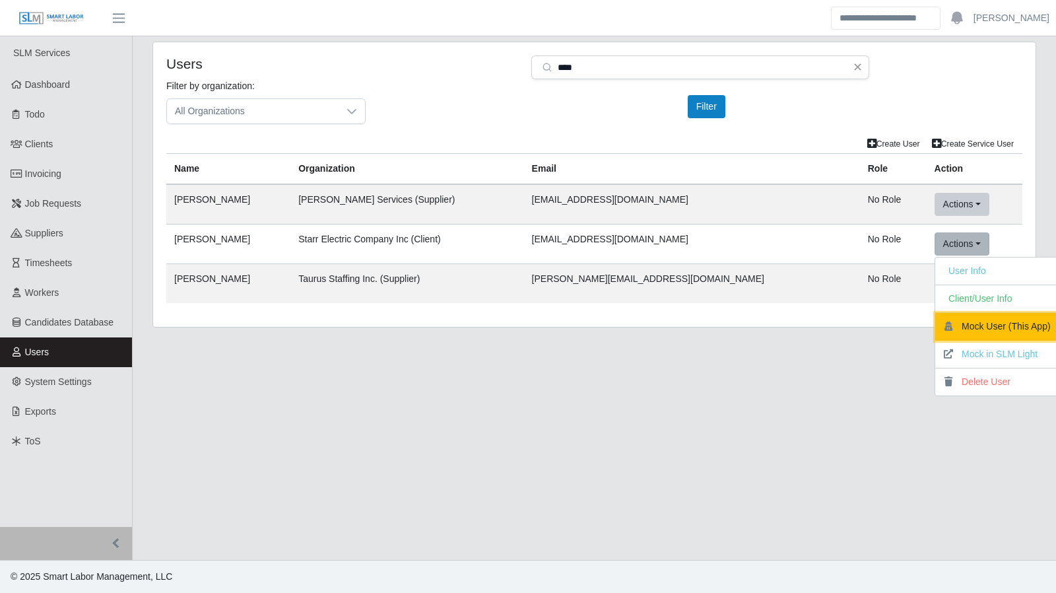
click at [977, 325] on button "Mock User (This App)" at bounding box center [999, 327] width 129 height 28
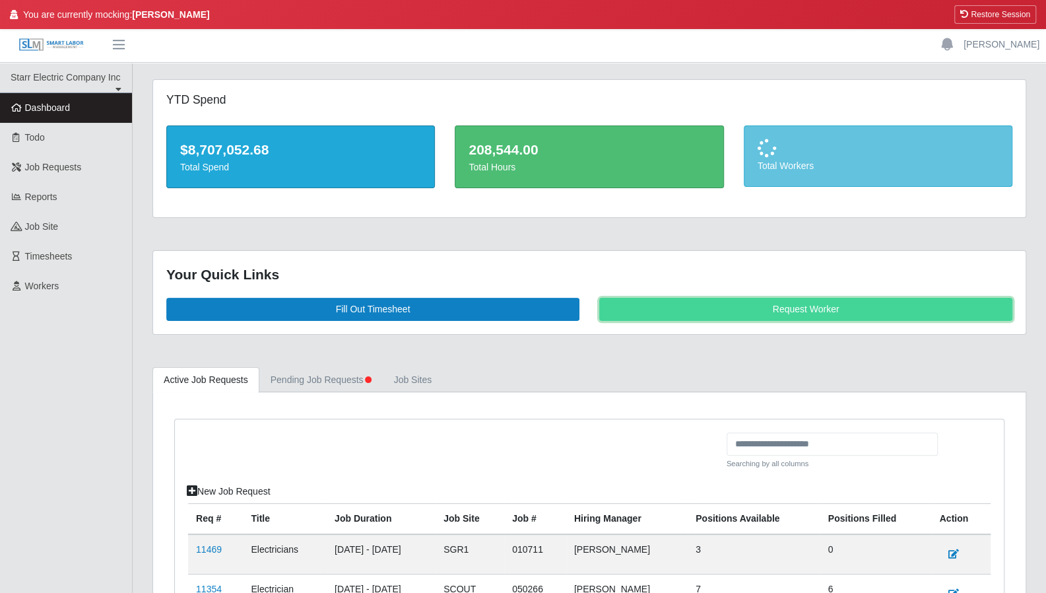
click at [817, 311] on link "Request Worker" at bounding box center [805, 309] width 413 height 23
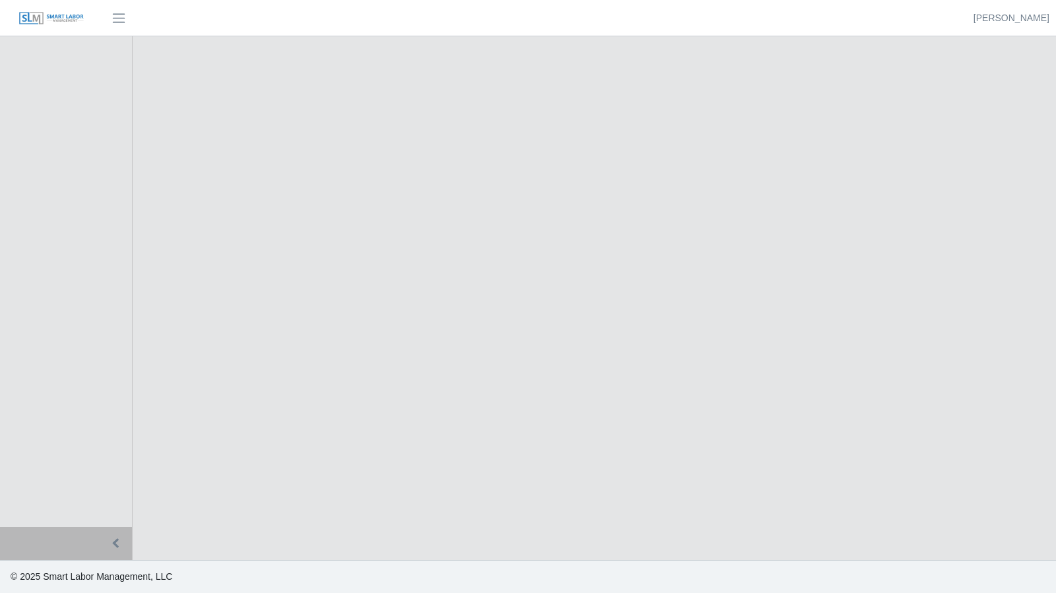
select select
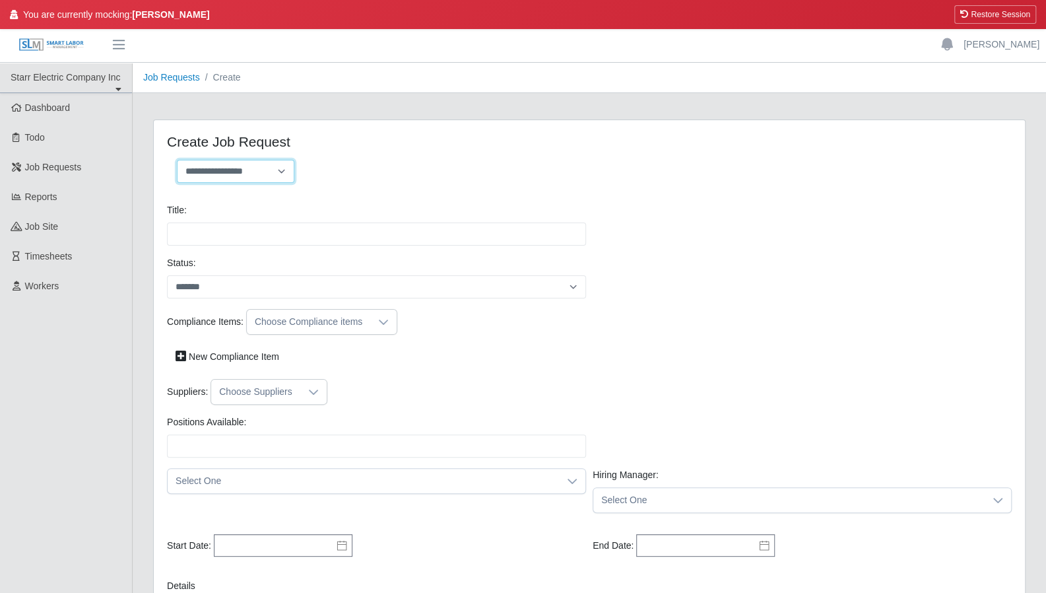
click at [281, 170] on select "**********" at bounding box center [235, 171] width 117 height 23
select select "**********"
click at [177, 160] on select "**********" at bounding box center [235, 171] width 117 height 23
type input "**********"
type input "*"
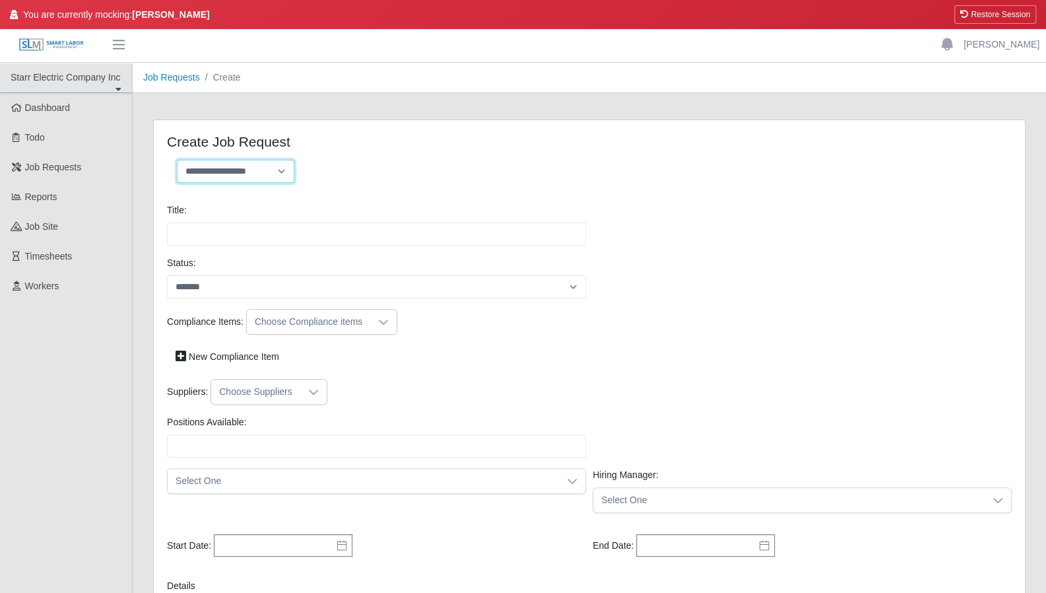
type input "*"
click at [205, 306] on div "Status: *******" at bounding box center [589, 282] width 851 height 53
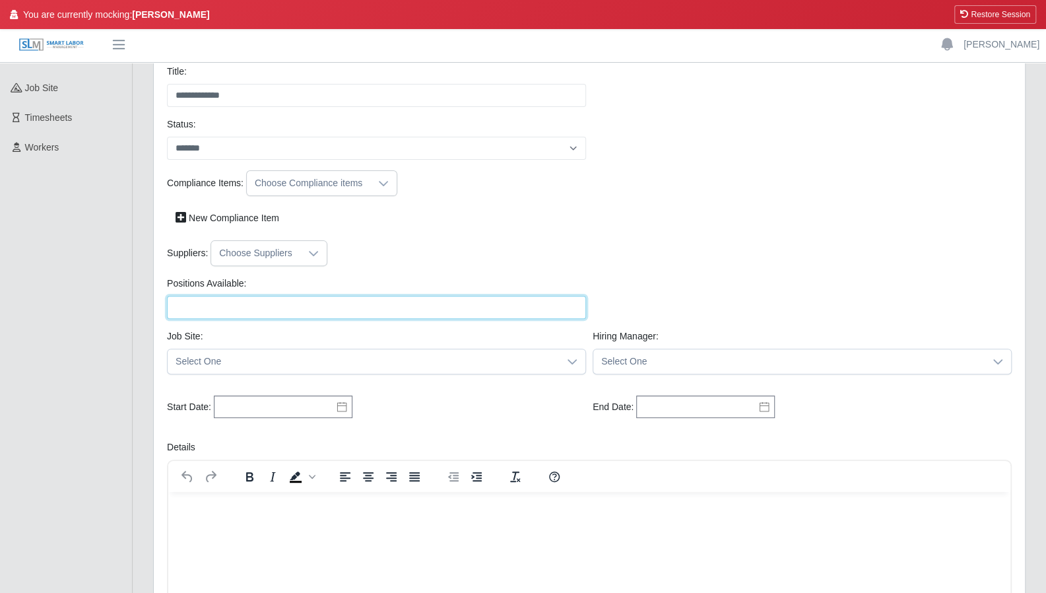
click at [238, 304] on input "Positions Available:" at bounding box center [376, 307] width 419 height 23
type input "*"
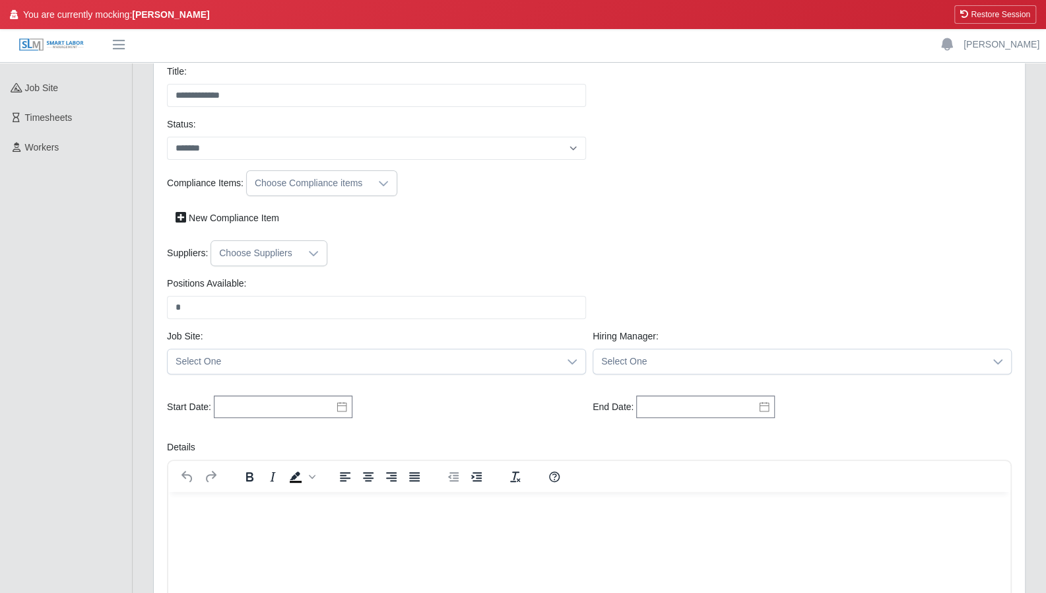
click at [420, 270] on div "Suppliers: Choose Suppliers" at bounding box center [589, 258] width 851 height 36
click at [267, 358] on span "Select One" at bounding box center [363, 361] width 391 height 24
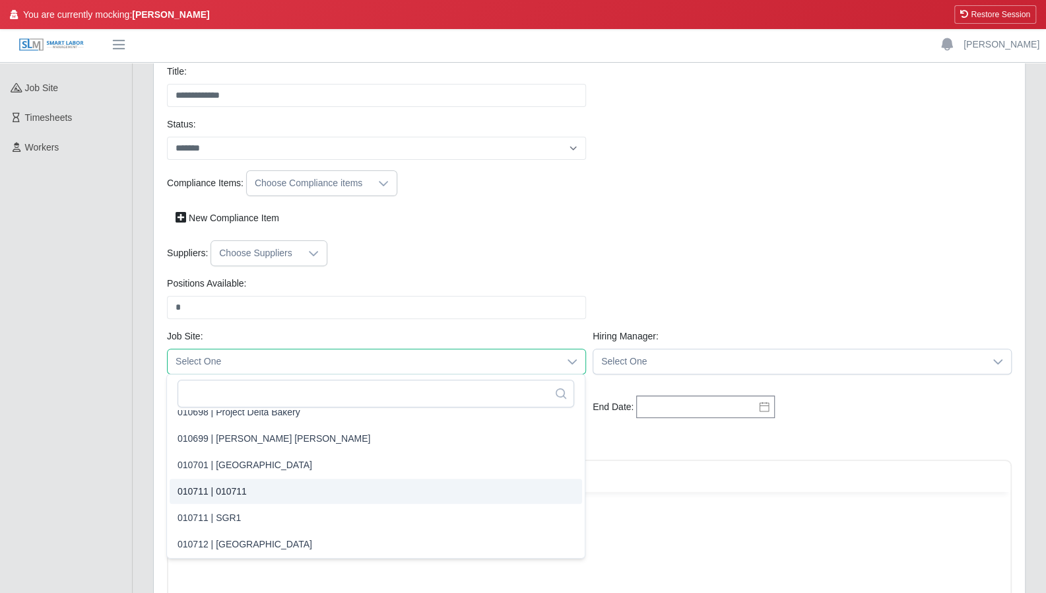
scroll to position [368, 0]
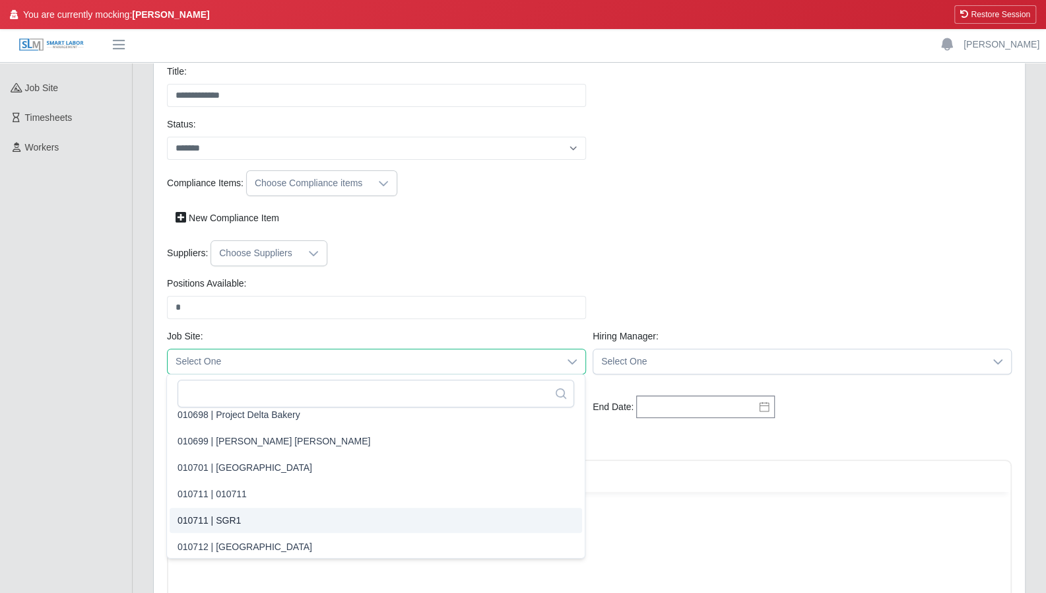
click at [246, 519] on li "010711 | SGR1" at bounding box center [376, 520] width 412 height 25
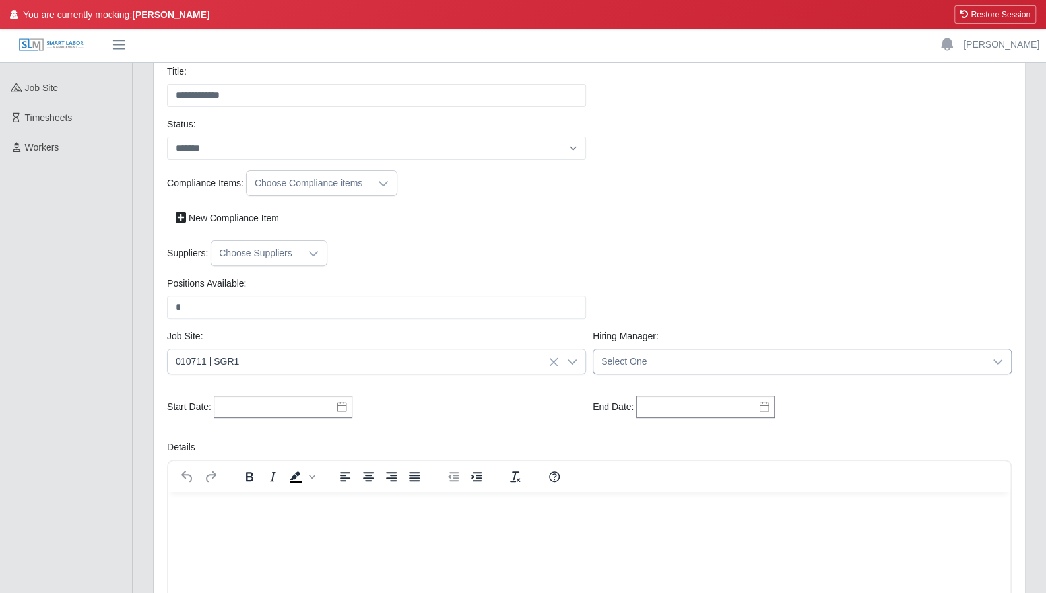
click at [663, 365] on span "Select One" at bounding box center [788, 361] width 391 height 24
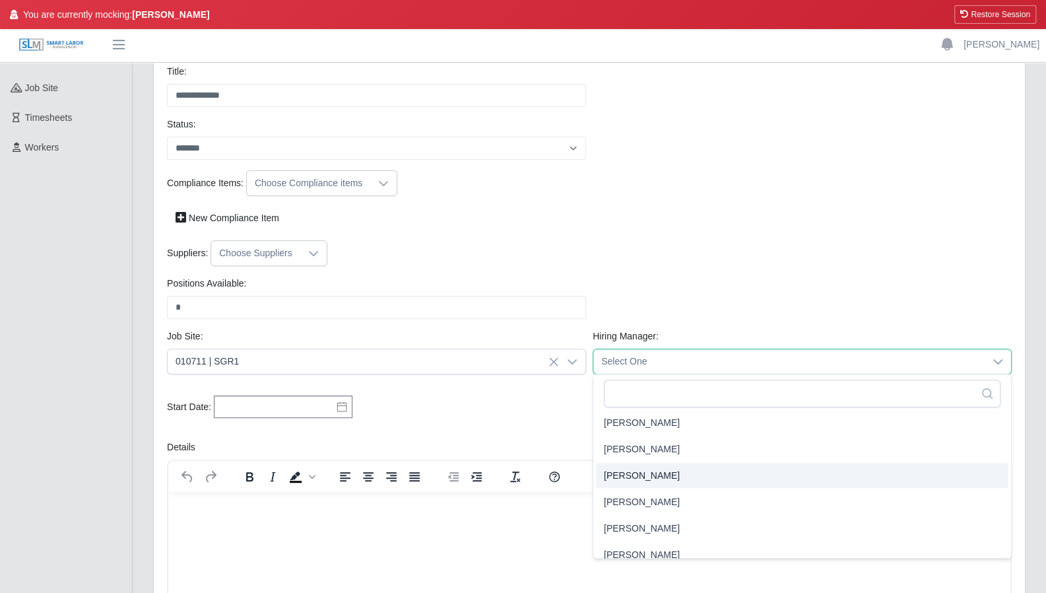
click at [640, 477] on span "Gary Conner" at bounding box center [642, 475] width 76 height 14
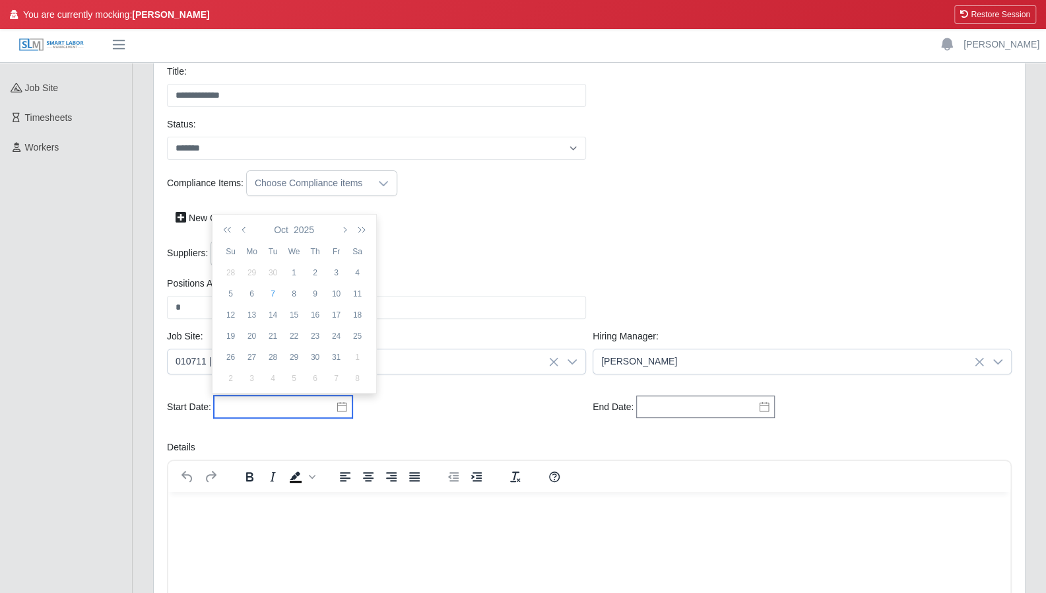
click at [345, 411] on input "text" at bounding box center [283, 406] width 139 height 22
click at [252, 338] on div "20" at bounding box center [252, 336] width 21 height 12
type input "**********"
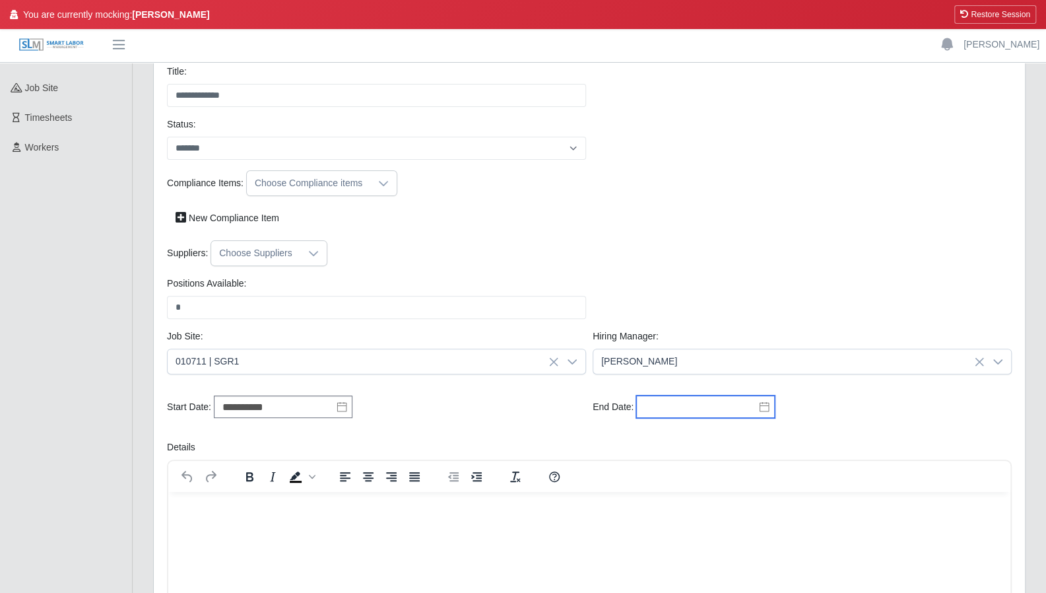
drag, startPoint x: 699, startPoint y: 393, endPoint x: 702, endPoint y: 401, distance: 8.6
click at [699, 395] on input "text" at bounding box center [705, 406] width 139 height 22
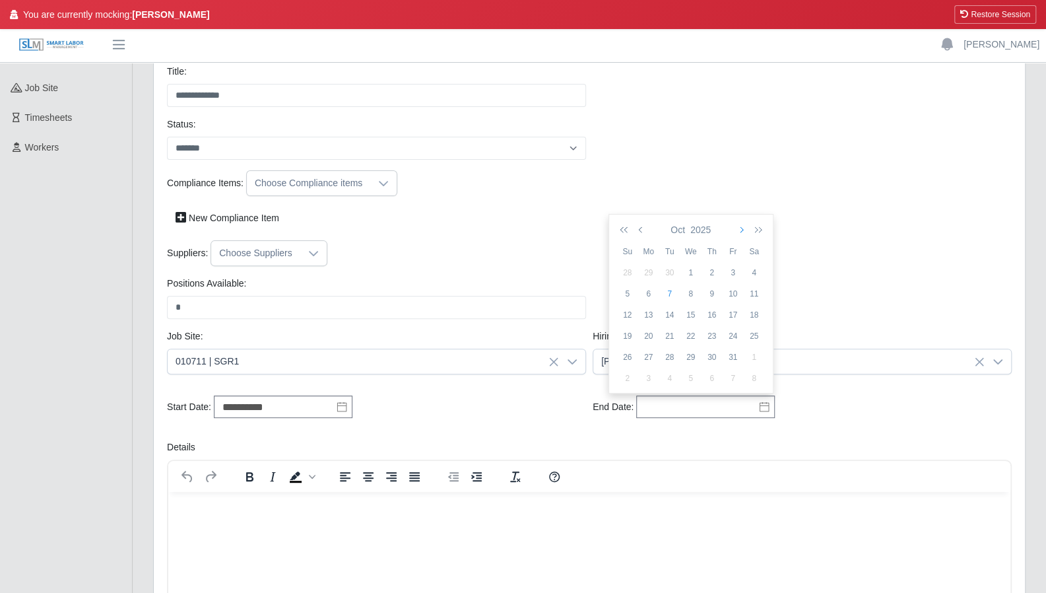
click at [740, 234] on button "button" at bounding box center [741, 229] width 12 height 22
click at [735, 337] on div "26" at bounding box center [733, 336] width 21 height 12
type input "**********"
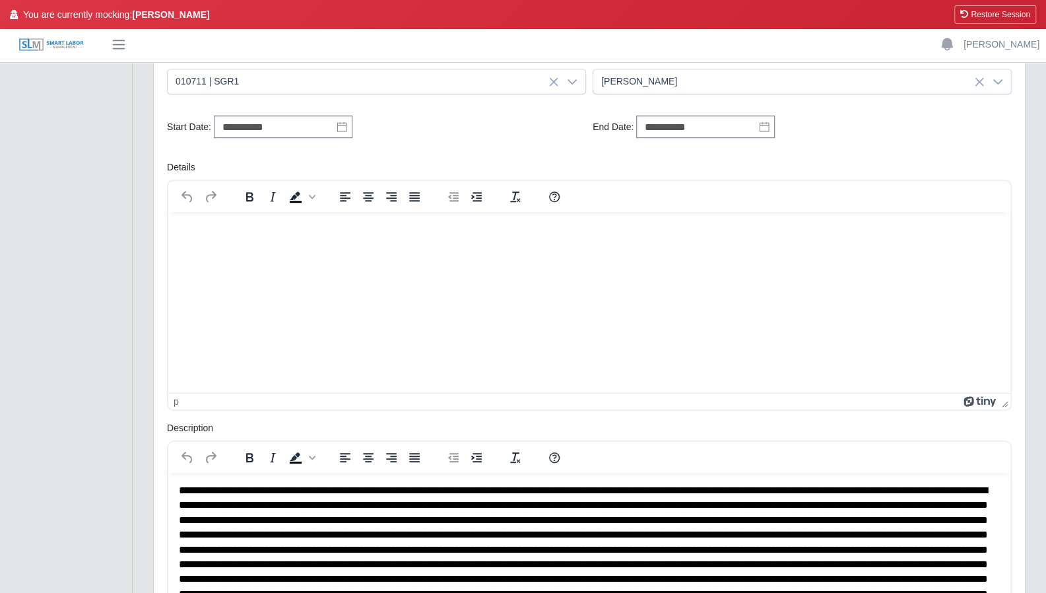
scroll to position [427, 0]
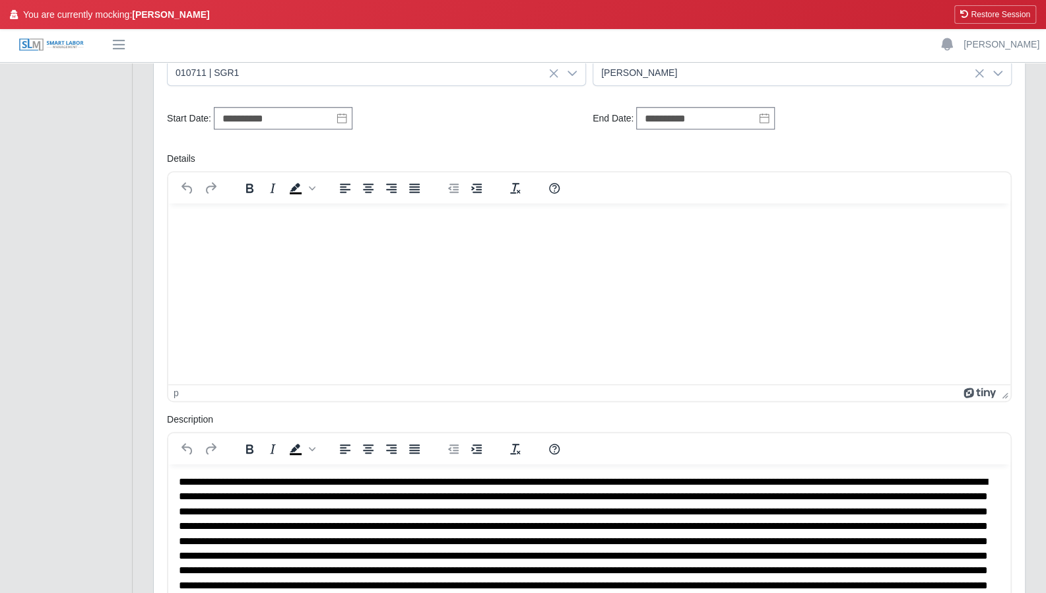
click at [359, 235] on html at bounding box center [589, 221] width 842 height 36
click at [550, 147] on div "**********" at bounding box center [589, 123] width 851 height 55
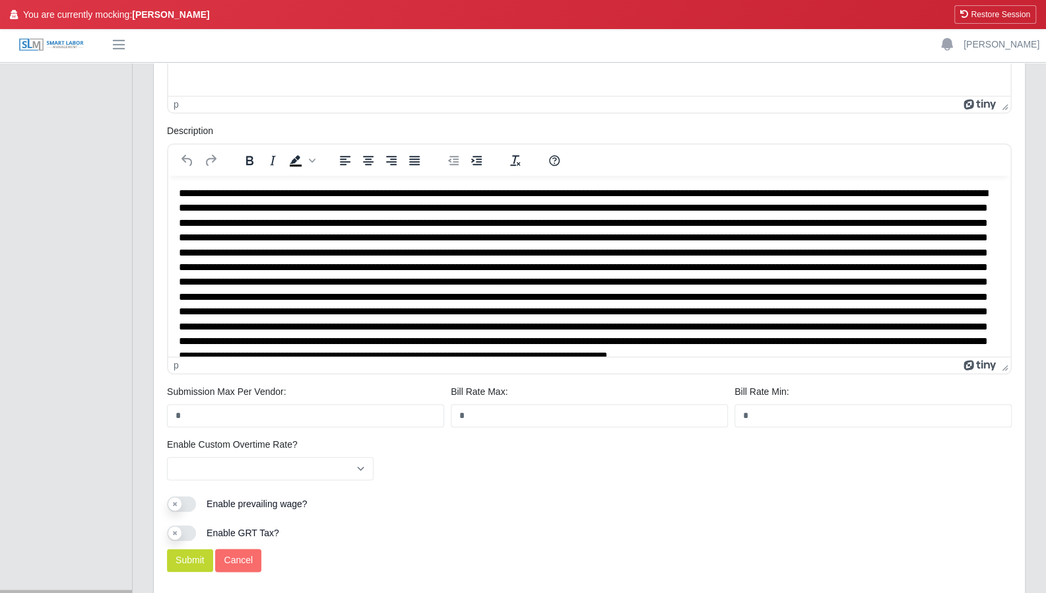
scroll to position [774, 0]
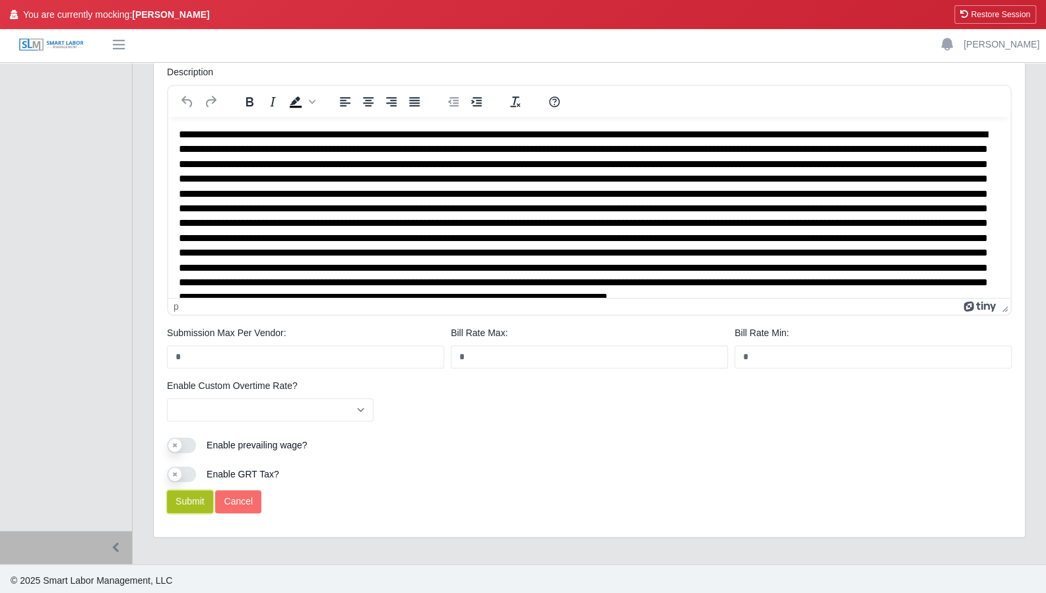
click at [202, 504] on button "Submit" at bounding box center [190, 501] width 46 height 23
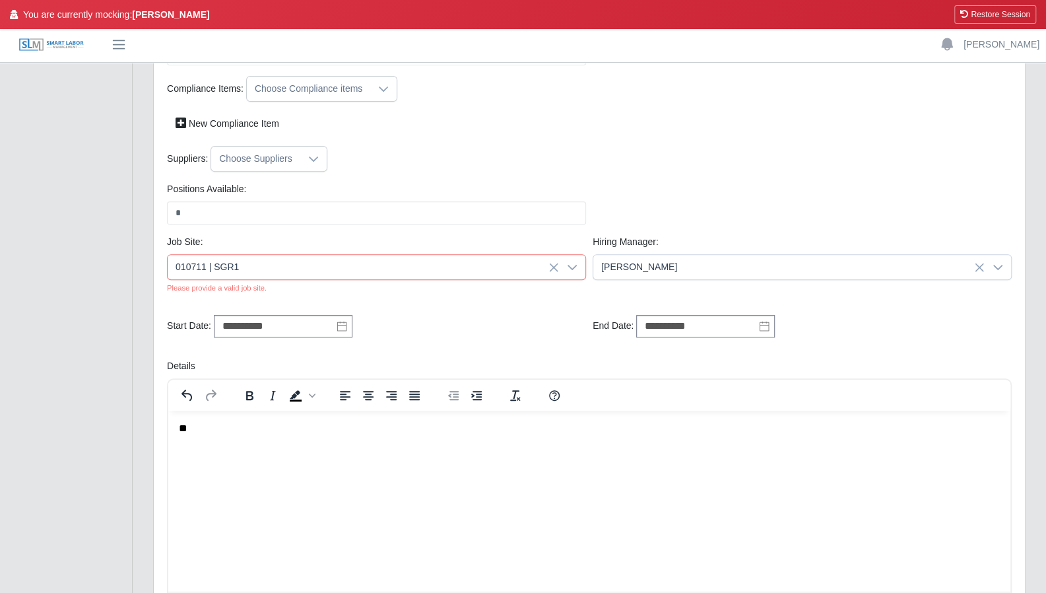
scroll to position [231, 0]
click at [579, 269] on div at bounding box center [572, 269] width 26 height 24
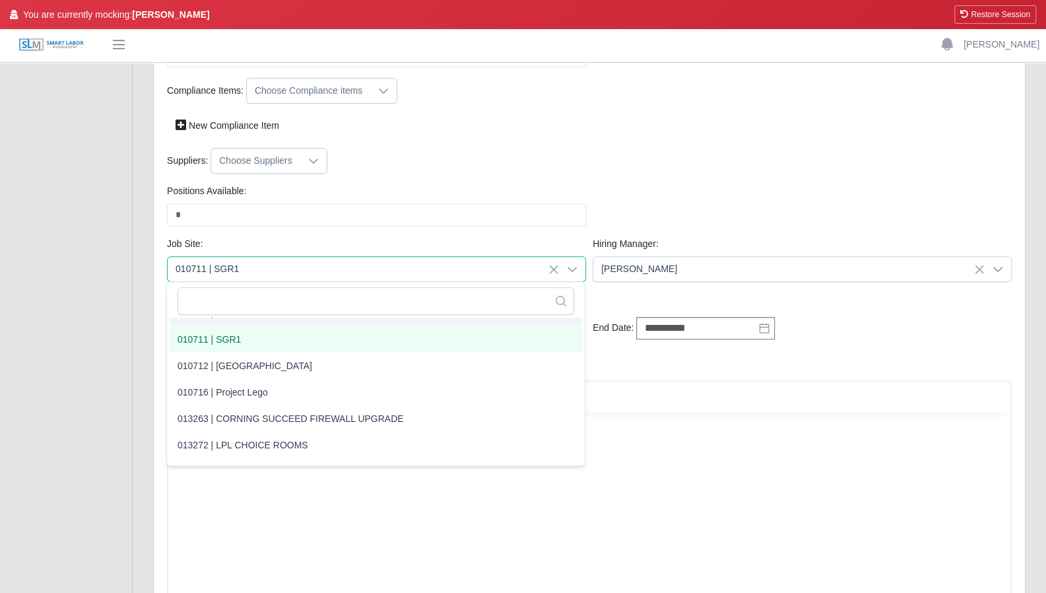
scroll to position [432, 0]
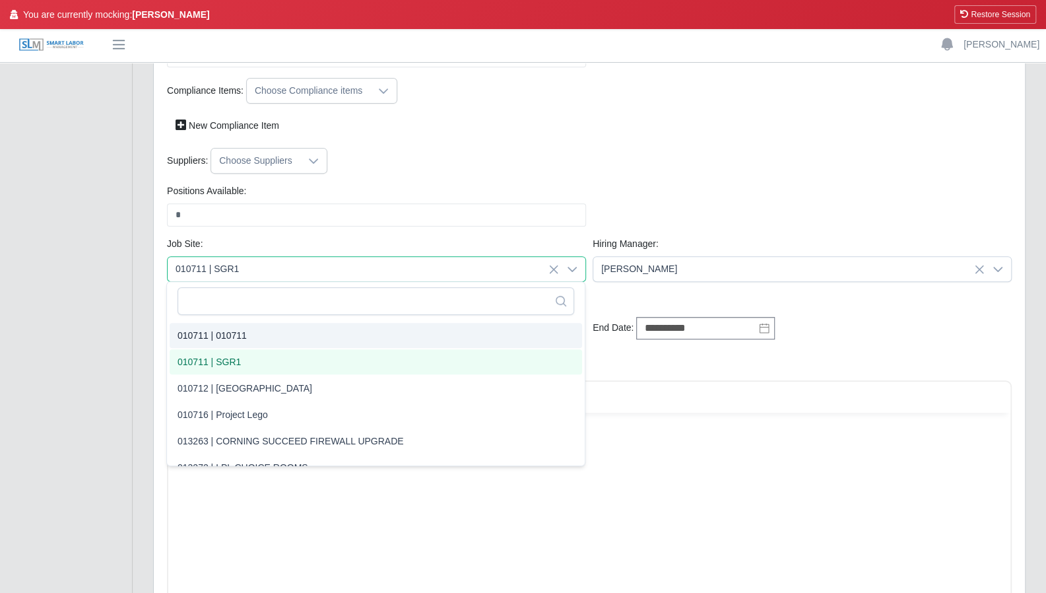
click at [394, 329] on li "010711 | 010711" at bounding box center [376, 335] width 412 height 25
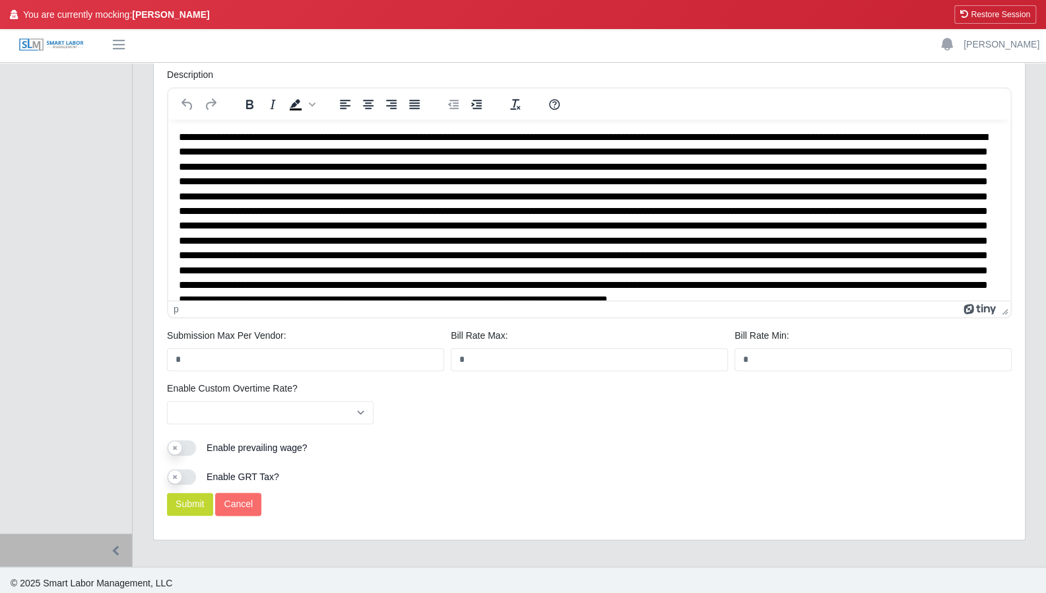
scroll to position [788, 0]
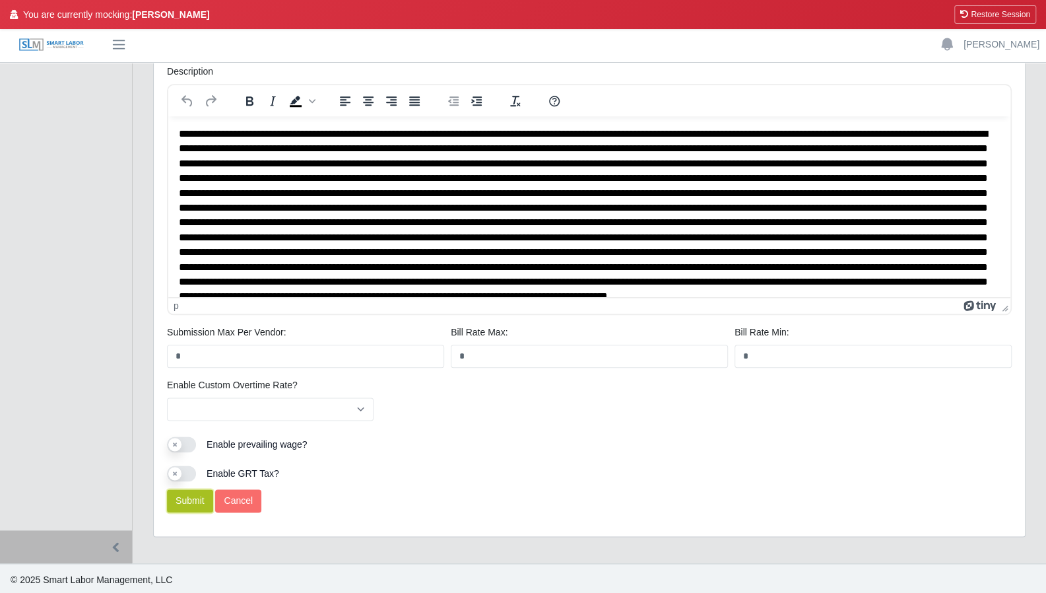
click at [193, 506] on button "Submit" at bounding box center [190, 500] width 46 height 23
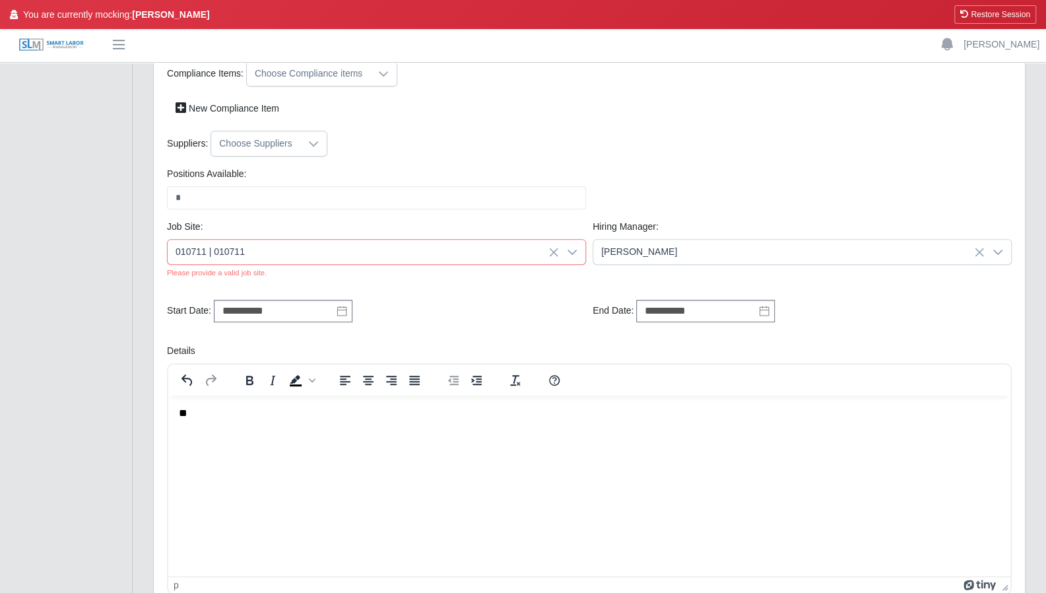
scroll to position [207, 0]
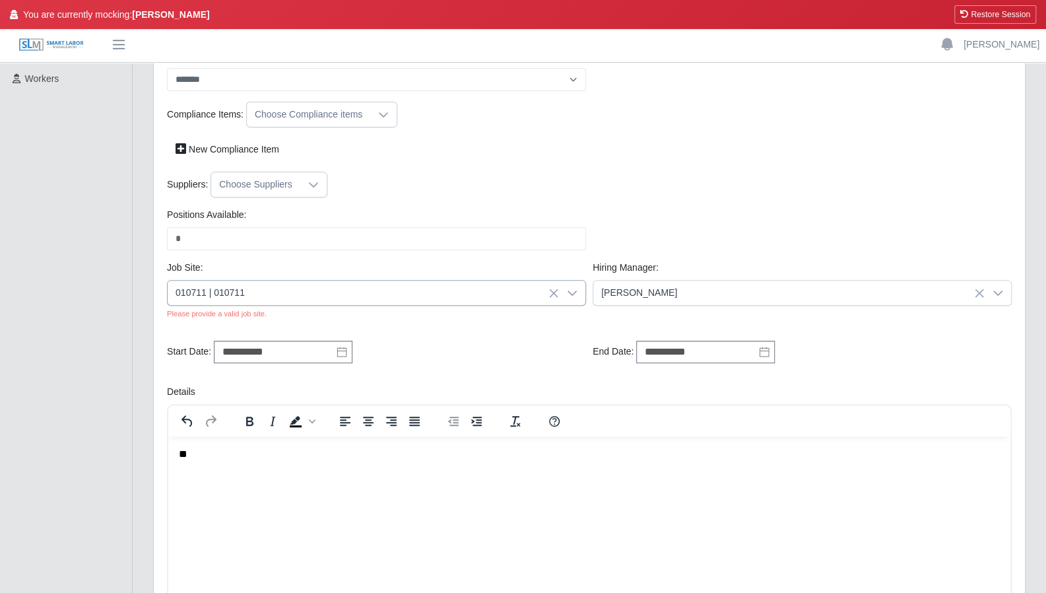
click at [574, 292] on icon at bounding box center [572, 293] width 11 height 11
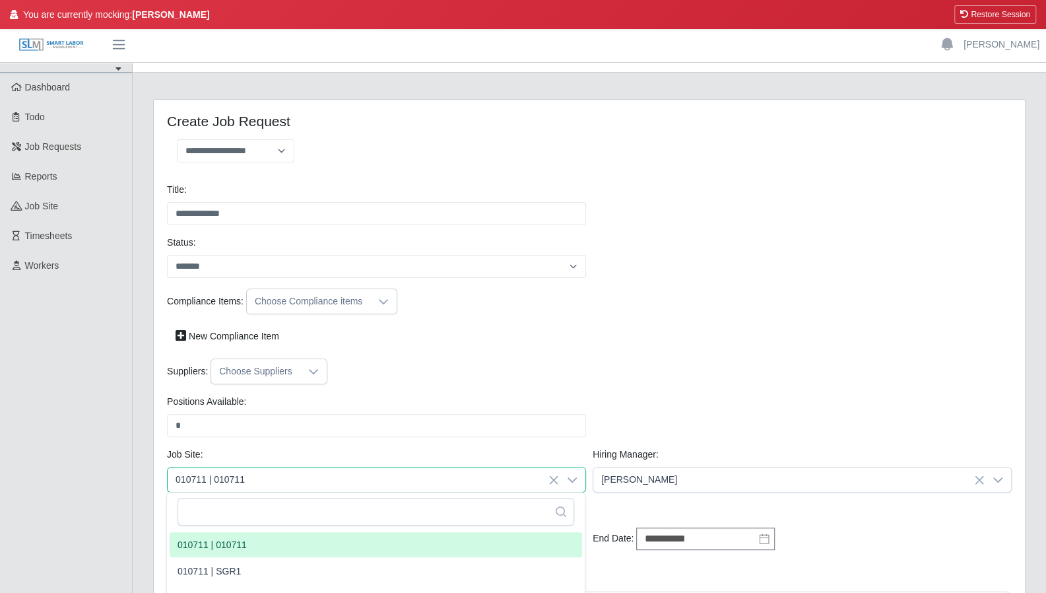
scroll to position [0, 0]
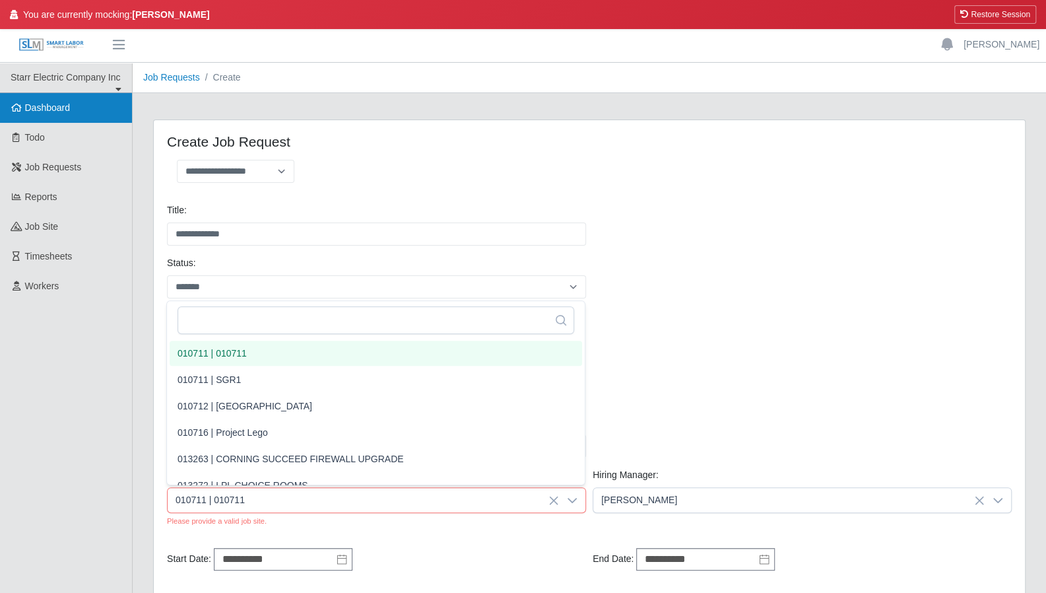
click at [42, 112] on span "Dashboard" at bounding box center [48, 107] width 46 height 11
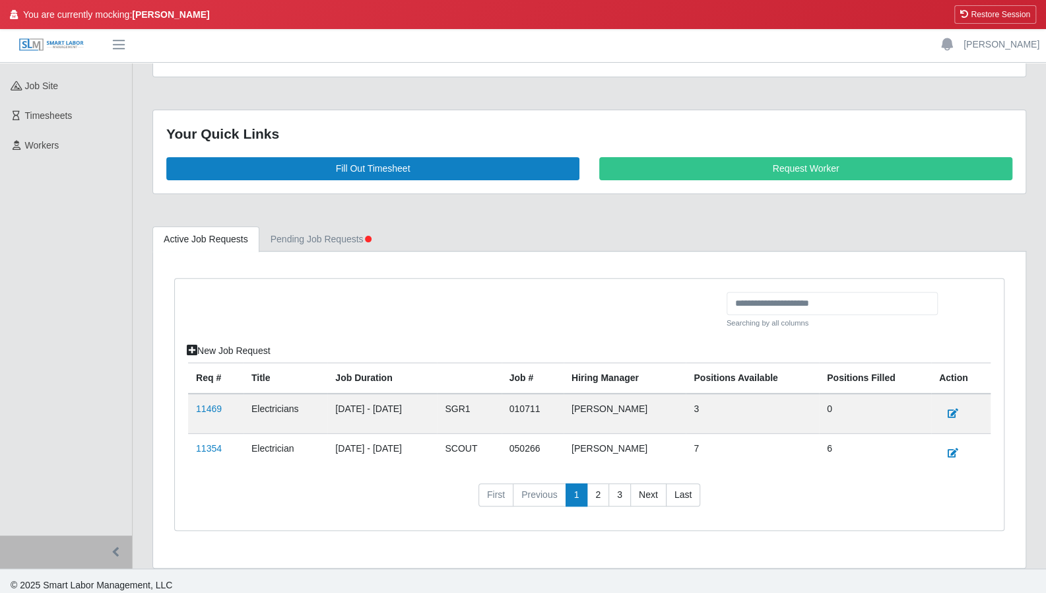
scroll to position [144, 0]
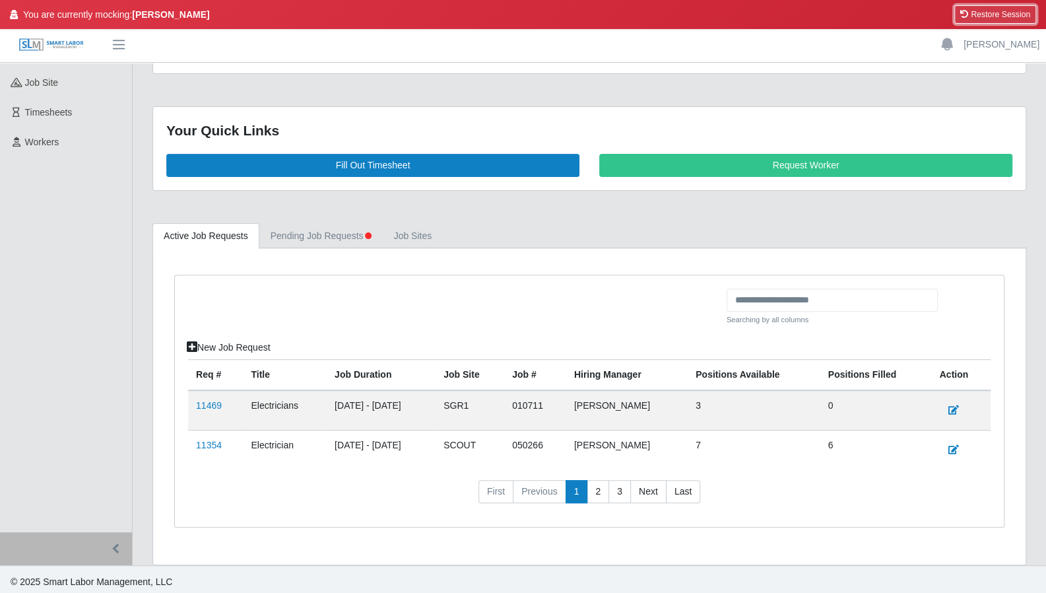
click at [994, 13] on button "Restore Session" at bounding box center [995, 14] width 82 height 18
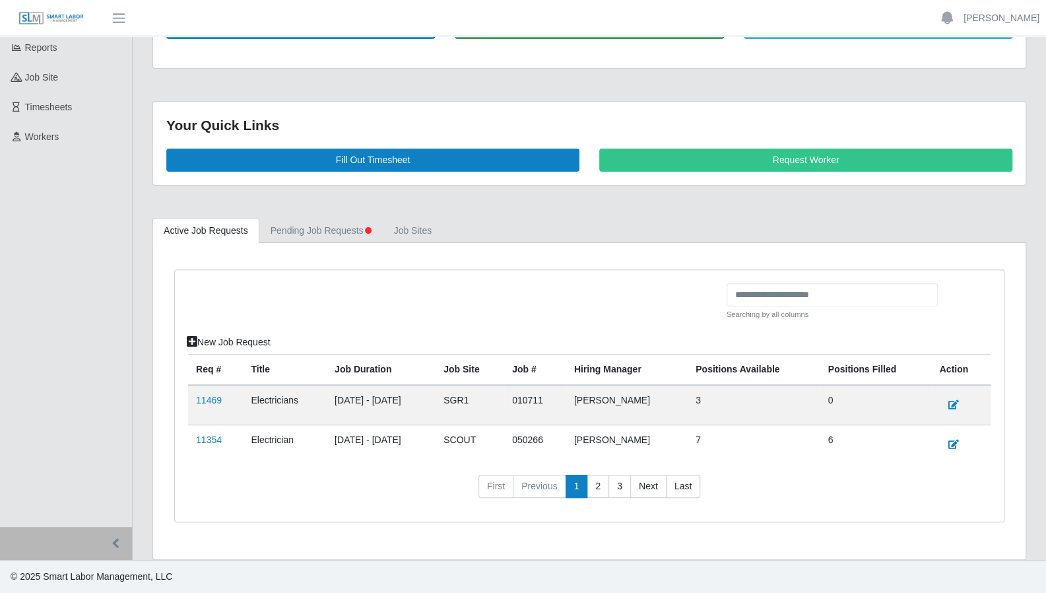
scroll to position [117, 0]
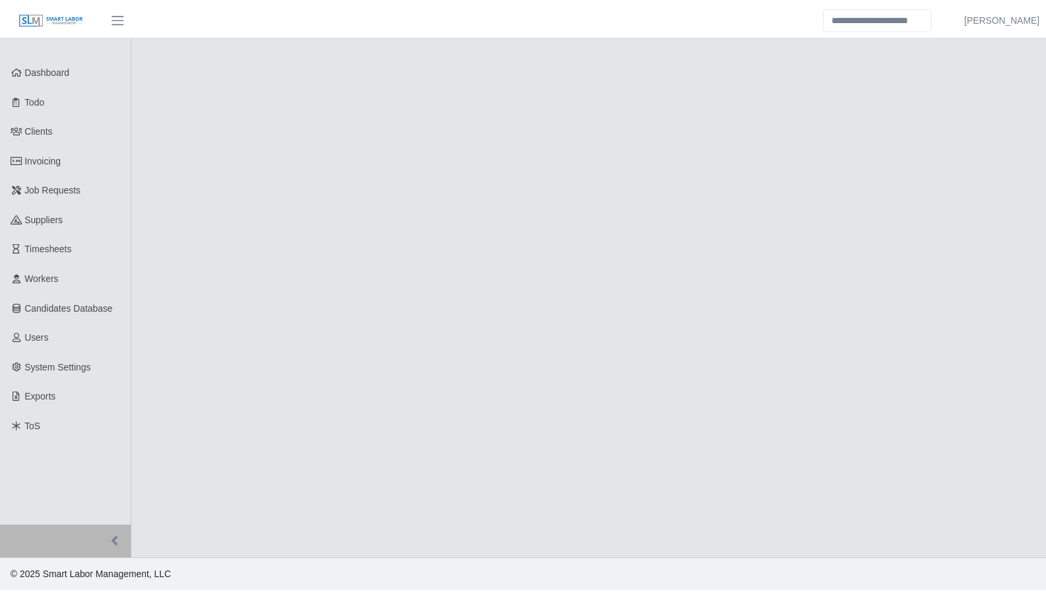
scroll to position [5, 0]
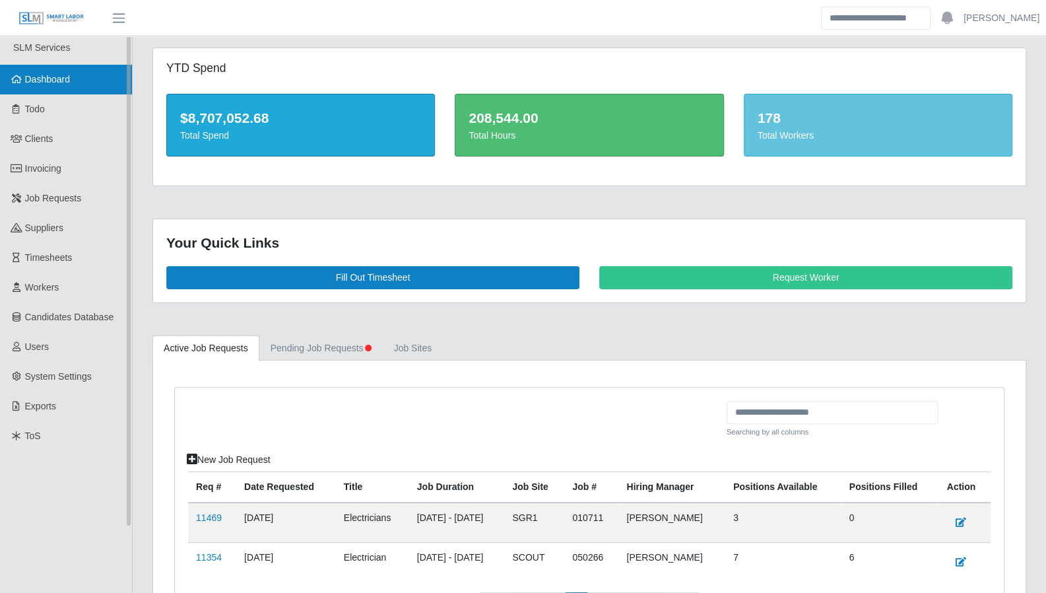
click at [76, 80] on link "Dashboard" at bounding box center [66, 80] width 132 height 30
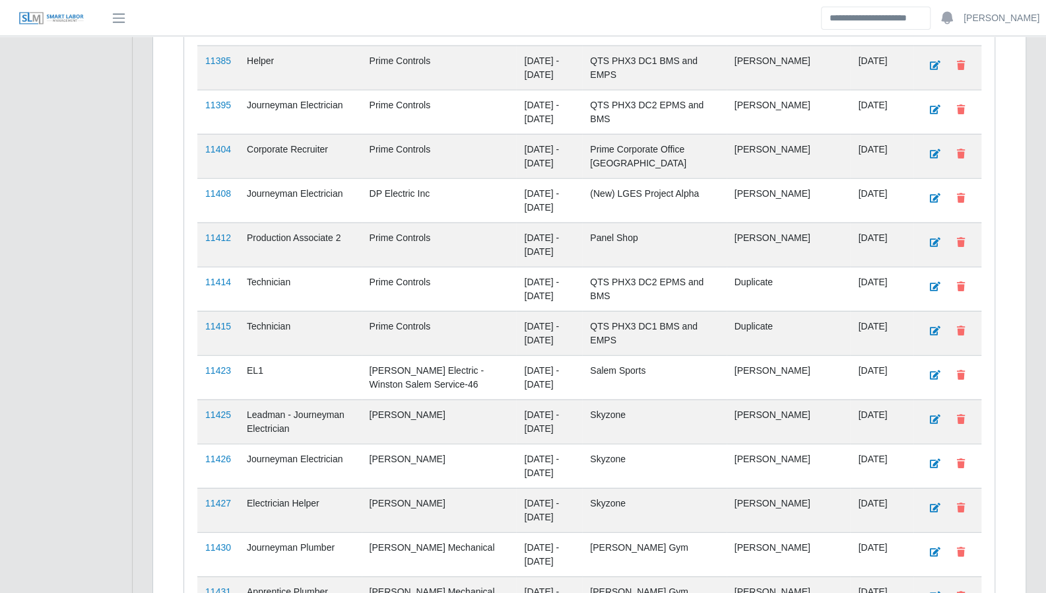
scroll to position [2170, 0]
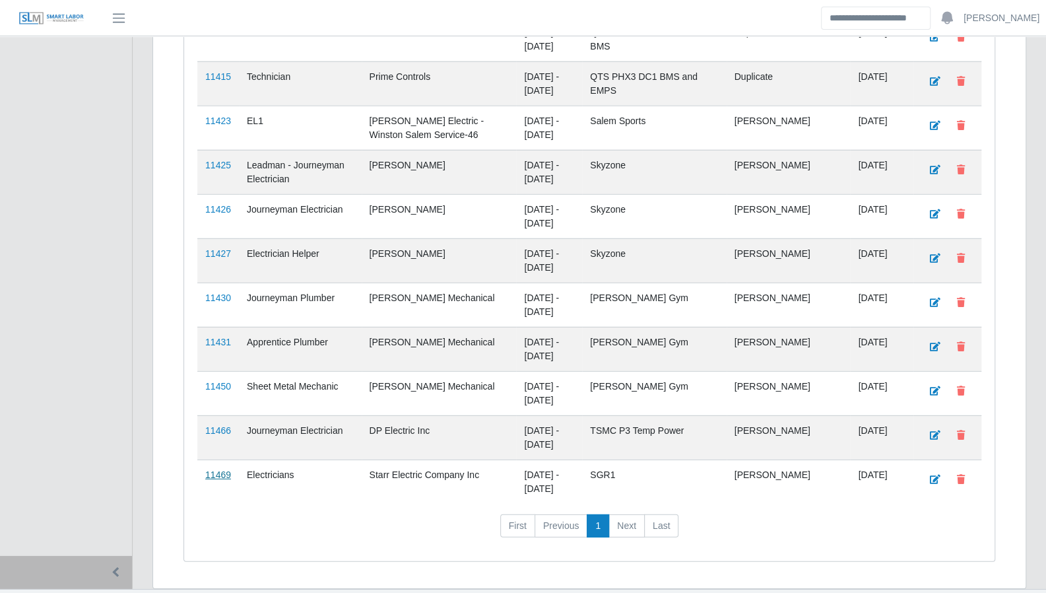
drag, startPoint x: 216, startPoint y: 447, endPoint x: 224, endPoint y: 444, distance: 8.3
click at [218, 469] on link "11469" at bounding box center [218, 474] width 26 height 11
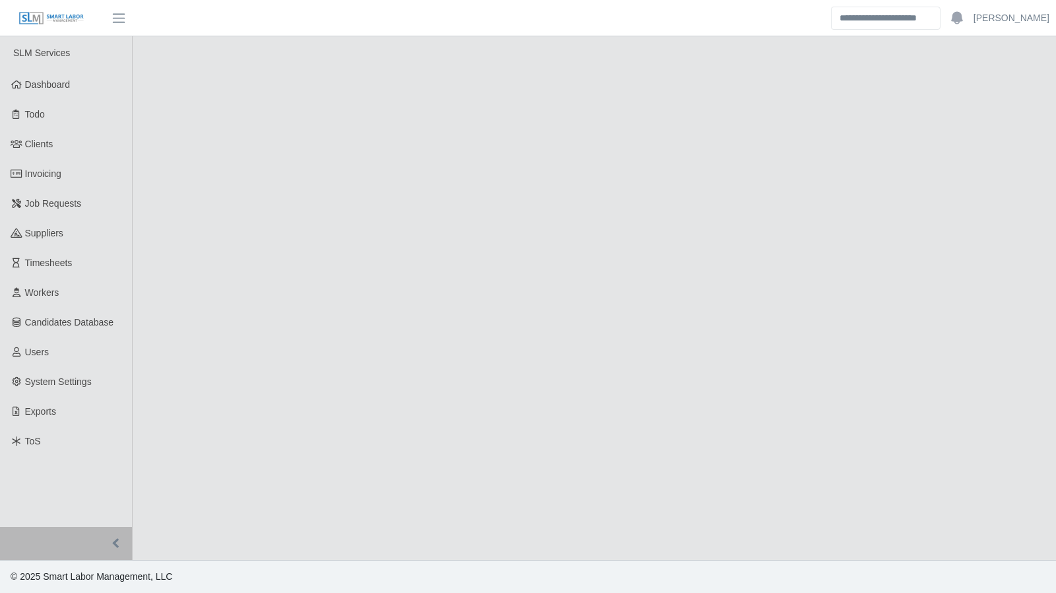
select select "****"
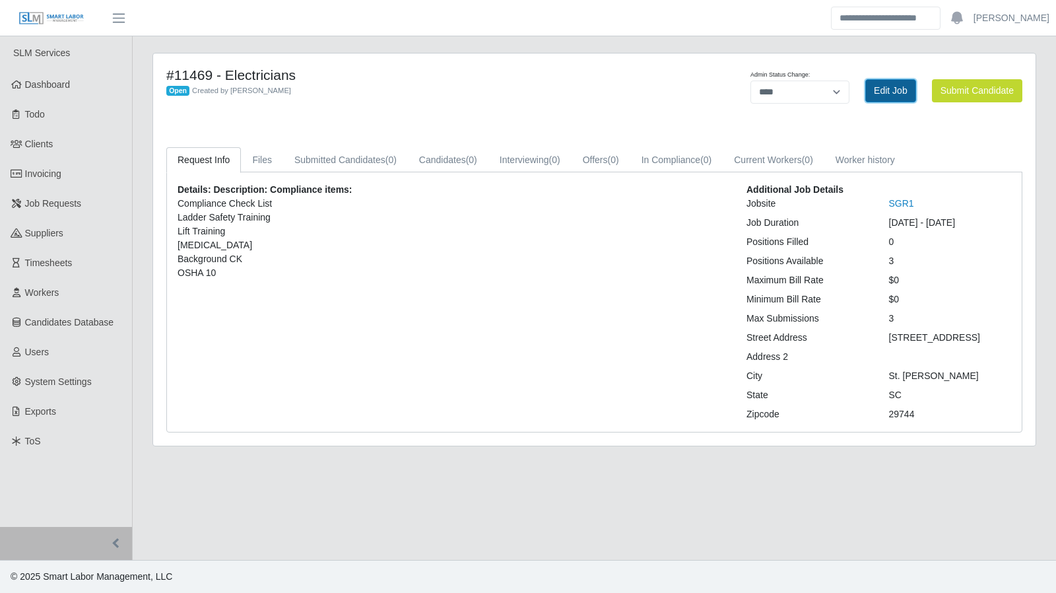
click at [900, 94] on link "Edit Job" at bounding box center [890, 90] width 51 height 23
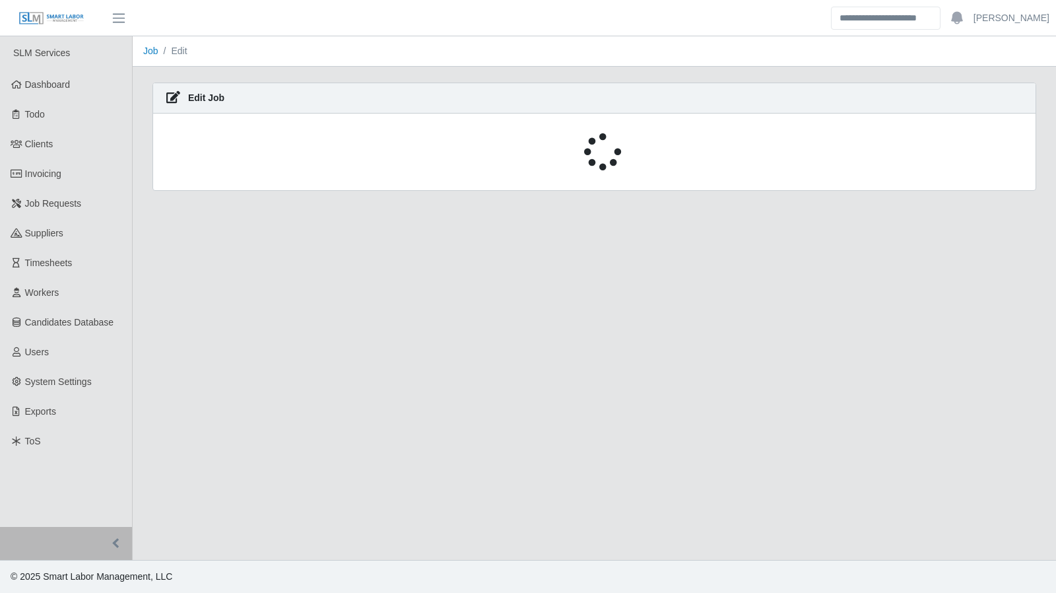
select select "****"
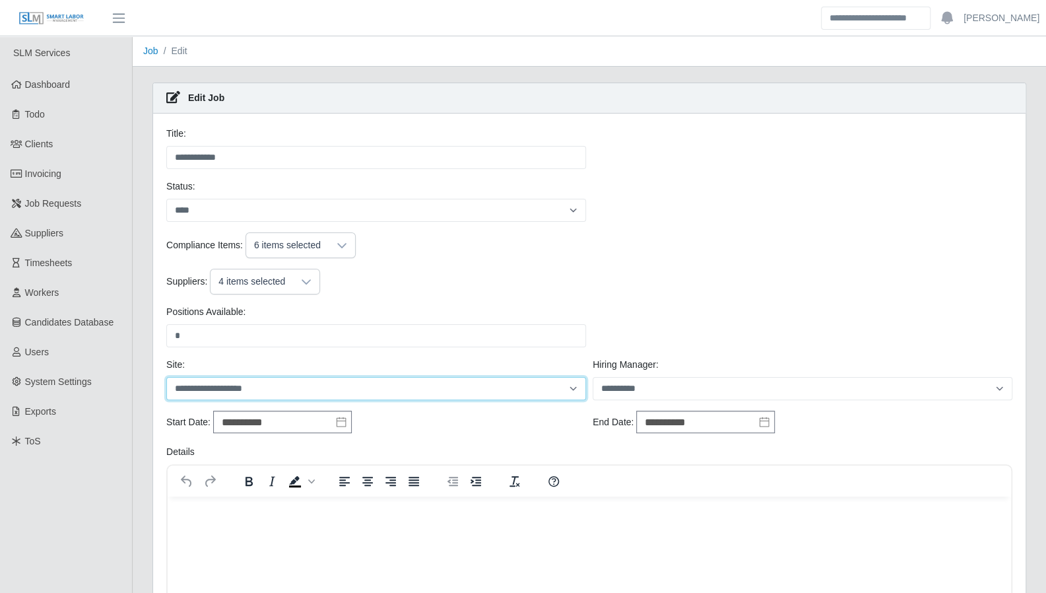
click at [360, 392] on select "**********" at bounding box center [376, 388] width 420 height 23
